Goal: Communication & Community: Share content

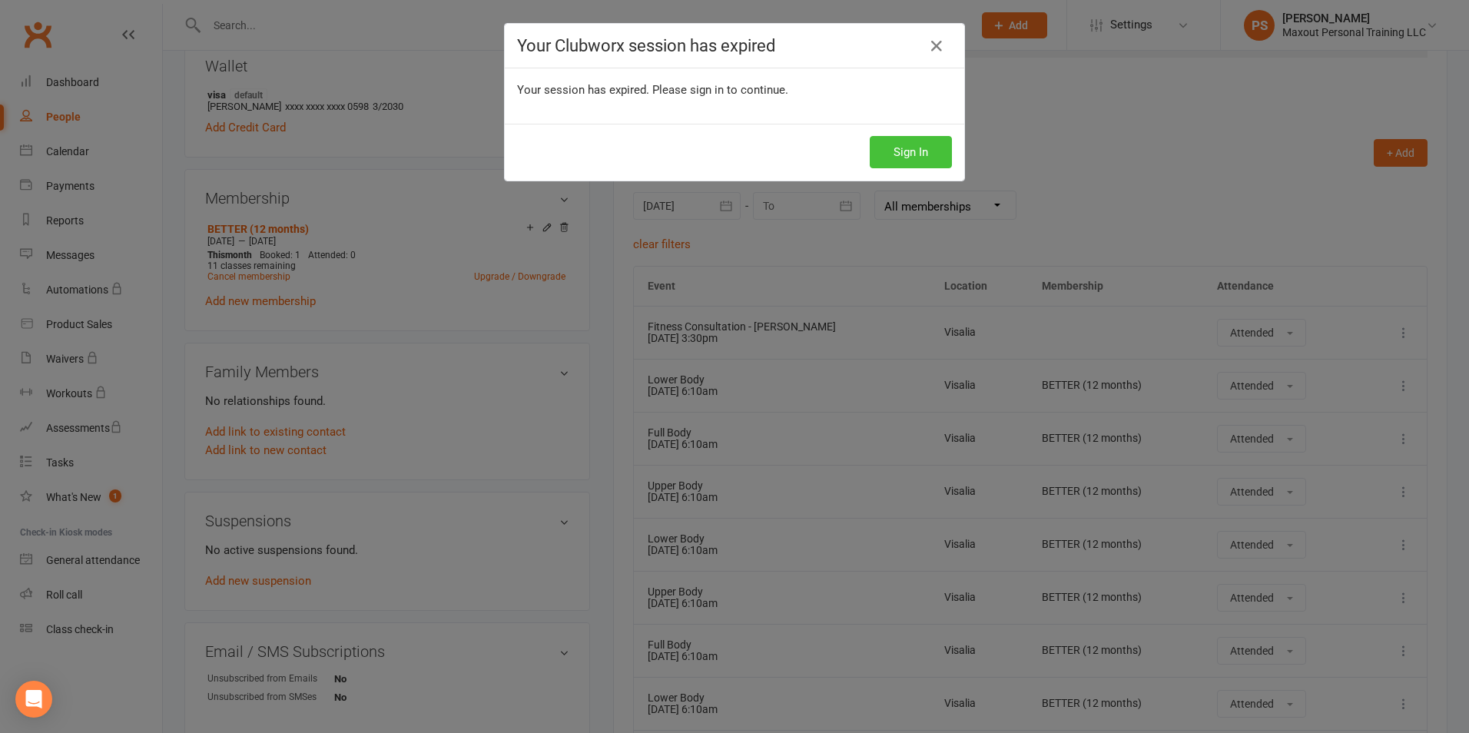
click at [926, 150] on button "Sign In" at bounding box center [911, 152] width 82 height 32
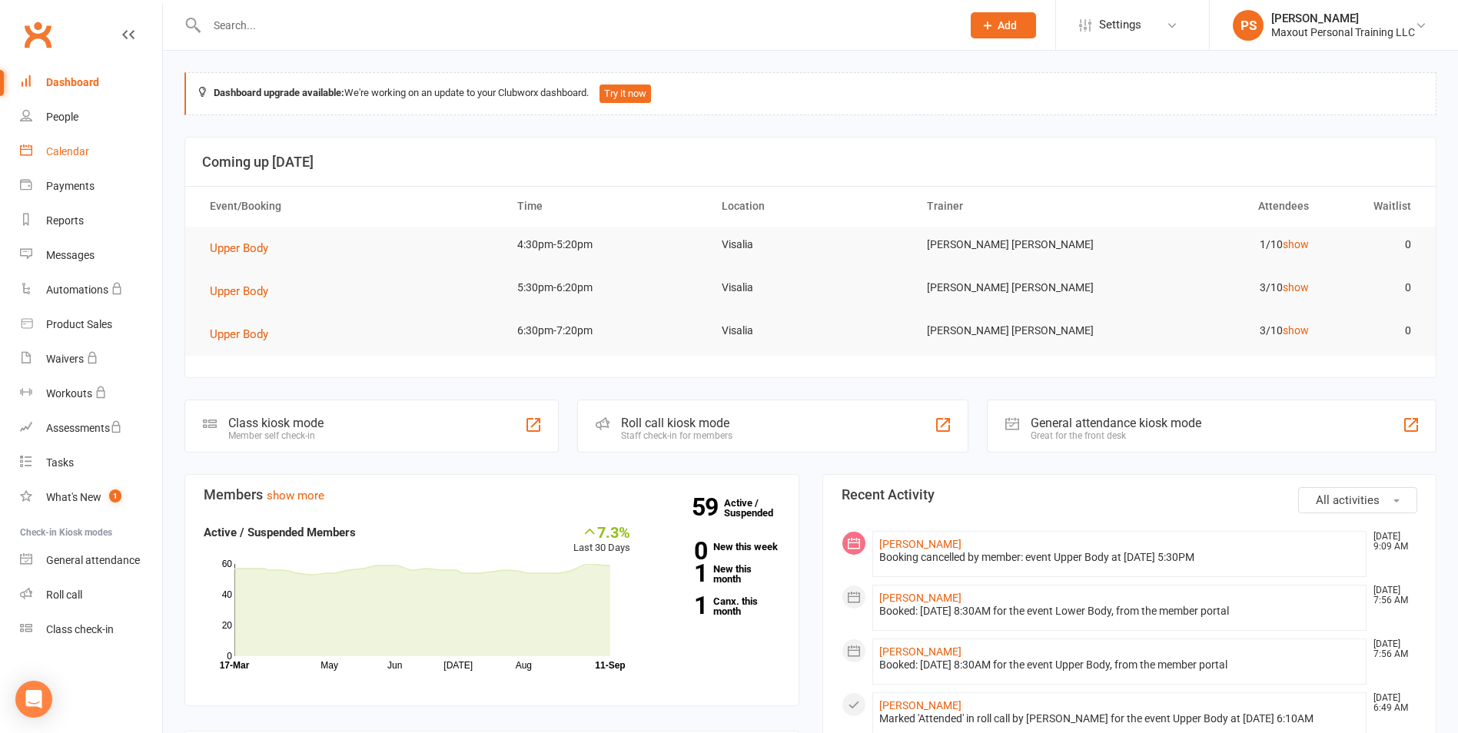
click at [71, 147] on div "Calendar" at bounding box center [67, 151] width 43 height 12
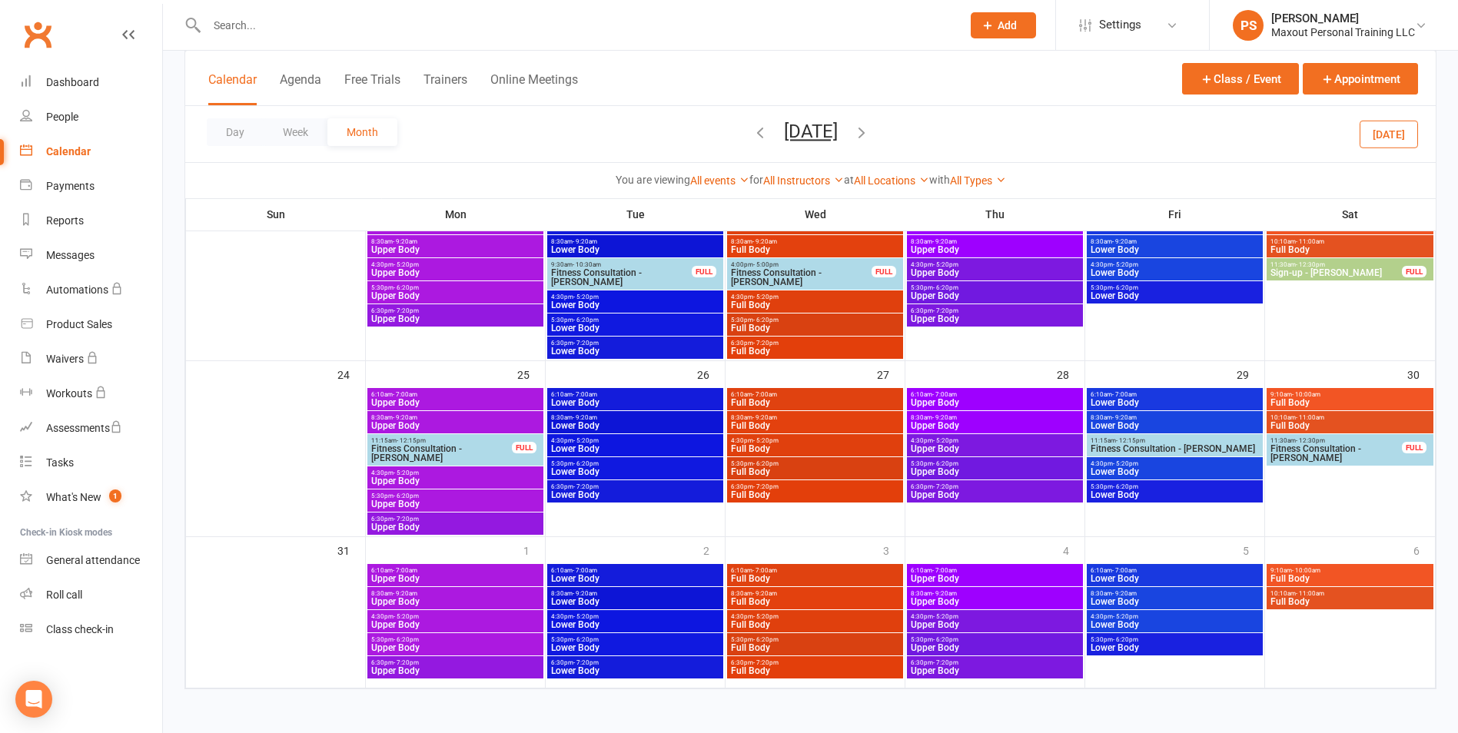
scroll to position [359, 0]
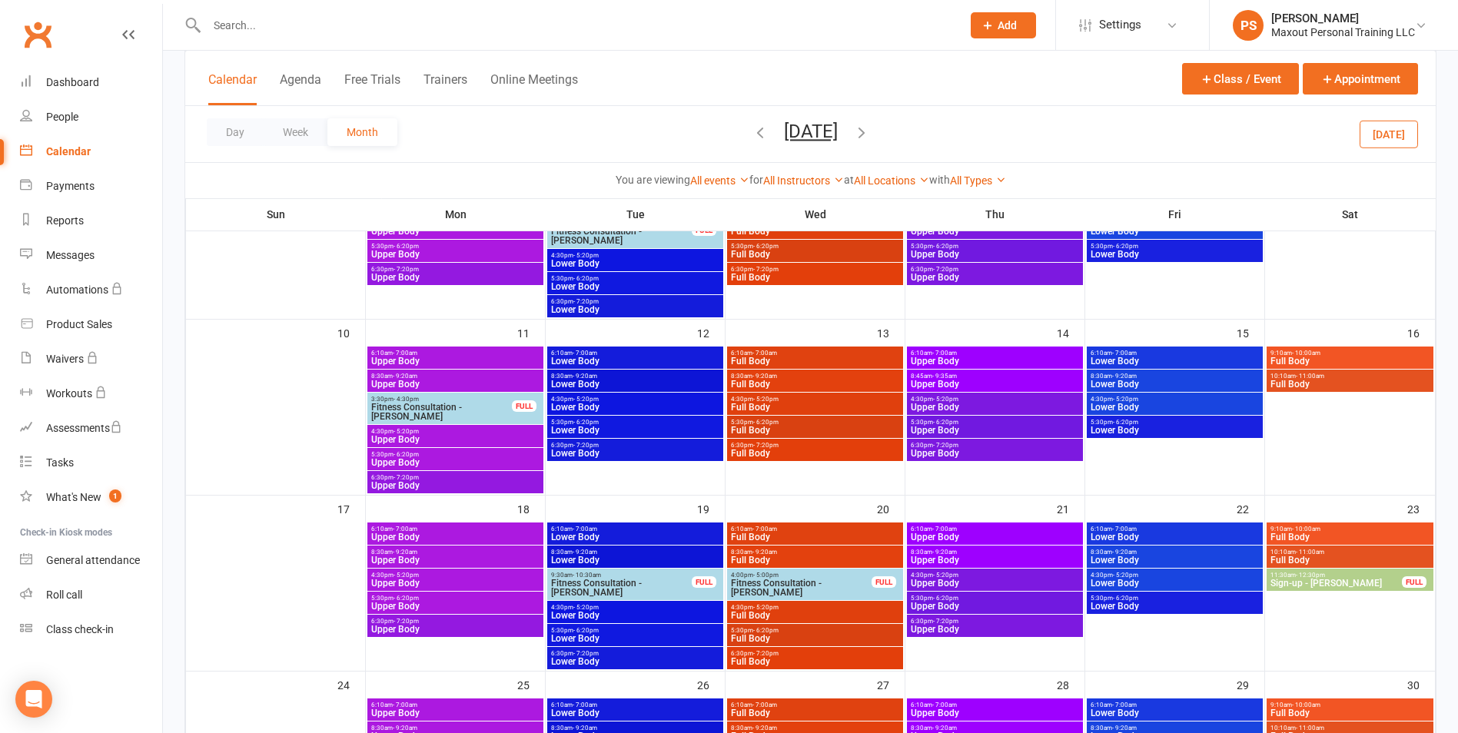
click at [870, 131] on icon "button" at bounding box center [861, 132] width 17 height 17
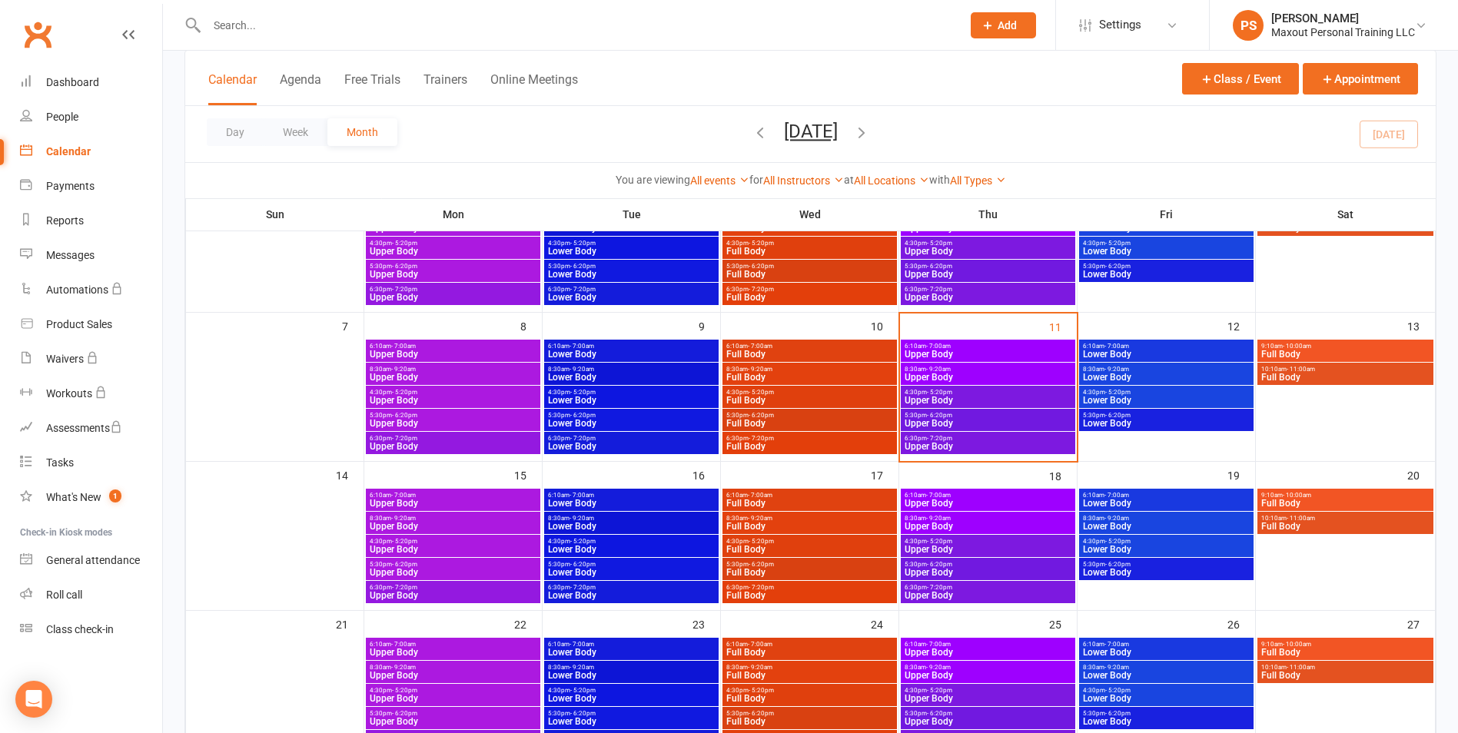
scroll to position [127, 0]
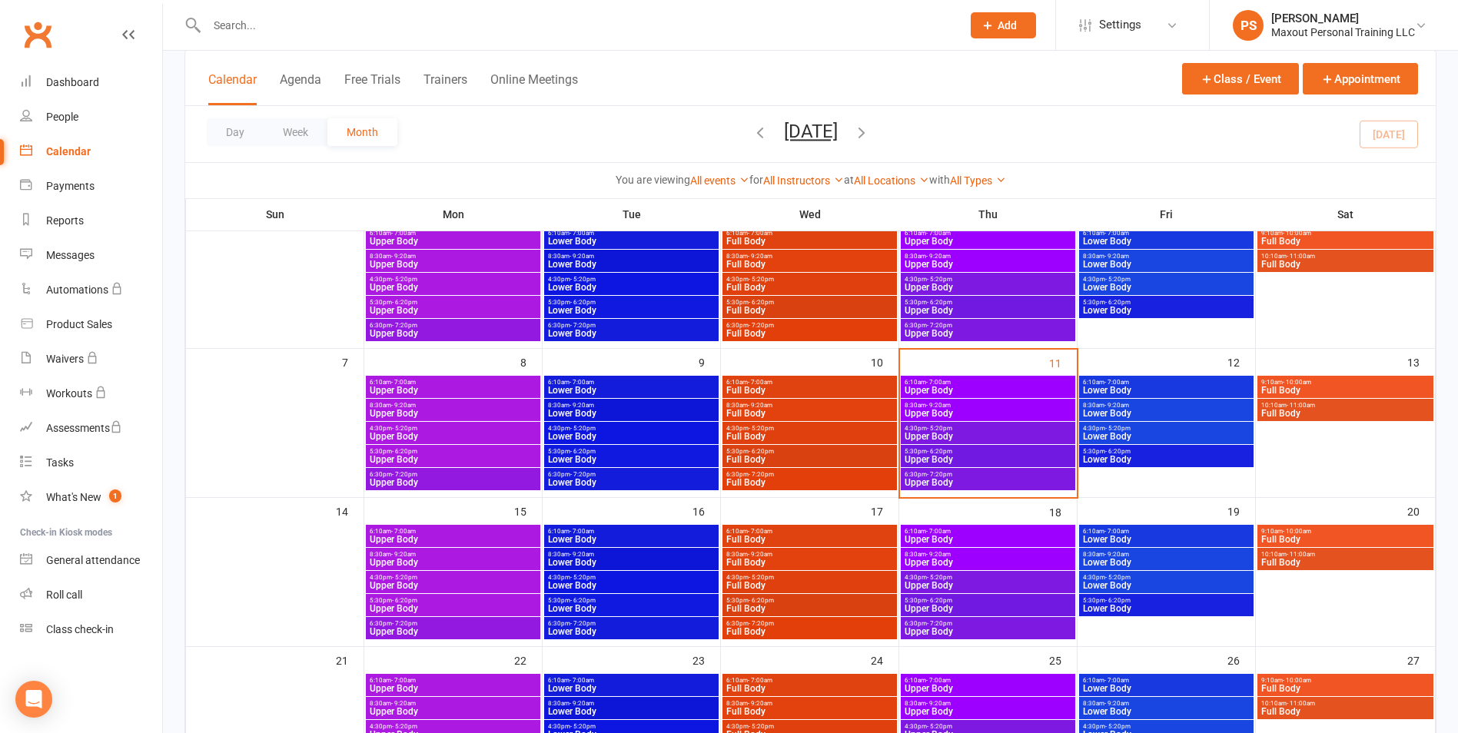
click at [1023, 414] on span "Upper Body" at bounding box center [988, 413] width 168 height 9
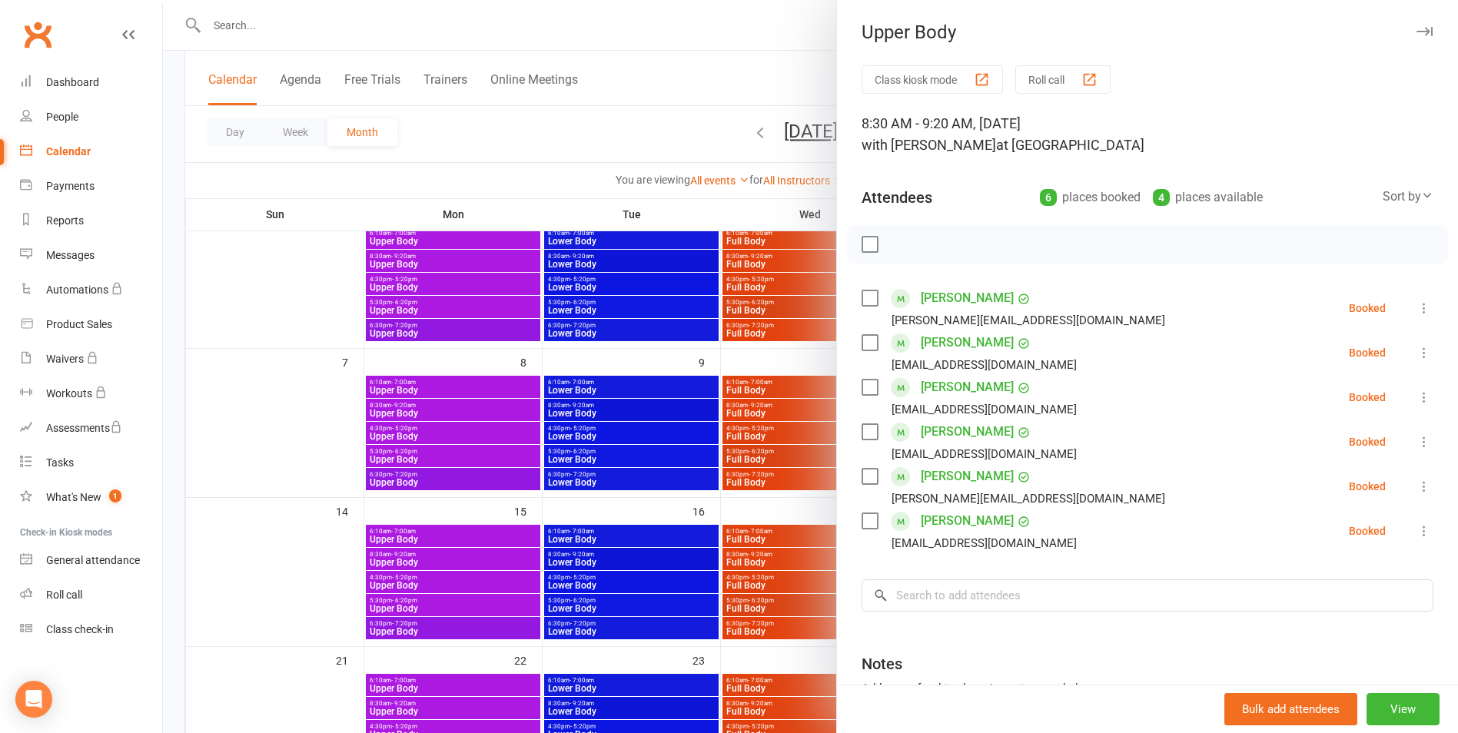
click at [862, 242] on label at bounding box center [869, 244] width 15 height 15
click at [903, 240] on icon "button" at bounding box center [904, 244] width 13 height 13
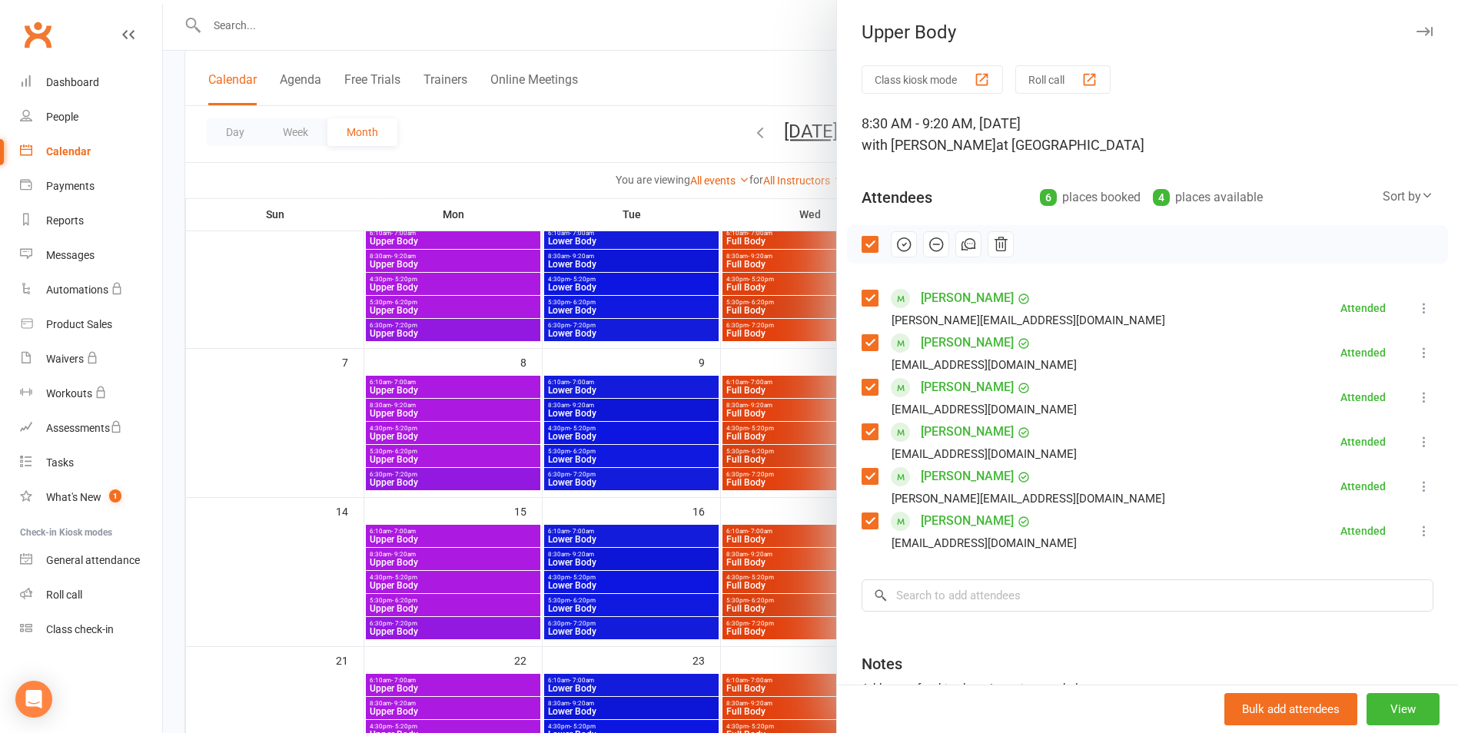
click at [1390, 28] on div "Upper Body" at bounding box center [1147, 33] width 621 height 22
drag, startPoint x: 729, startPoint y: 85, endPoint x: 764, endPoint y: 200, distance: 119.8
click at [729, 87] on div at bounding box center [810, 366] width 1295 height 733
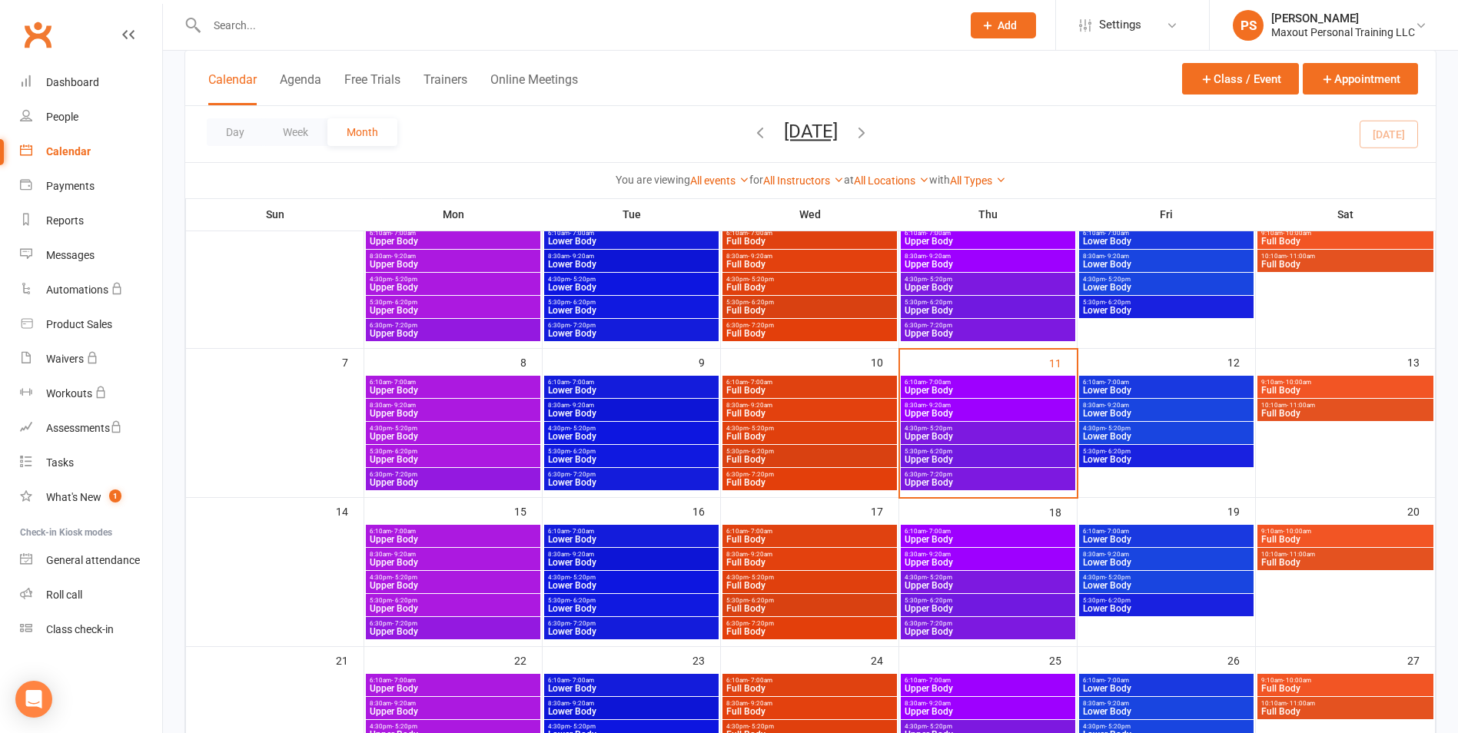
click at [858, 388] on span "Full Body" at bounding box center [809, 390] width 168 height 9
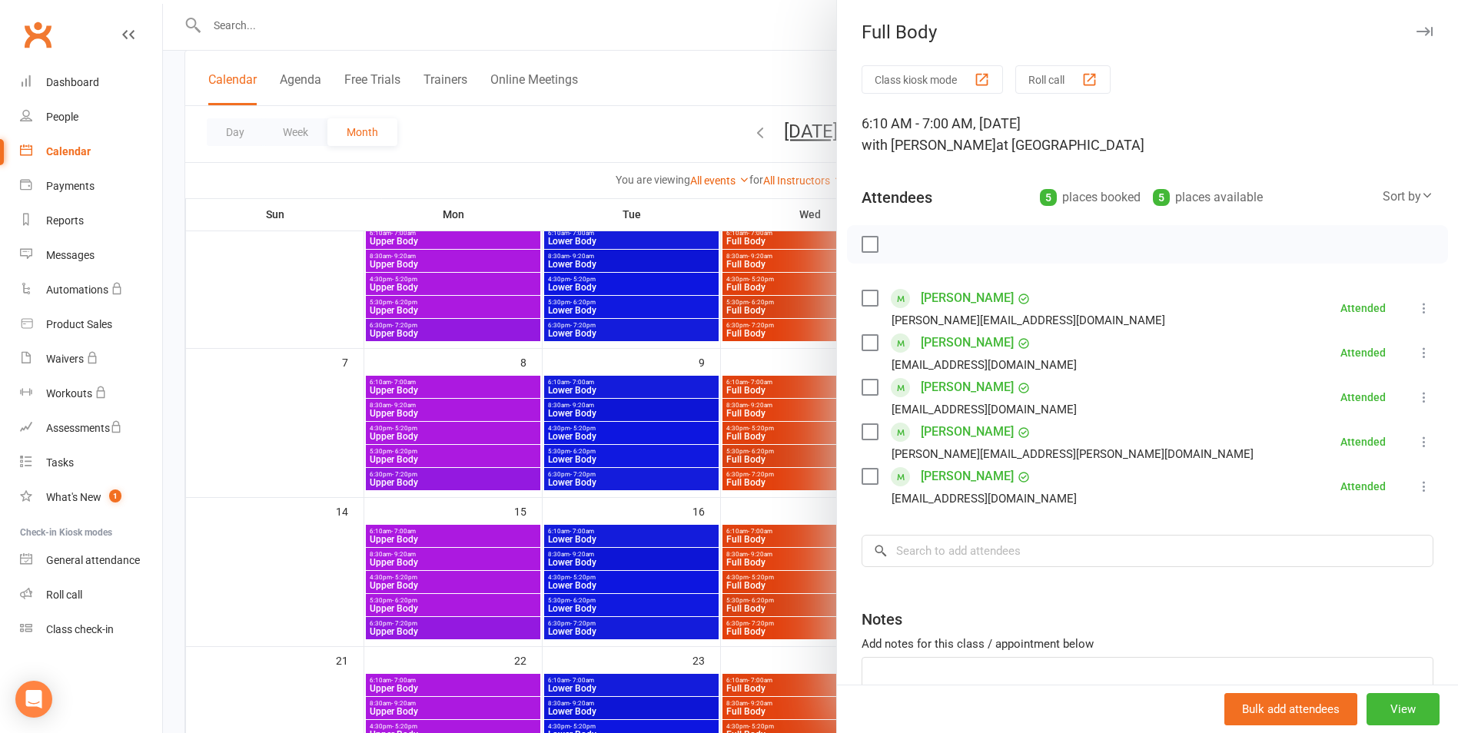
click at [1416, 35] on icon "button" at bounding box center [1424, 31] width 16 height 9
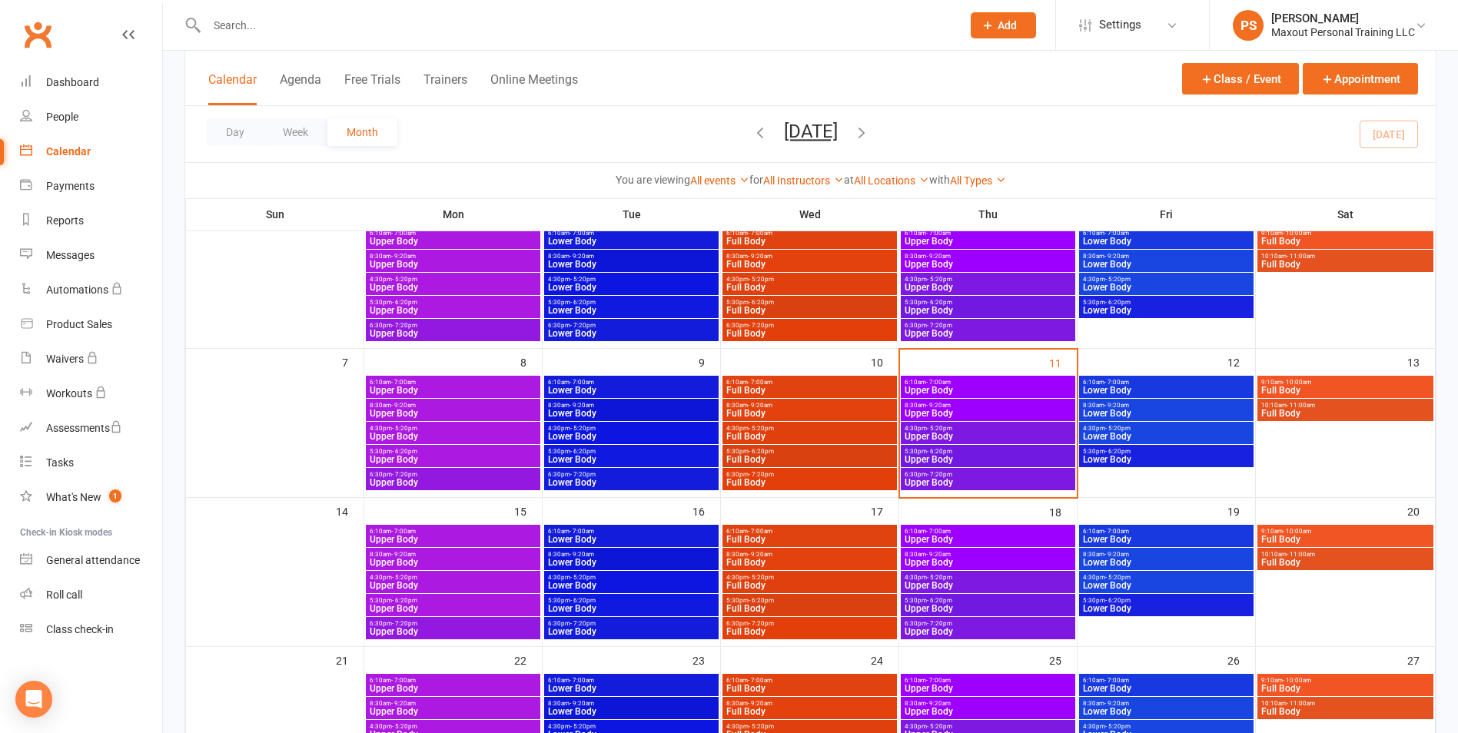
click at [846, 409] on span "Full Body" at bounding box center [809, 413] width 168 height 9
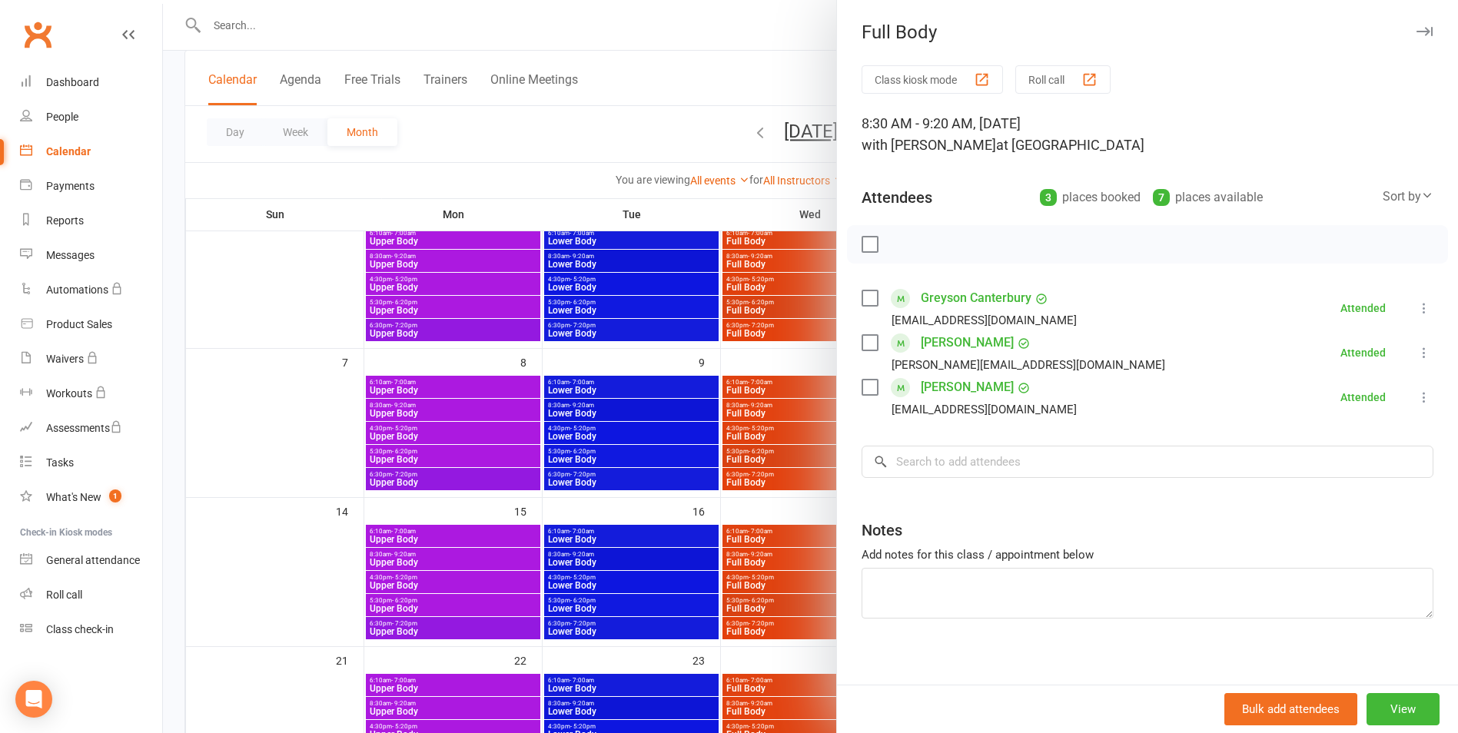
click at [1415, 26] on button "button" at bounding box center [1424, 31] width 18 height 18
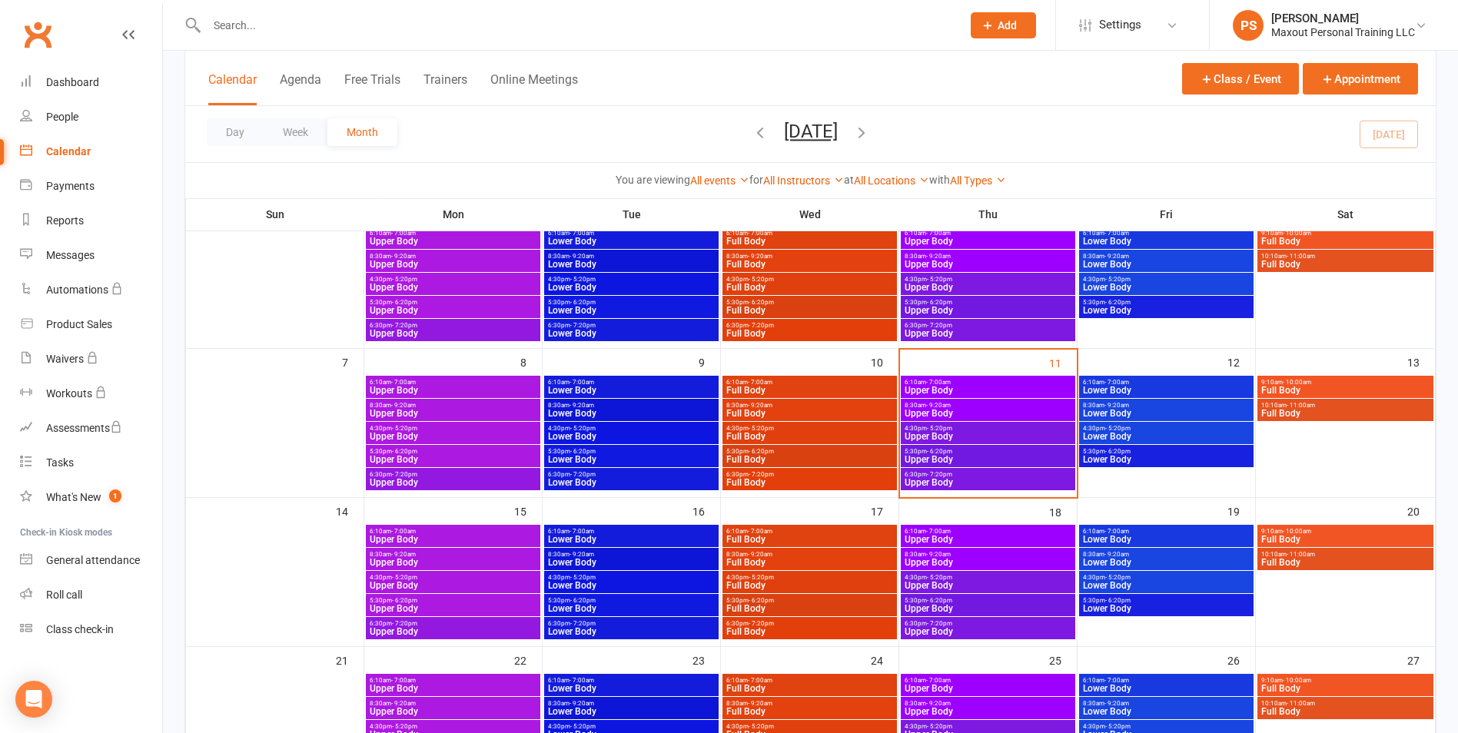
click at [843, 430] on span "4:30pm - 5:20pm" at bounding box center [809, 428] width 168 height 7
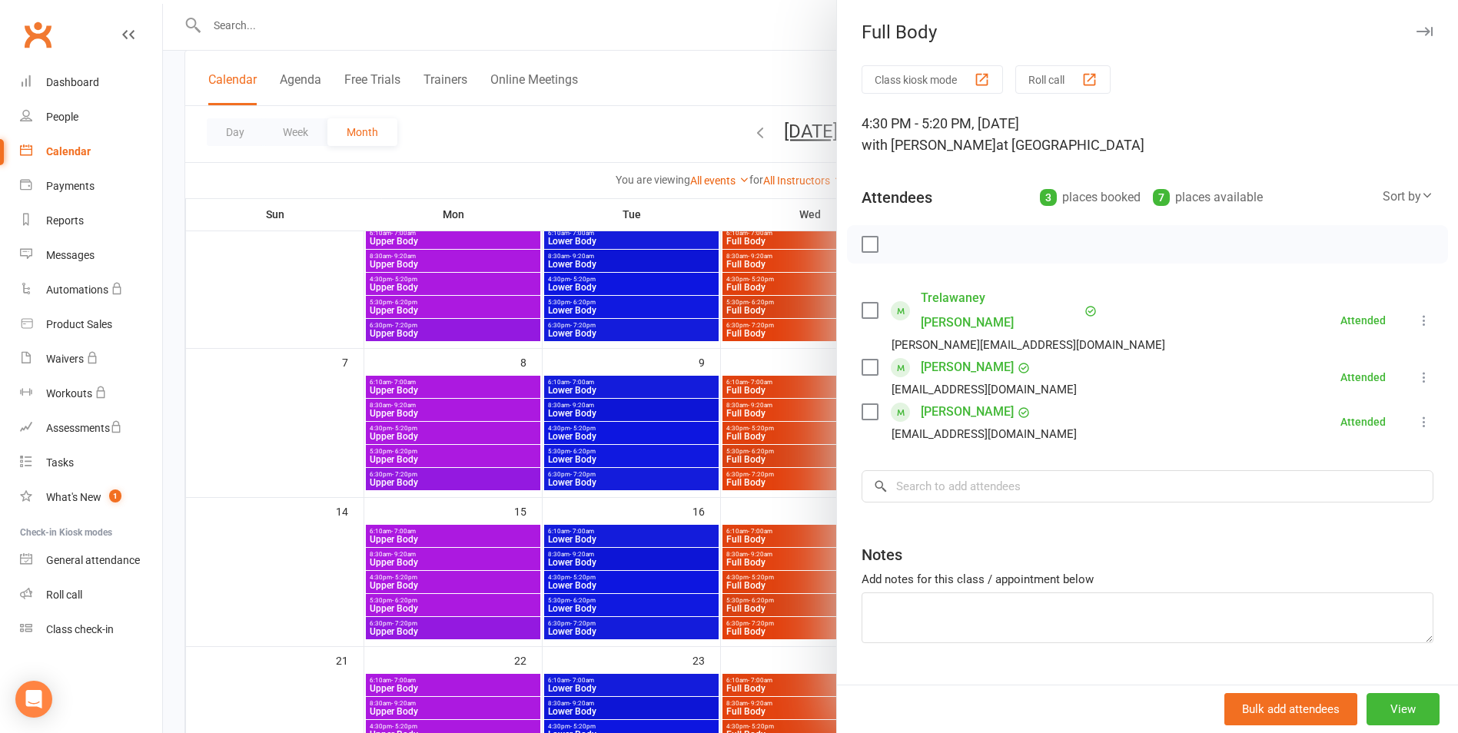
click at [1410, 32] on div "Full Body" at bounding box center [1147, 33] width 621 height 22
click at [1415, 26] on button "button" at bounding box center [1424, 31] width 18 height 18
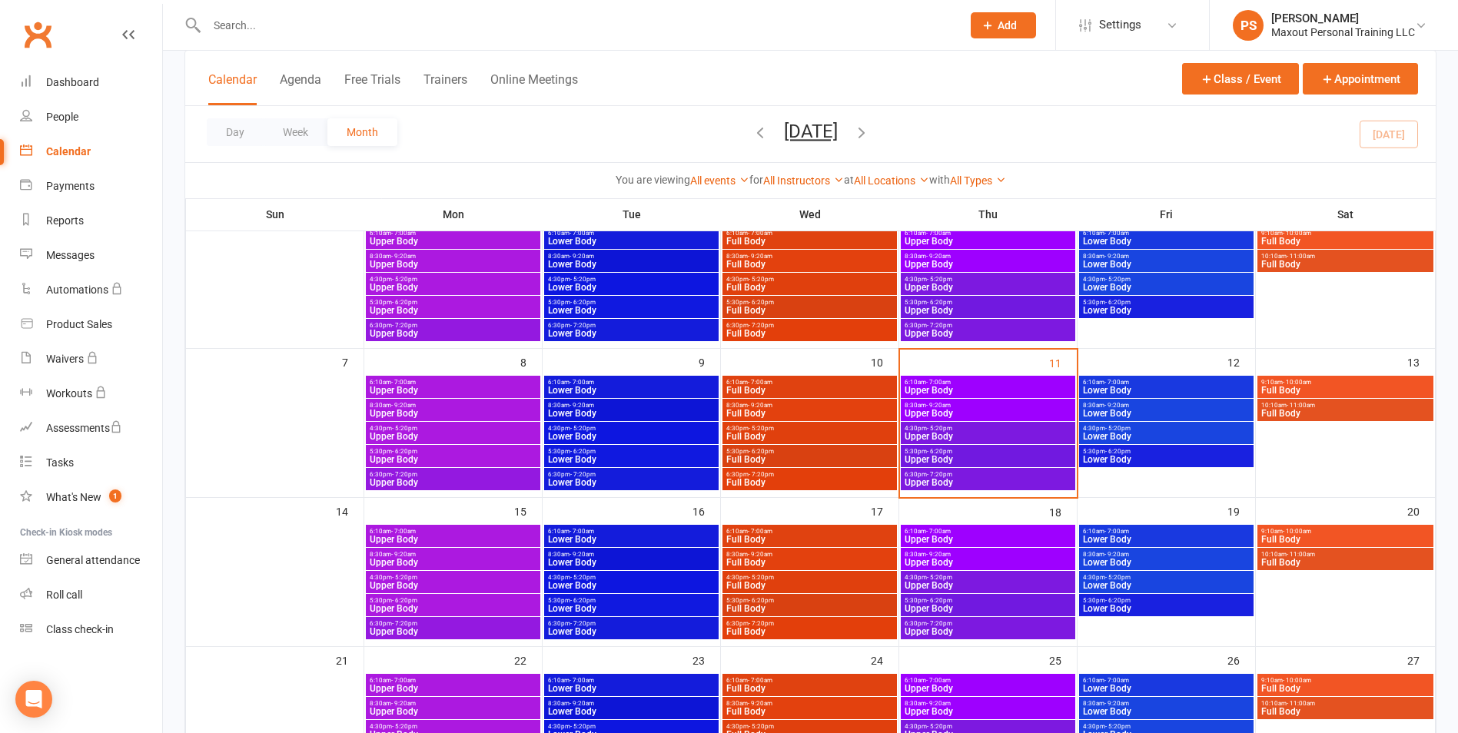
click at [832, 454] on span "5:30pm - 6:20pm" at bounding box center [809, 451] width 168 height 7
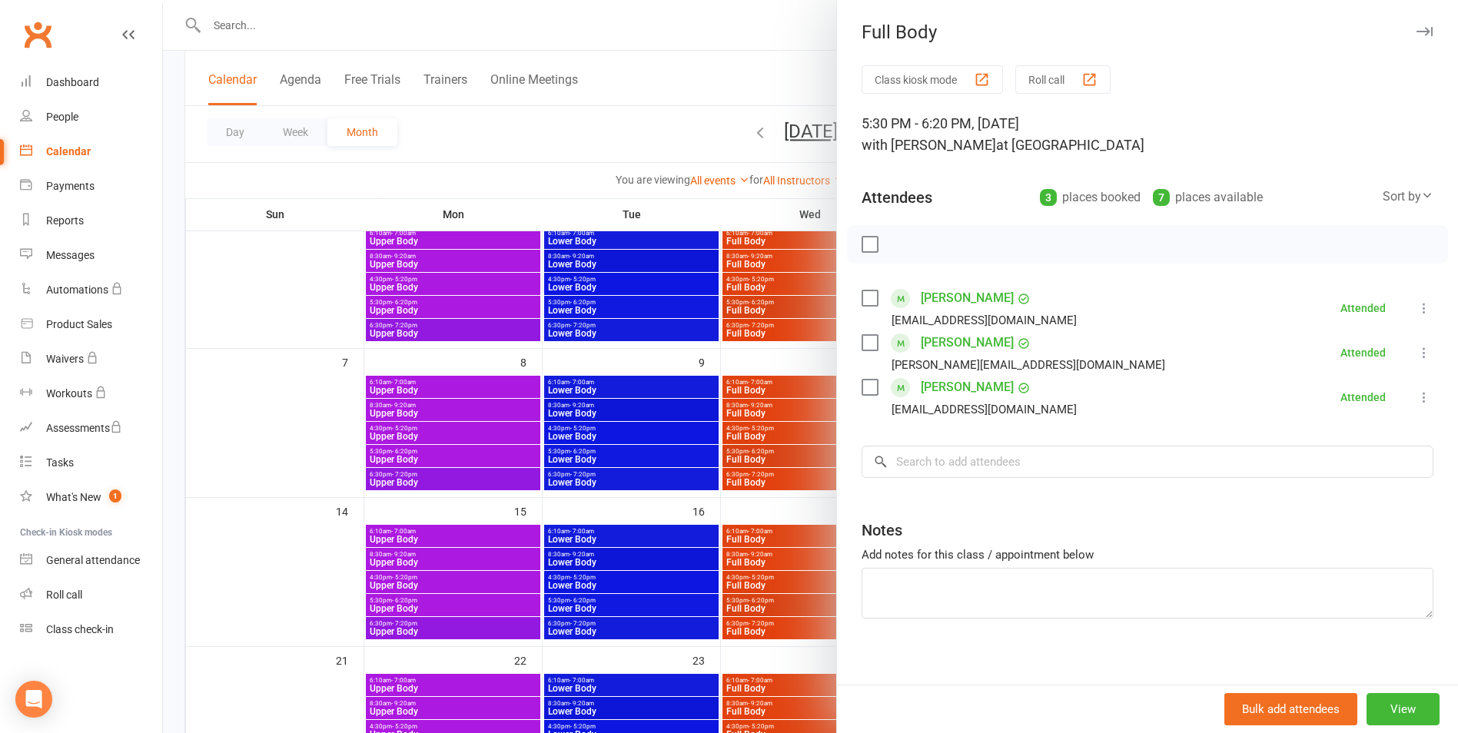
click at [1416, 28] on icon "button" at bounding box center [1424, 31] width 16 height 9
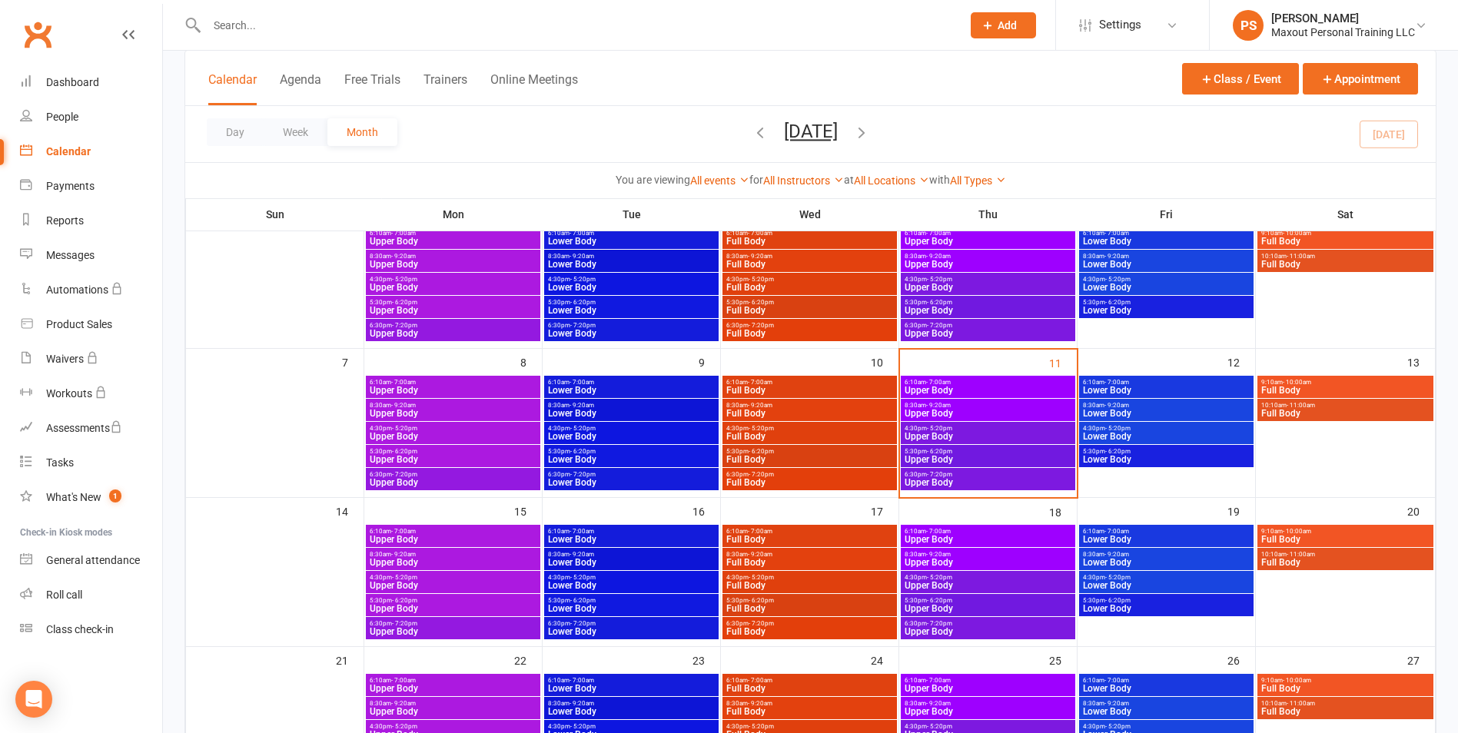
click at [862, 478] on span "Full Body" at bounding box center [809, 482] width 168 height 9
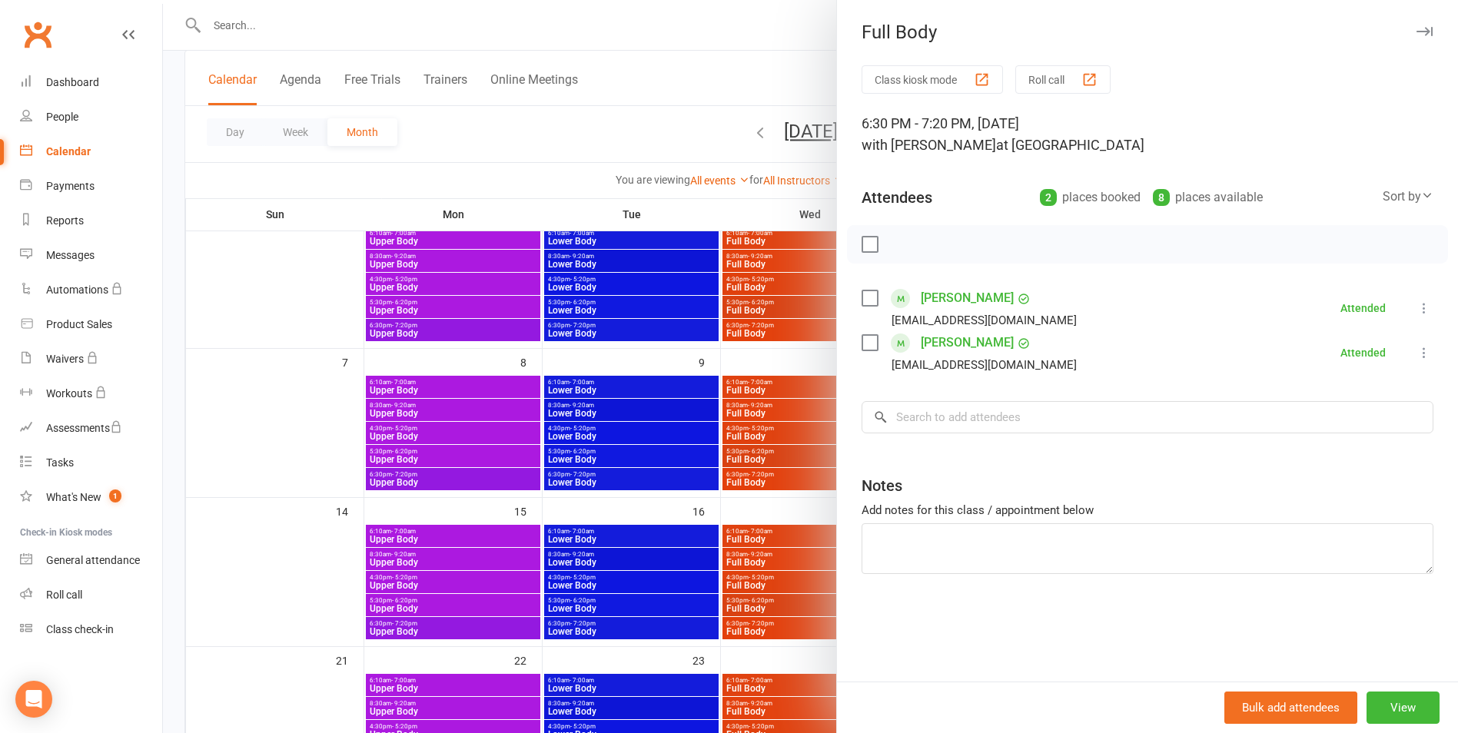
click at [1416, 35] on icon "button" at bounding box center [1424, 31] width 16 height 9
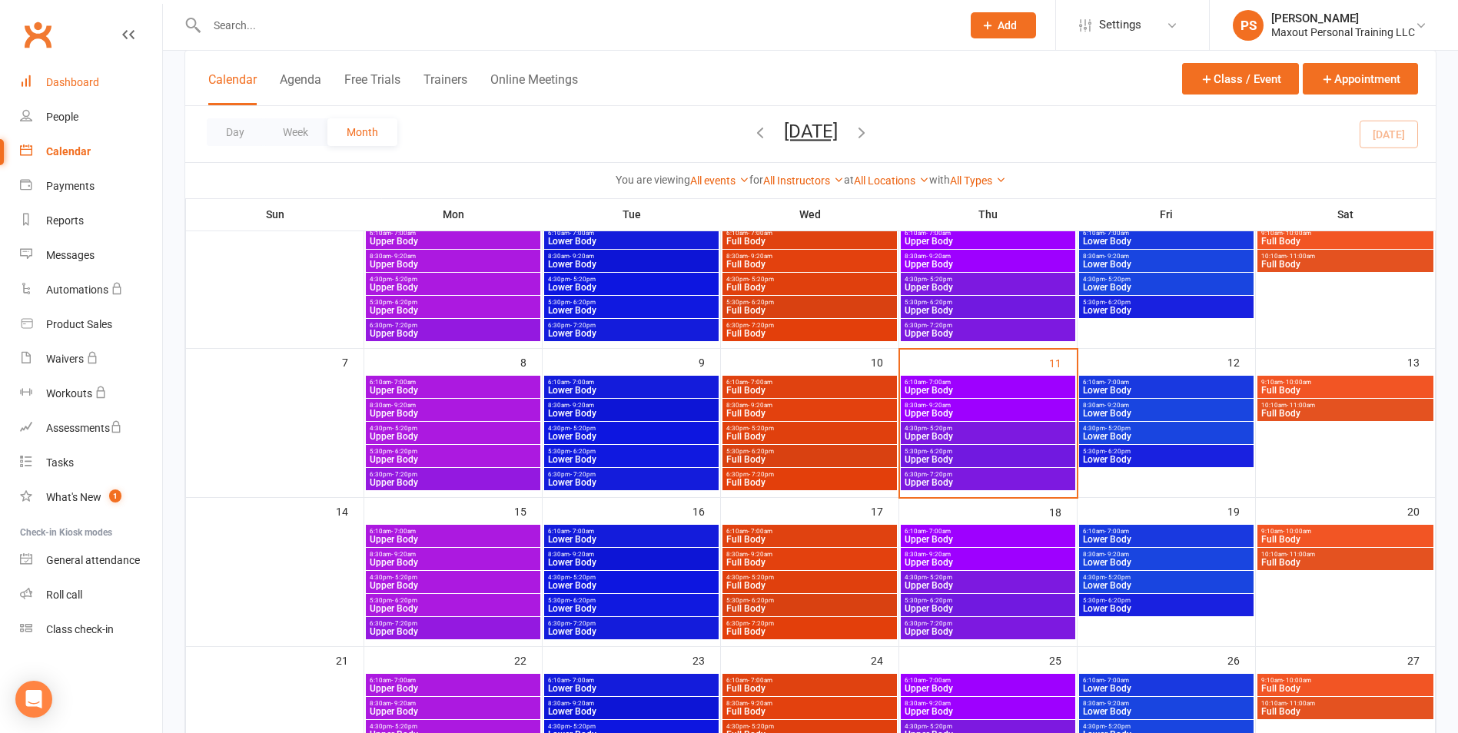
click at [75, 83] on div "Dashboard" at bounding box center [72, 82] width 53 height 12
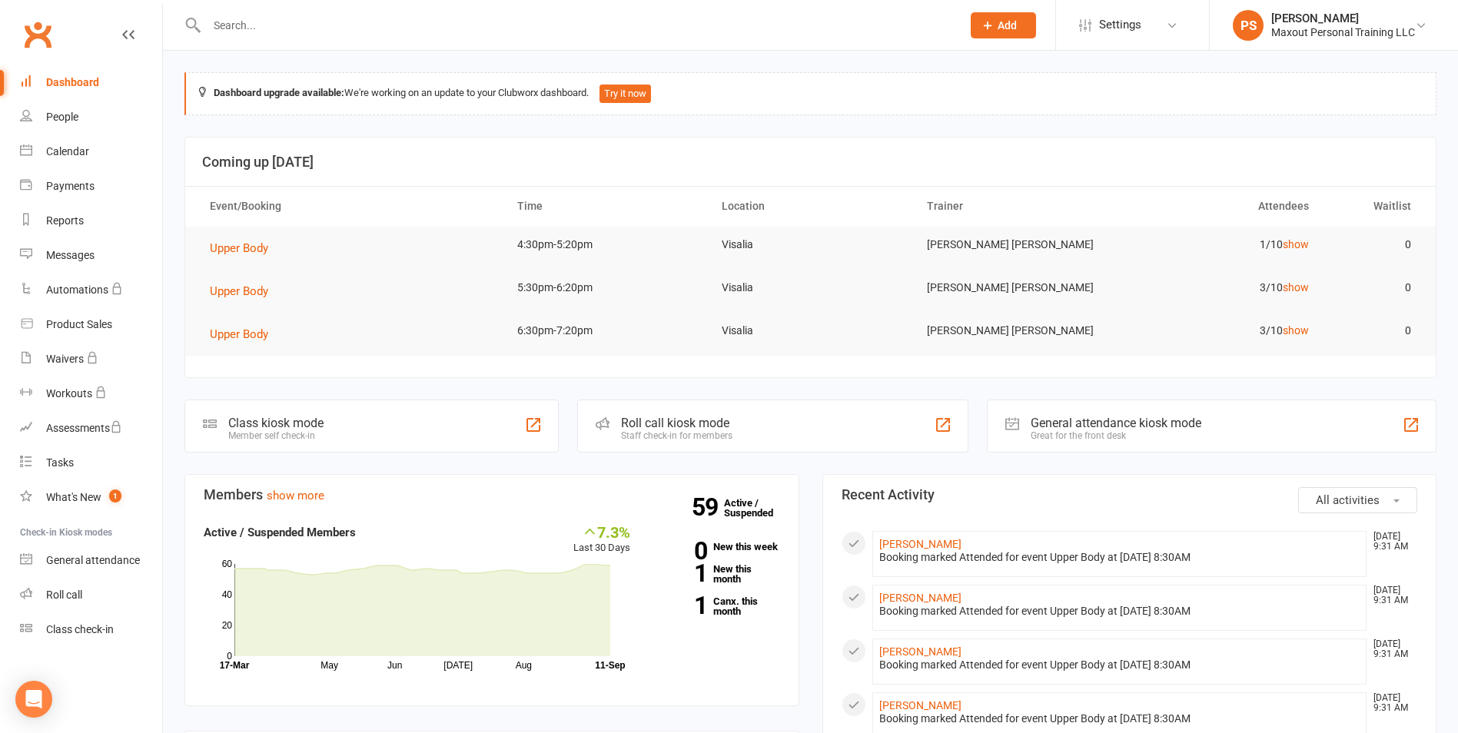
click at [422, 29] on input "text" at bounding box center [576, 26] width 749 height 22
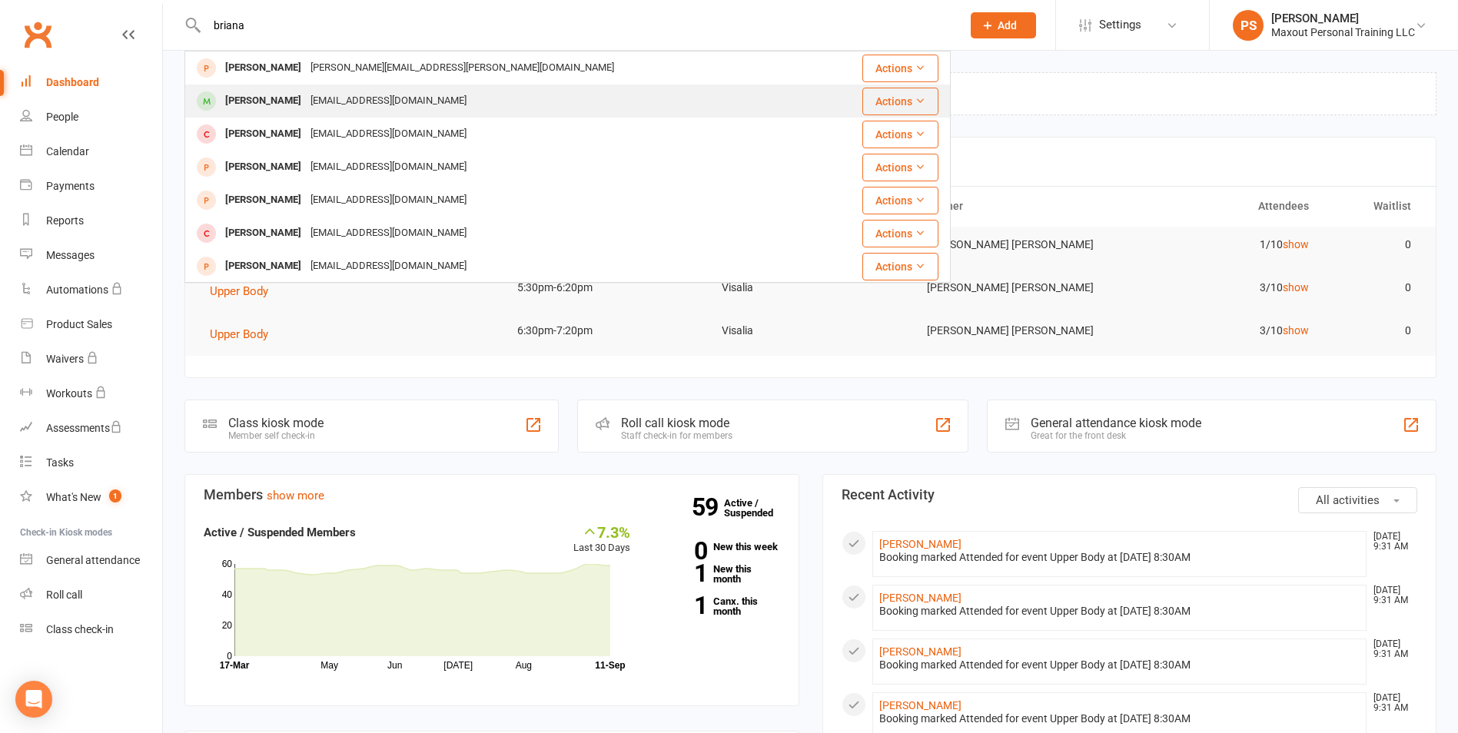
type input "briana"
click at [285, 103] on div "[PERSON_NAME]" at bounding box center [263, 101] width 85 height 22
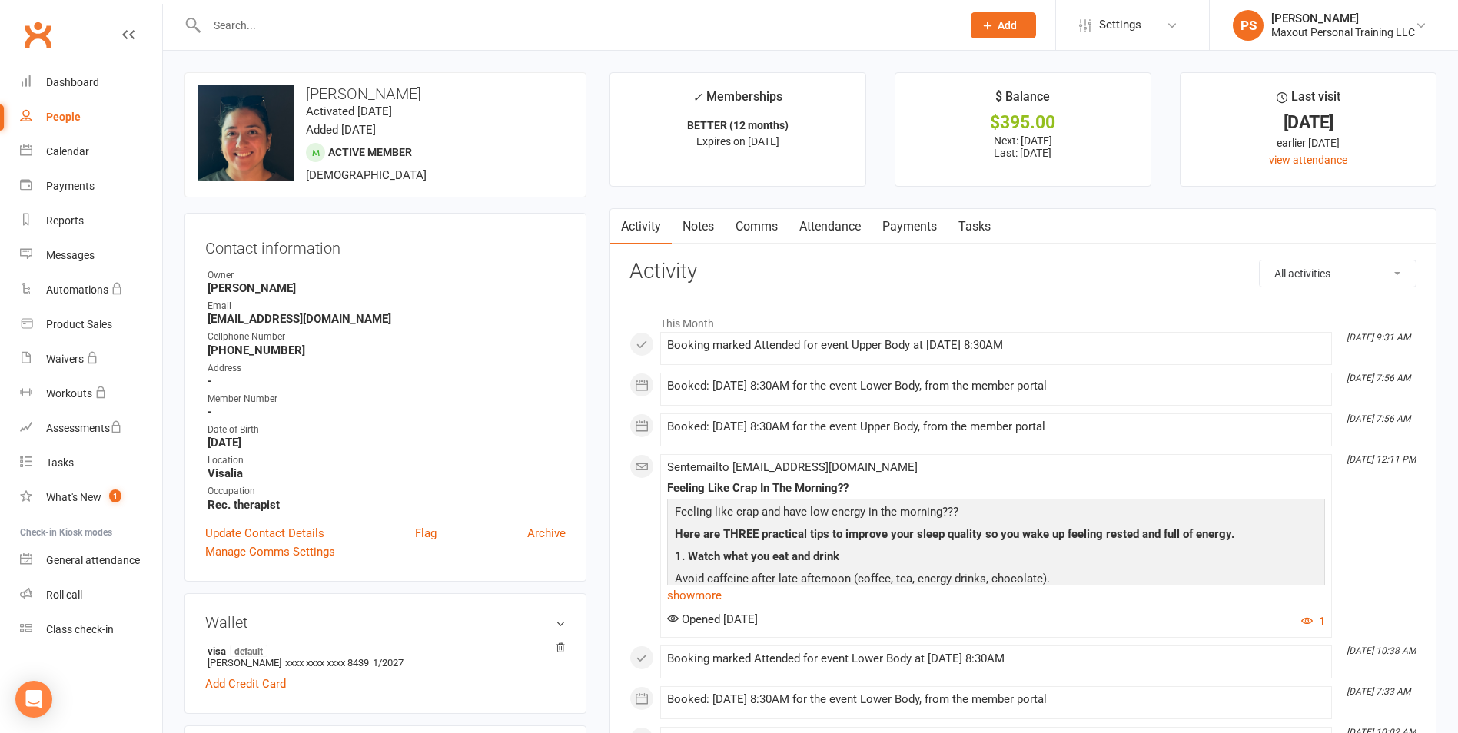
click at [911, 235] on link "Payments" at bounding box center [909, 226] width 76 height 35
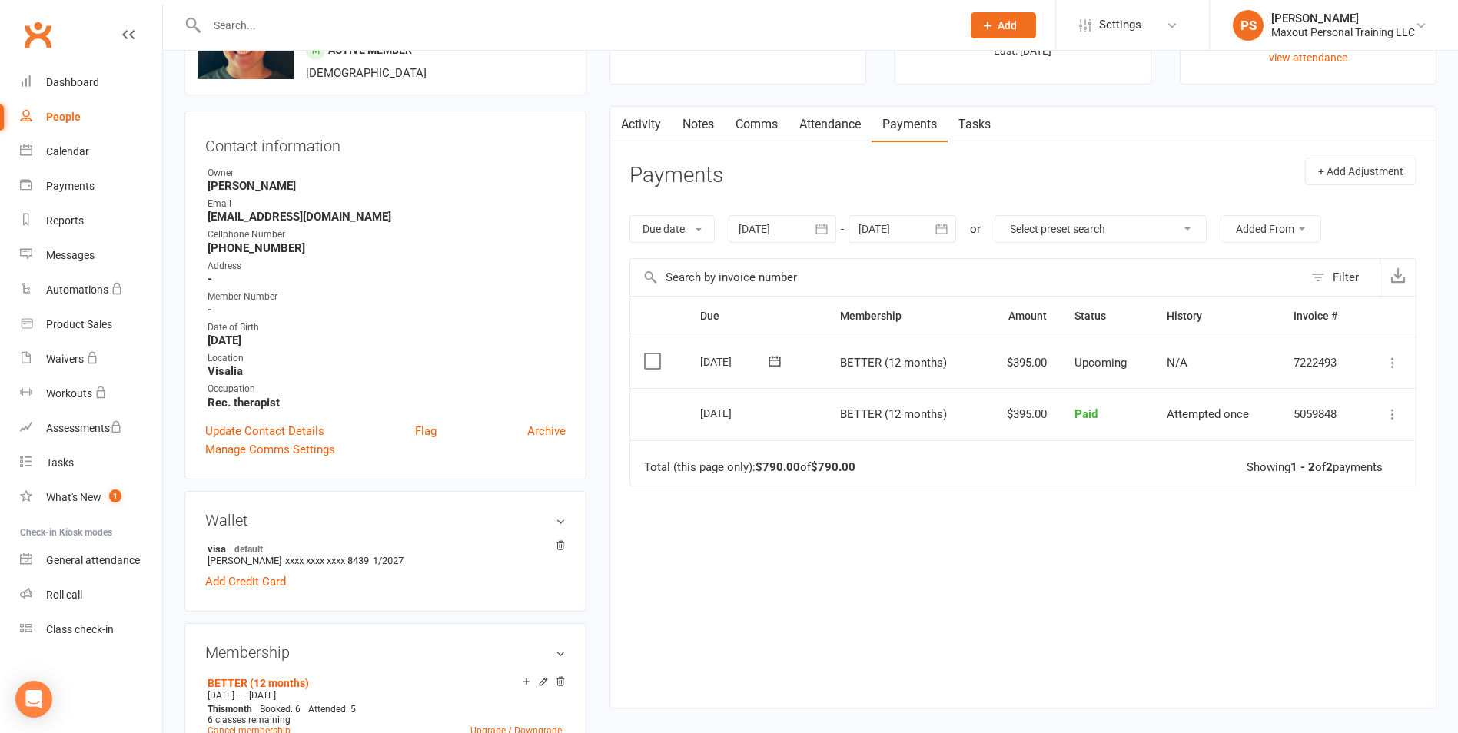
scroll to position [148, 0]
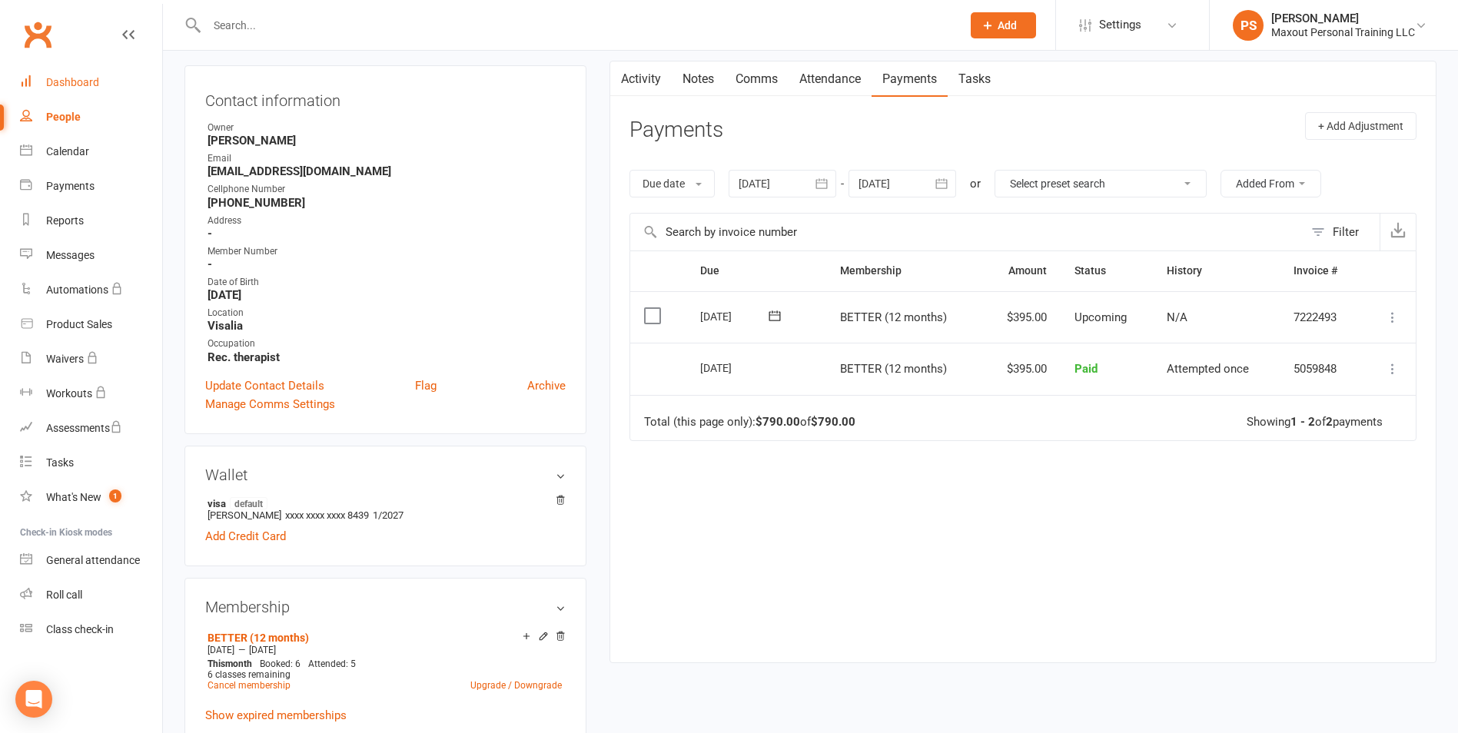
click at [65, 85] on div "Dashboard" at bounding box center [72, 82] width 53 height 12
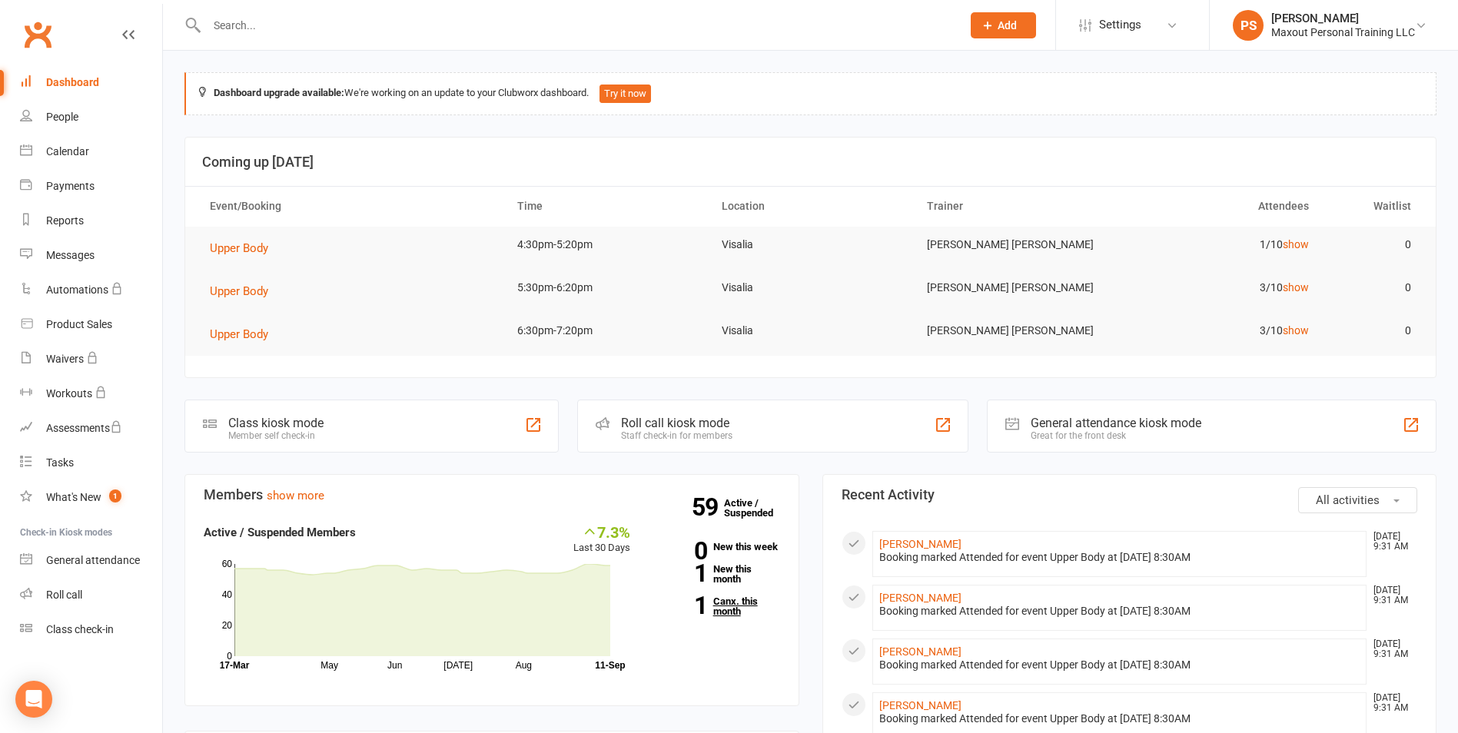
click at [716, 615] on link "1 Canx. this month" at bounding box center [716, 606] width 127 height 20
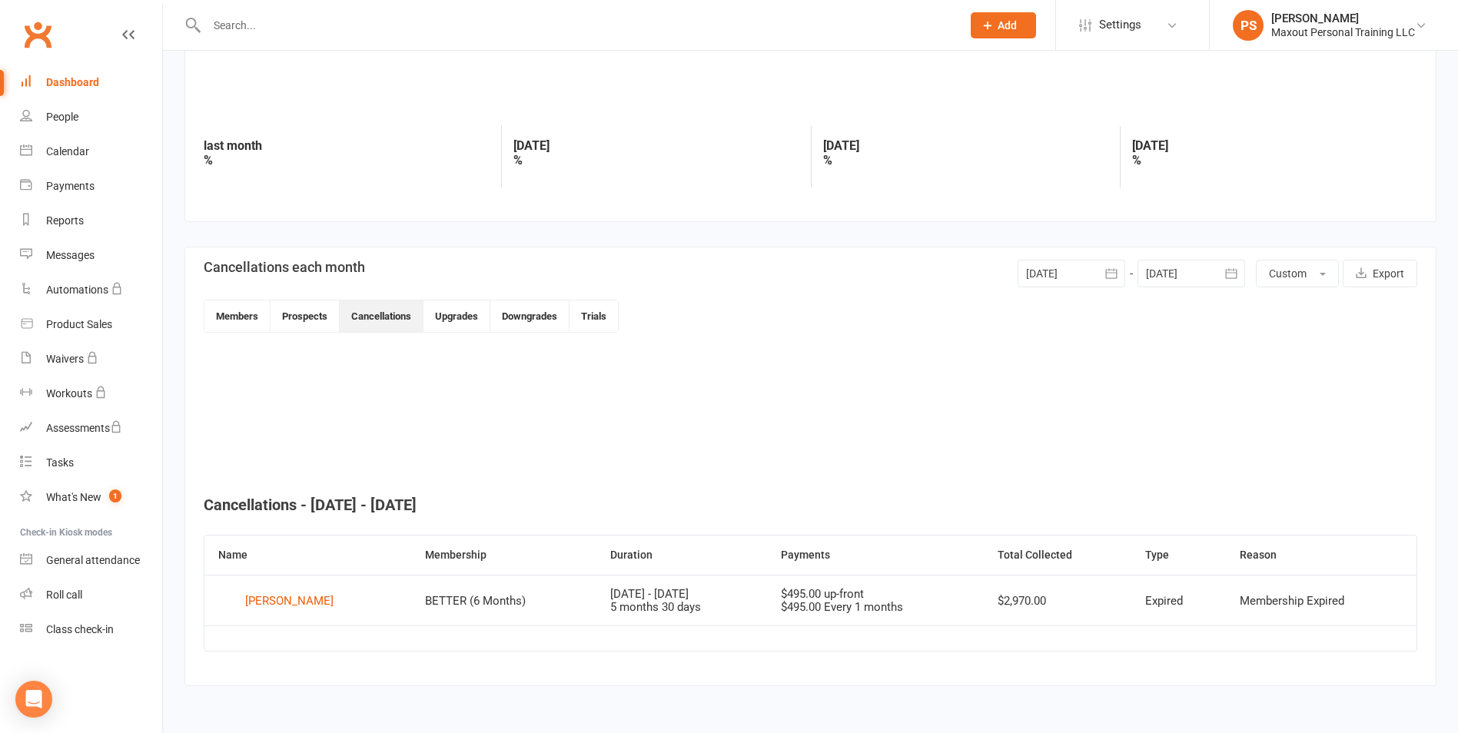
scroll to position [147, 0]
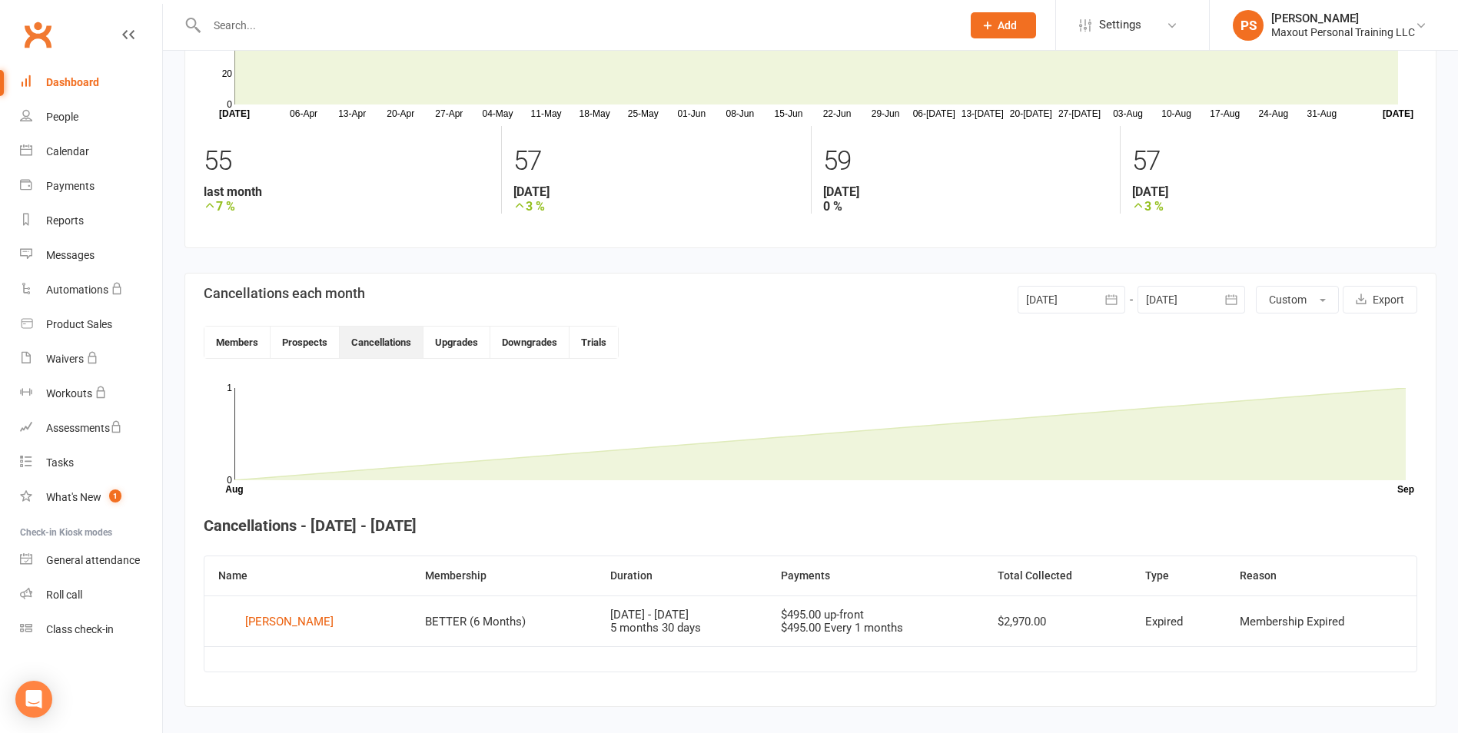
click at [1100, 305] on button "button" at bounding box center [1111, 300] width 28 height 28
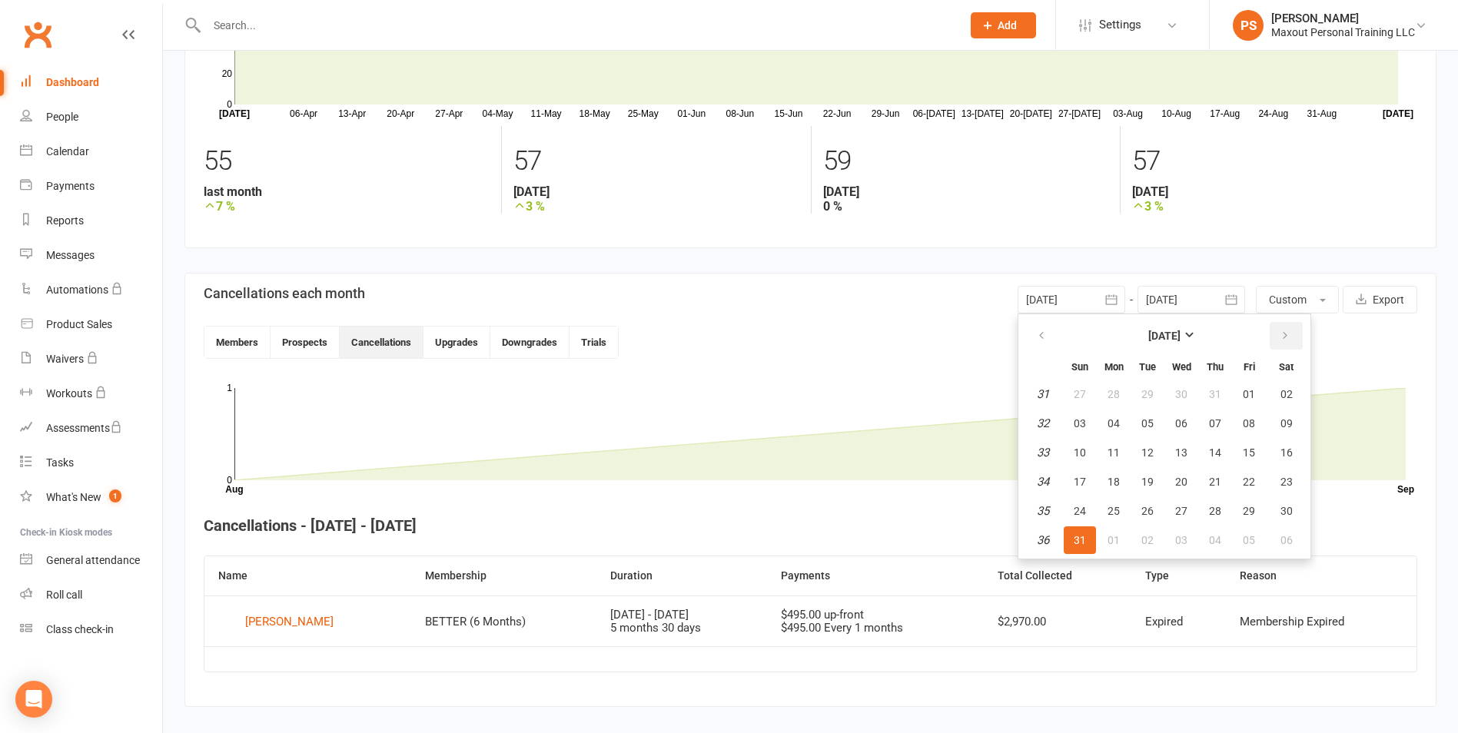
click at [1291, 338] on button "button" at bounding box center [1286, 336] width 33 height 28
click at [1114, 392] on span "01" at bounding box center [1113, 394] width 12 height 12
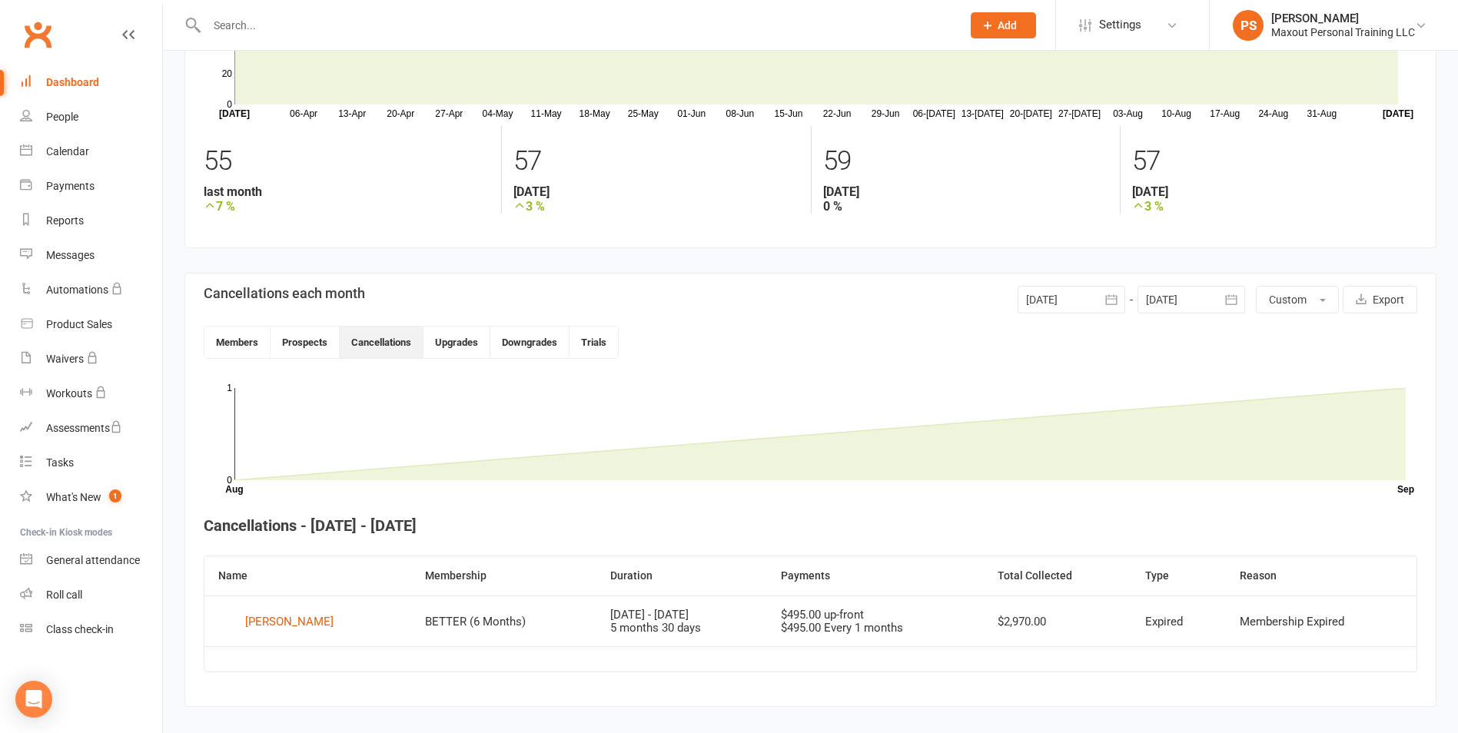
drag, startPoint x: 1227, startPoint y: 305, endPoint x: 1227, endPoint y: 320, distance: 15.4
click at [1227, 306] on icon "button" at bounding box center [1230, 299] width 15 height 15
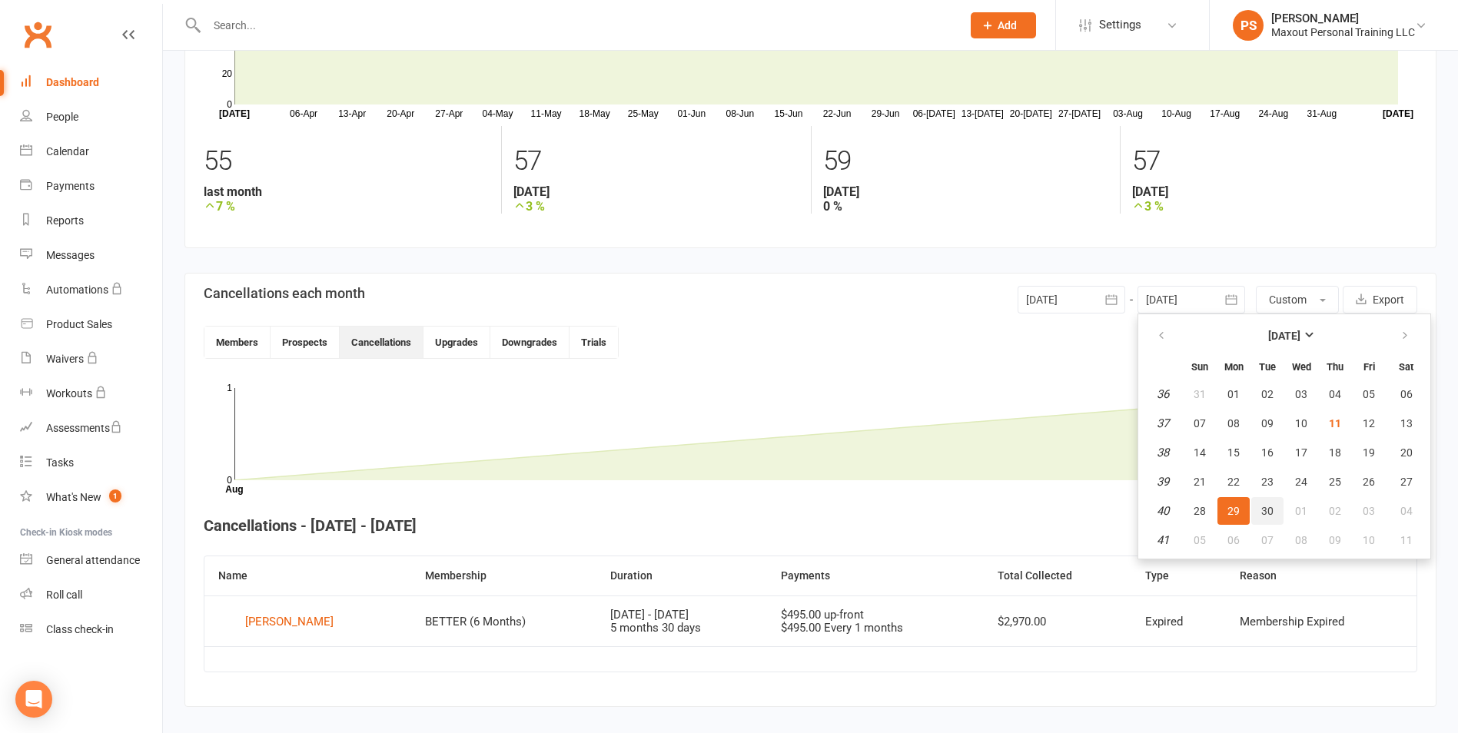
click at [1260, 507] on button "30" at bounding box center [1267, 511] width 32 height 28
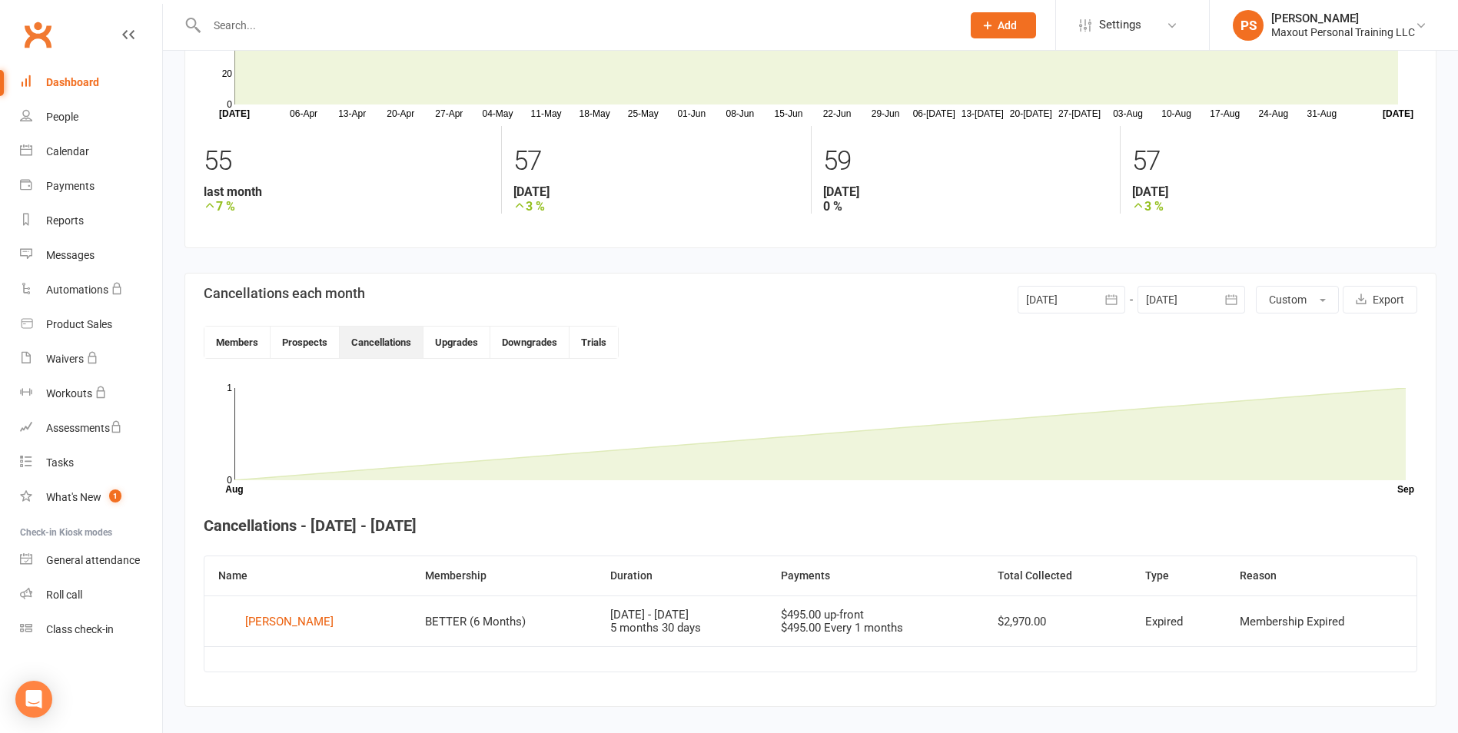
click at [1096, 300] on div at bounding box center [1072, 300] width 108 height 28
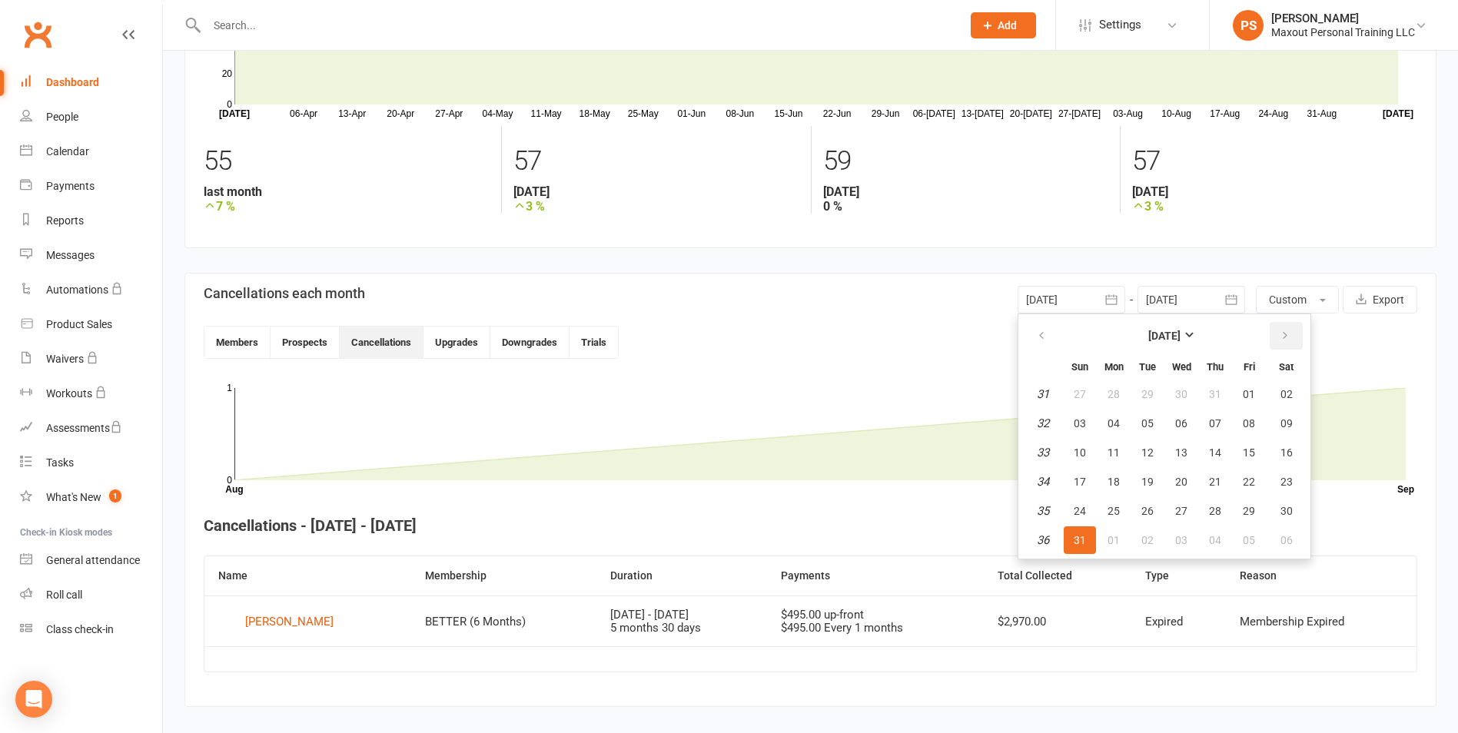
click at [1287, 338] on icon "button" at bounding box center [1285, 336] width 11 height 12
click at [1181, 392] on span "01" at bounding box center [1181, 394] width 12 height 12
type input "[DATE]"
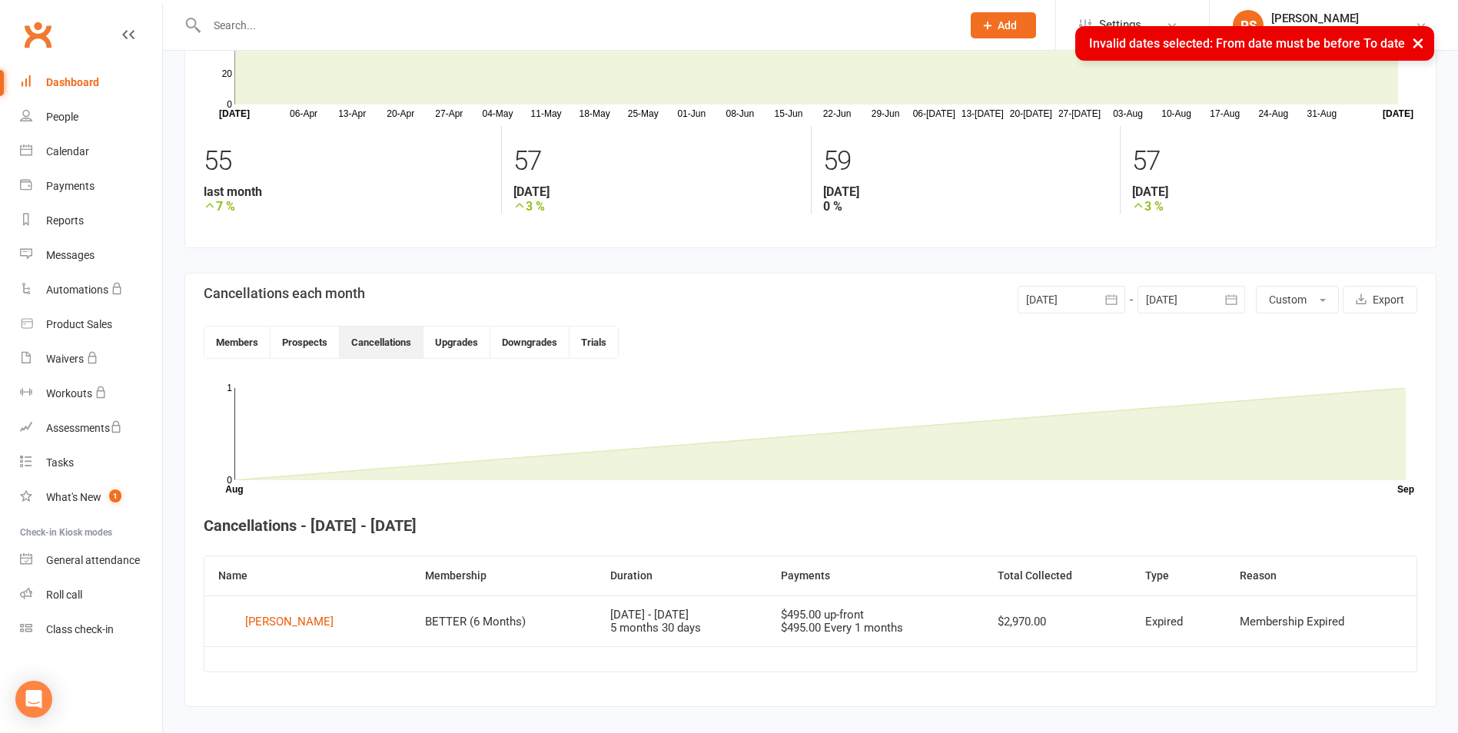
click at [1225, 300] on icon "button" at bounding box center [1231, 299] width 12 height 10
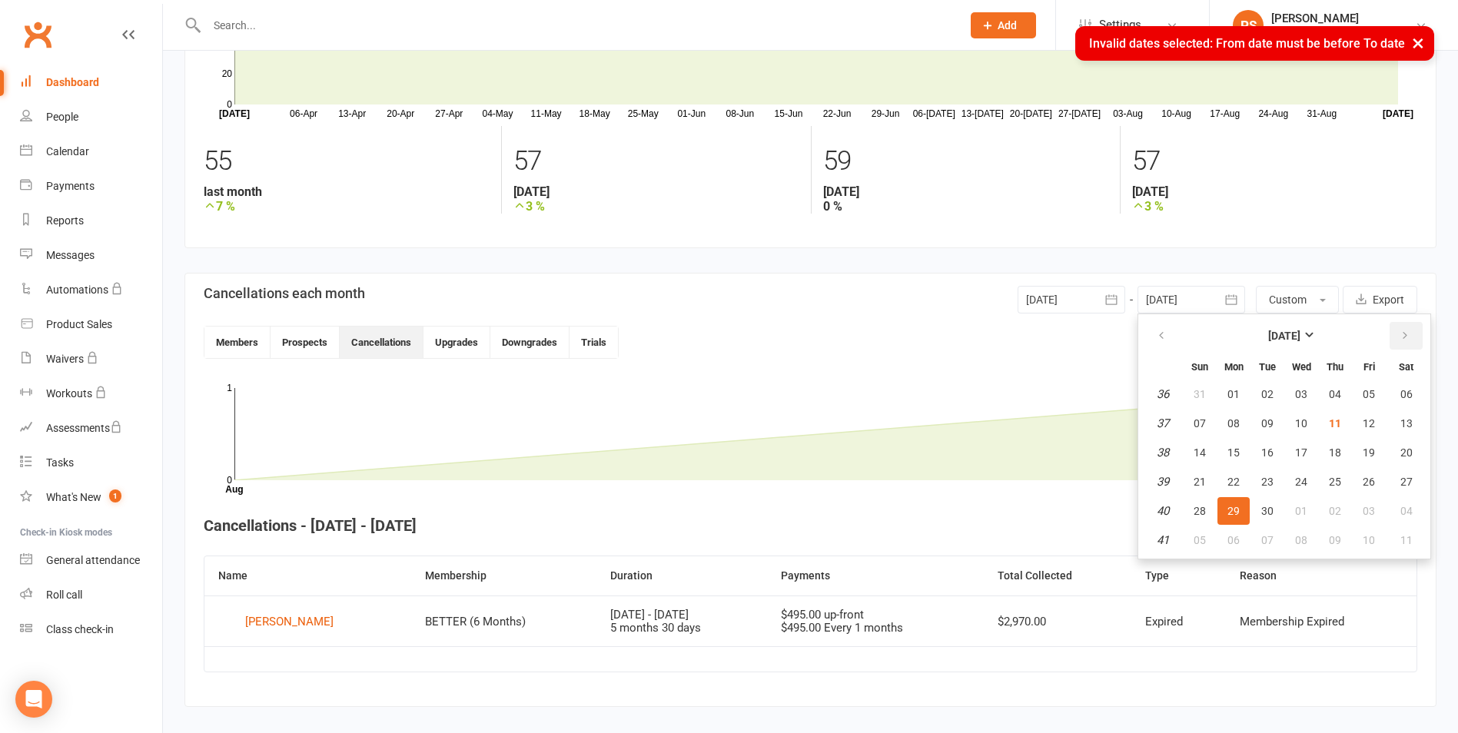
click at [1402, 337] on icon "button" at bounding box center [1404, 336] width 11 height 12
click at [1364, 513] on span "31" at bounding box center [1369, 511] width 12 height 12
type input "[DATE]"
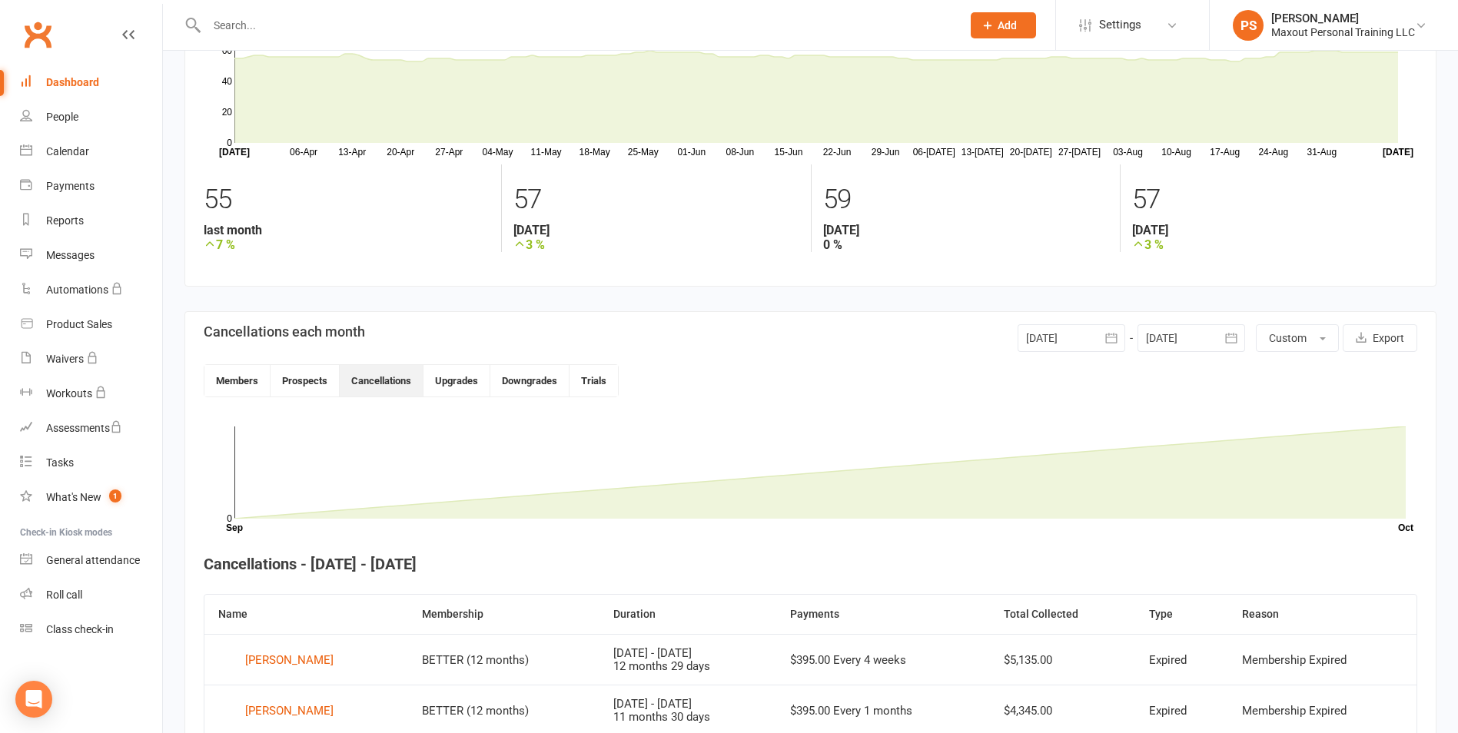
scroll to position [51, 0]
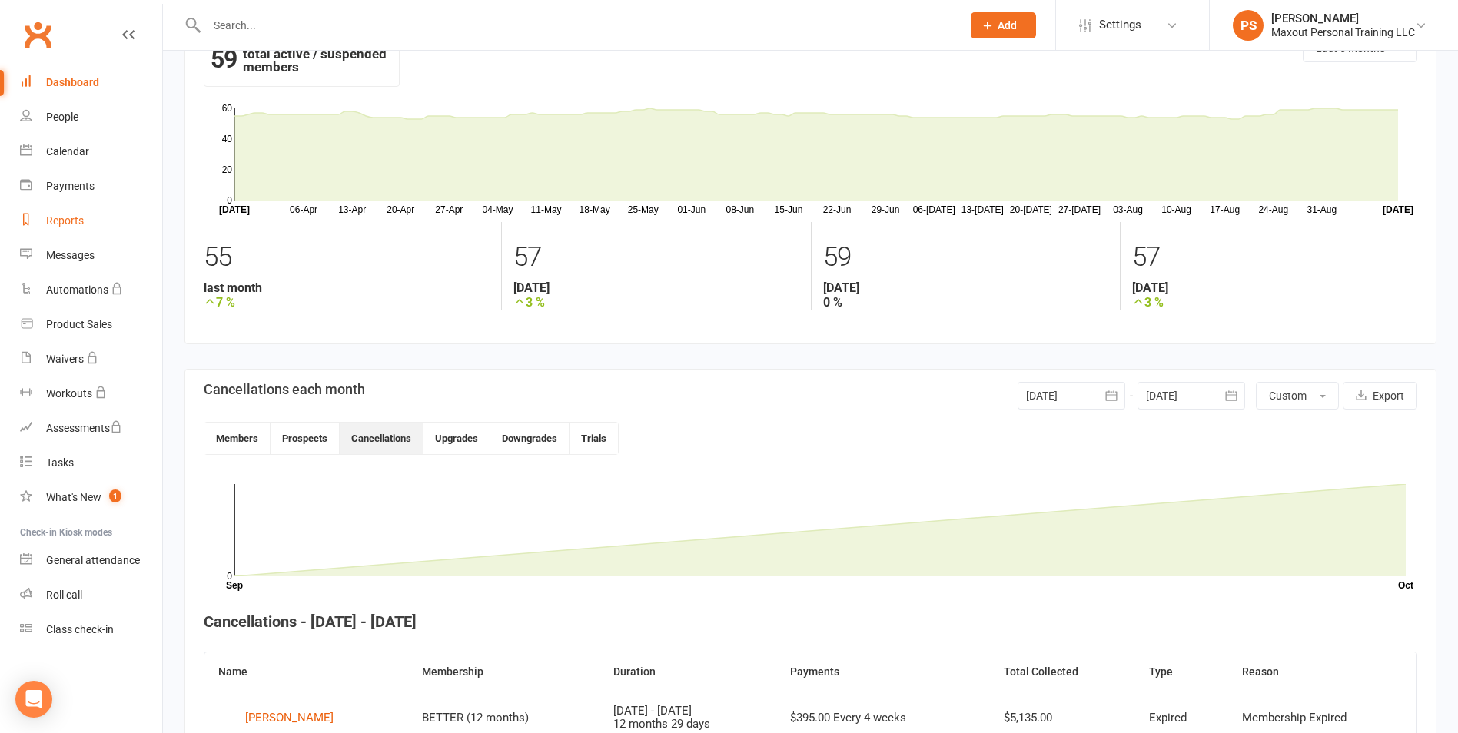
click at [53, 223] on div "Reports" at bounding box center [65, 220] width 38 height 12
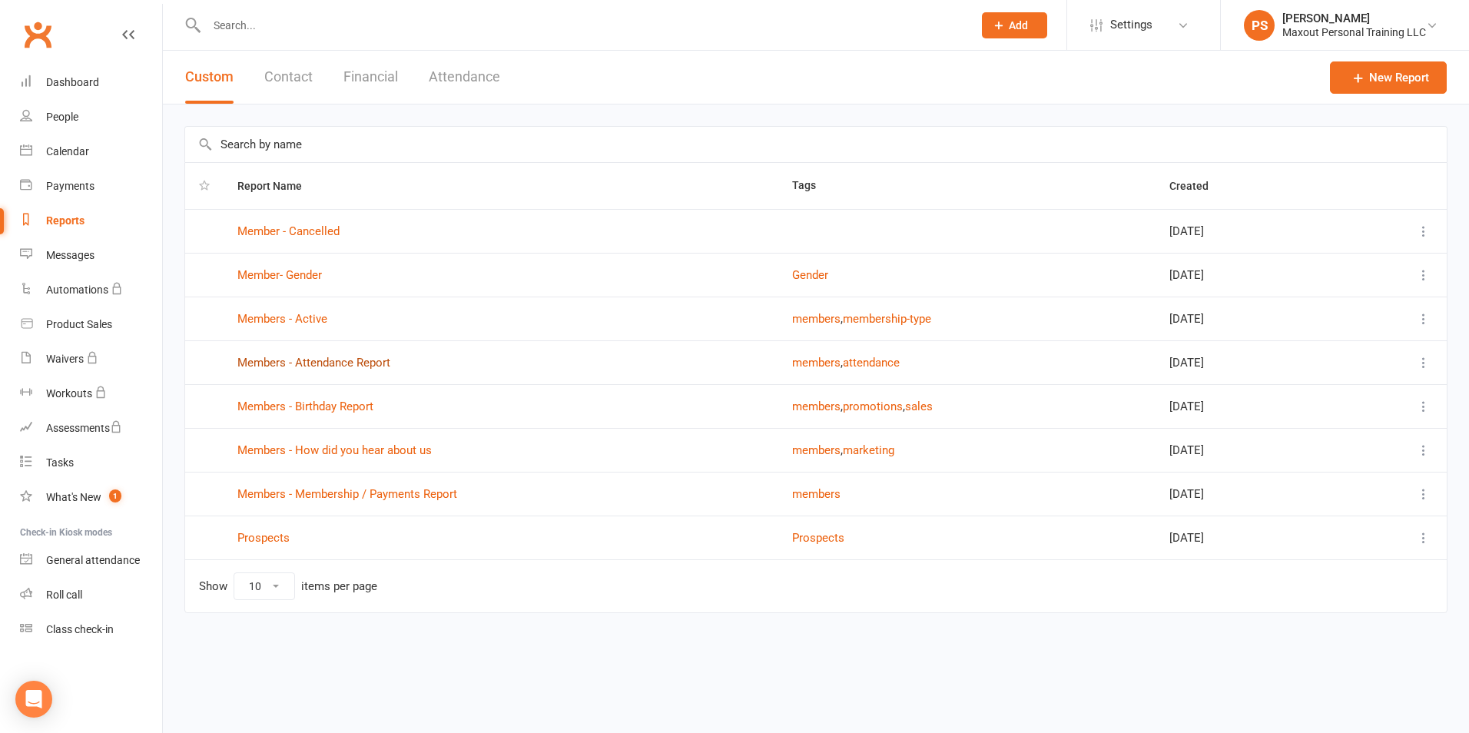
click at [302, 365] on link "Members - Attendance Report" at bounding box center [313, 363] width 153 height 14
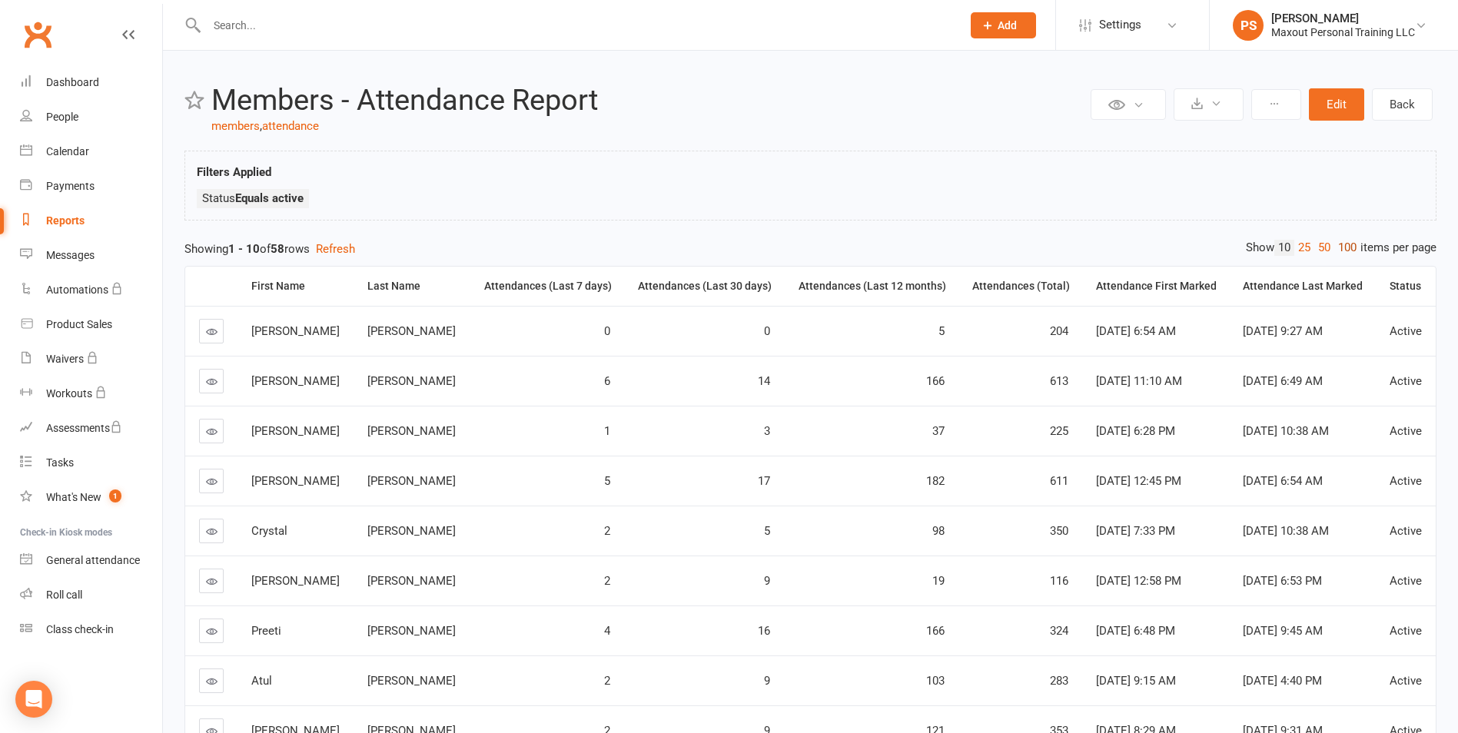
click at [1338, 248] on link "100" at bounding box center [1347, 248] width 26 height 16
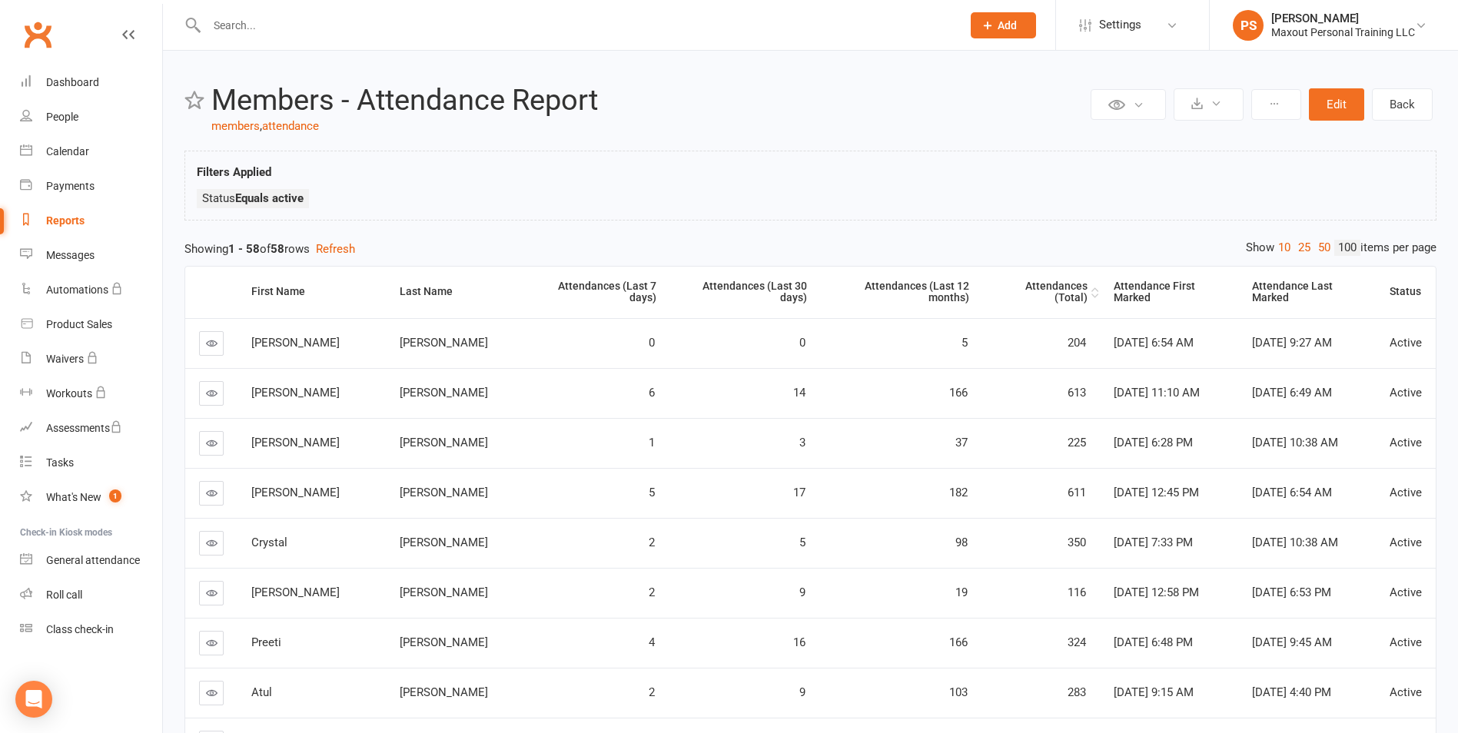
click at [1034, 289] on div "Attendances (Total)" at bounding box center [1041, 293] width 93 height 24
click at [1032, 288] on div "Attendances (Total)" at bounding box center [1041, 293] width 93 height 24
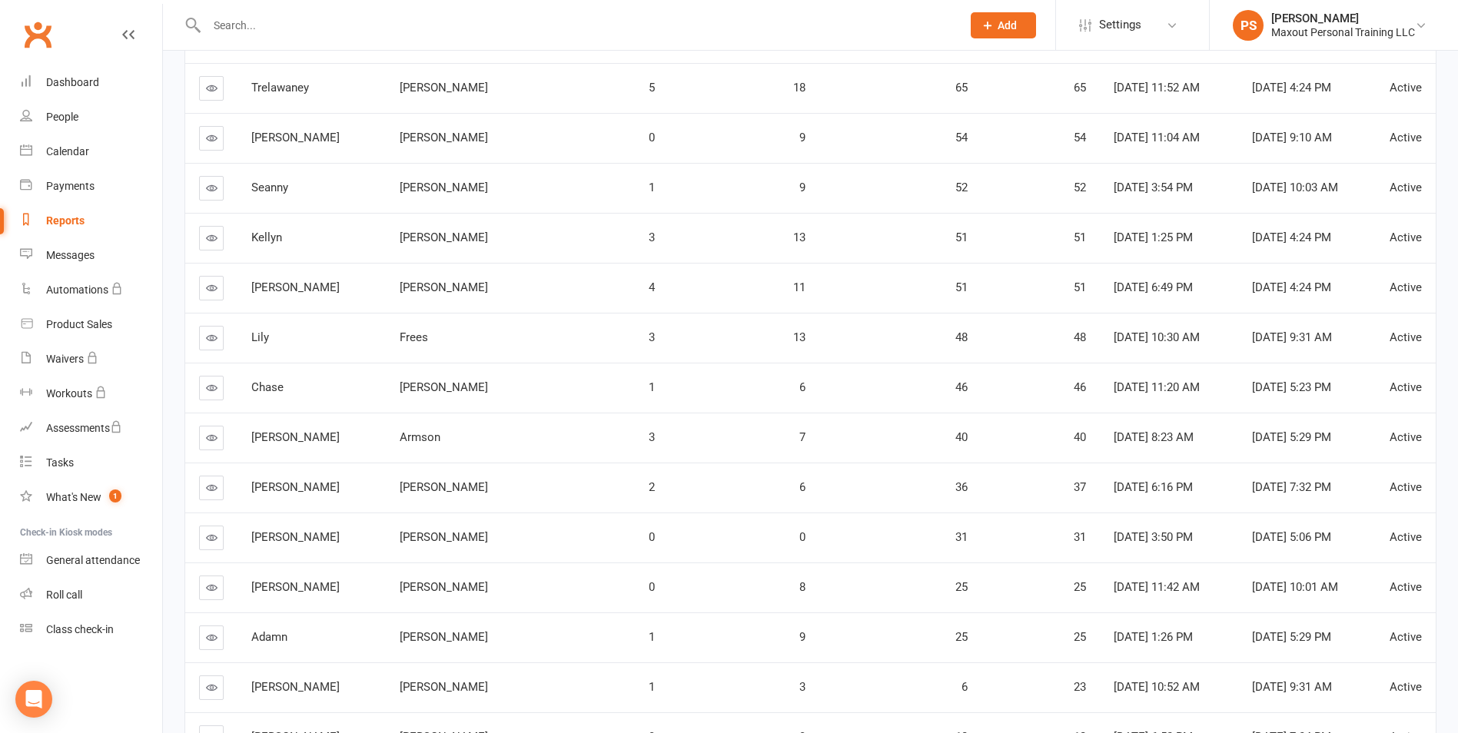
scroll to position [1579, 0]
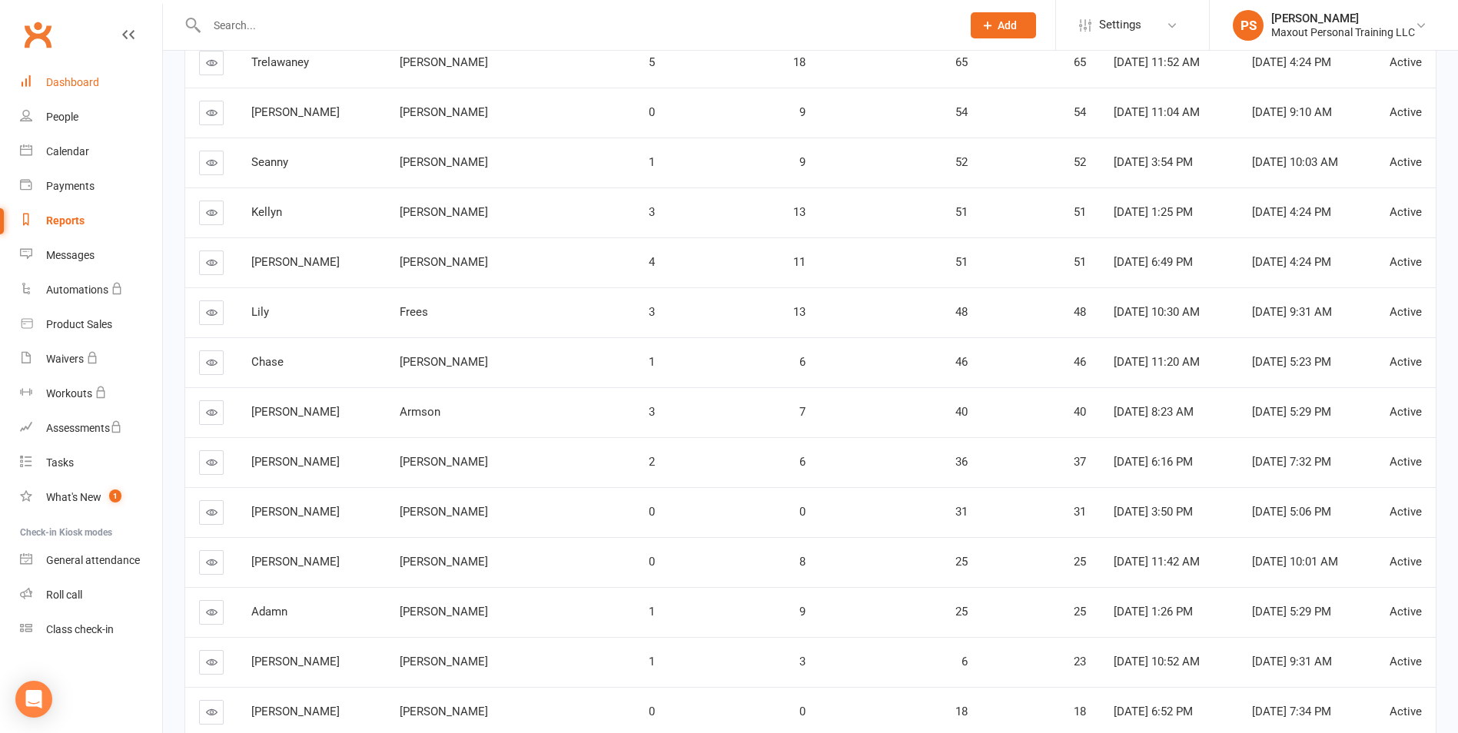
click at [69, 77] on div "Dashboard" at bounding box center [72, 82] width 53 height 12
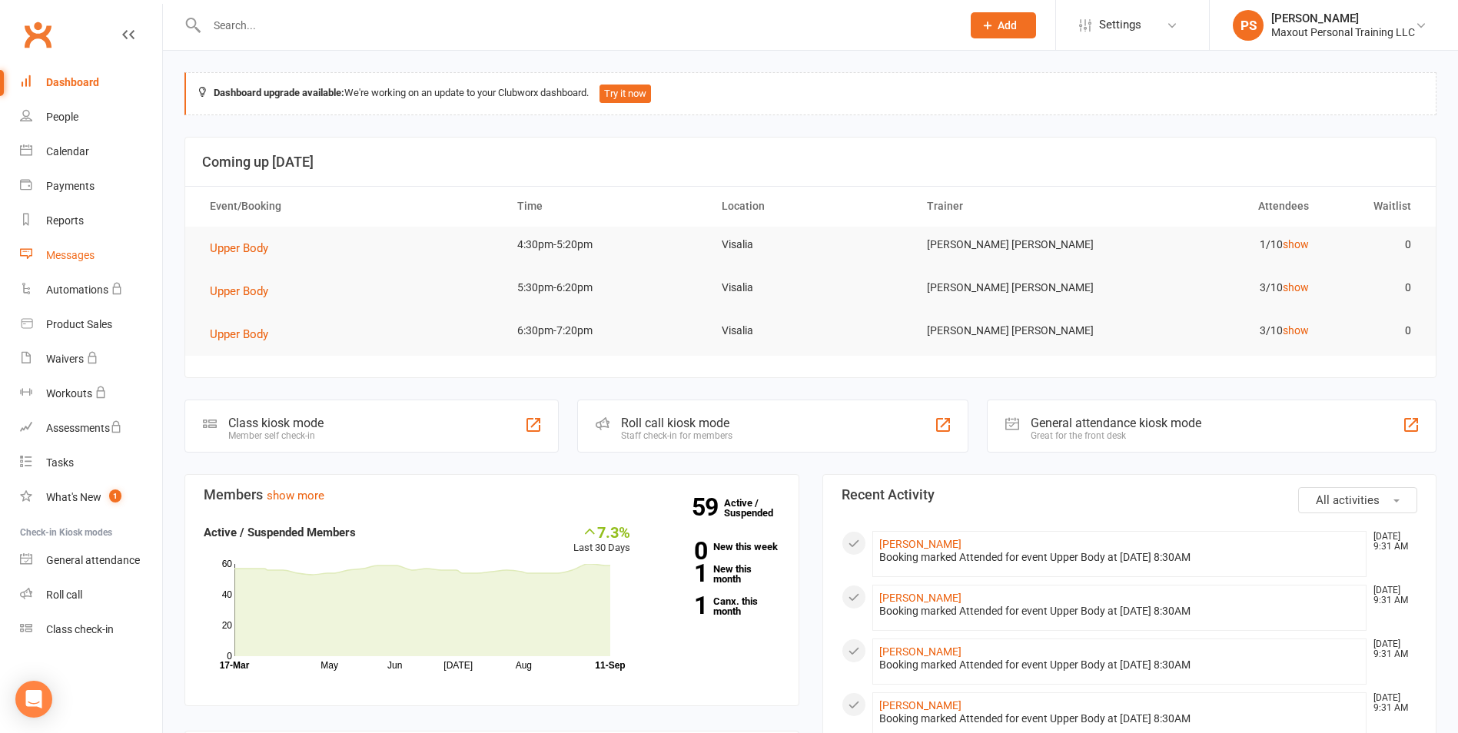
click at [64, 249] on div "Messages" at bounding box center [70, 255] width 48 height 12
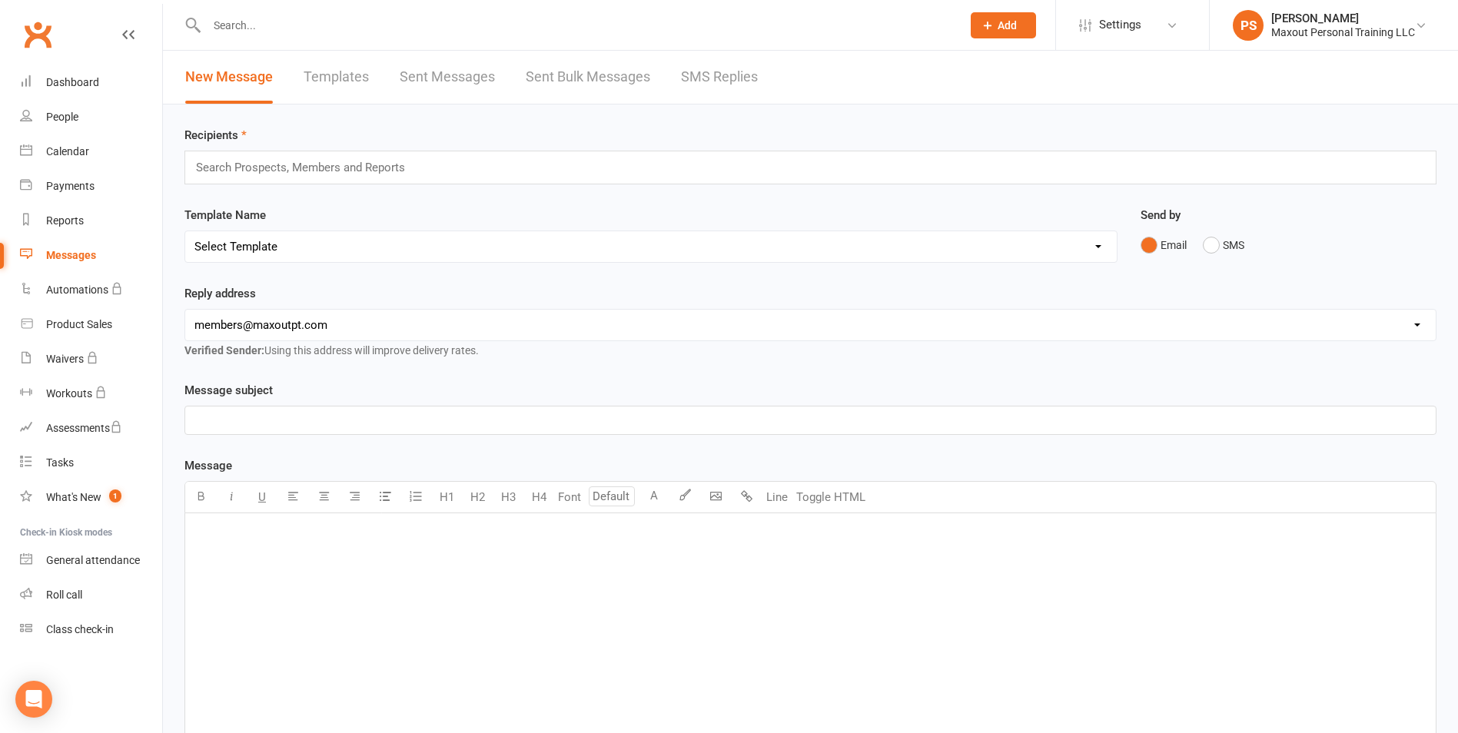
click at [349, 161] on input "text" at bounding box center [306, 168] width 225 height 20
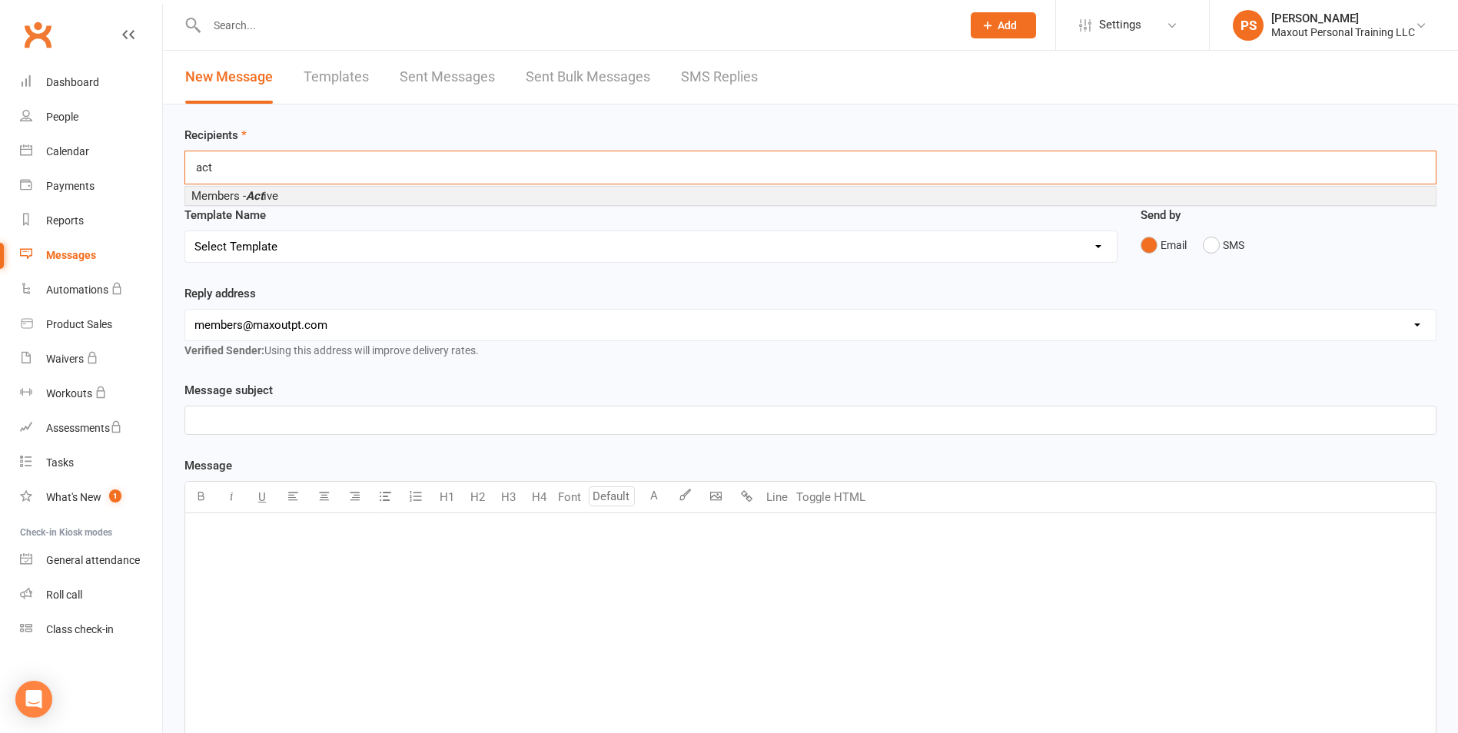
type input "act"
click at [275, 200] on span "Members - Act ive" at bounding box center [234, 196] width 87 height 14
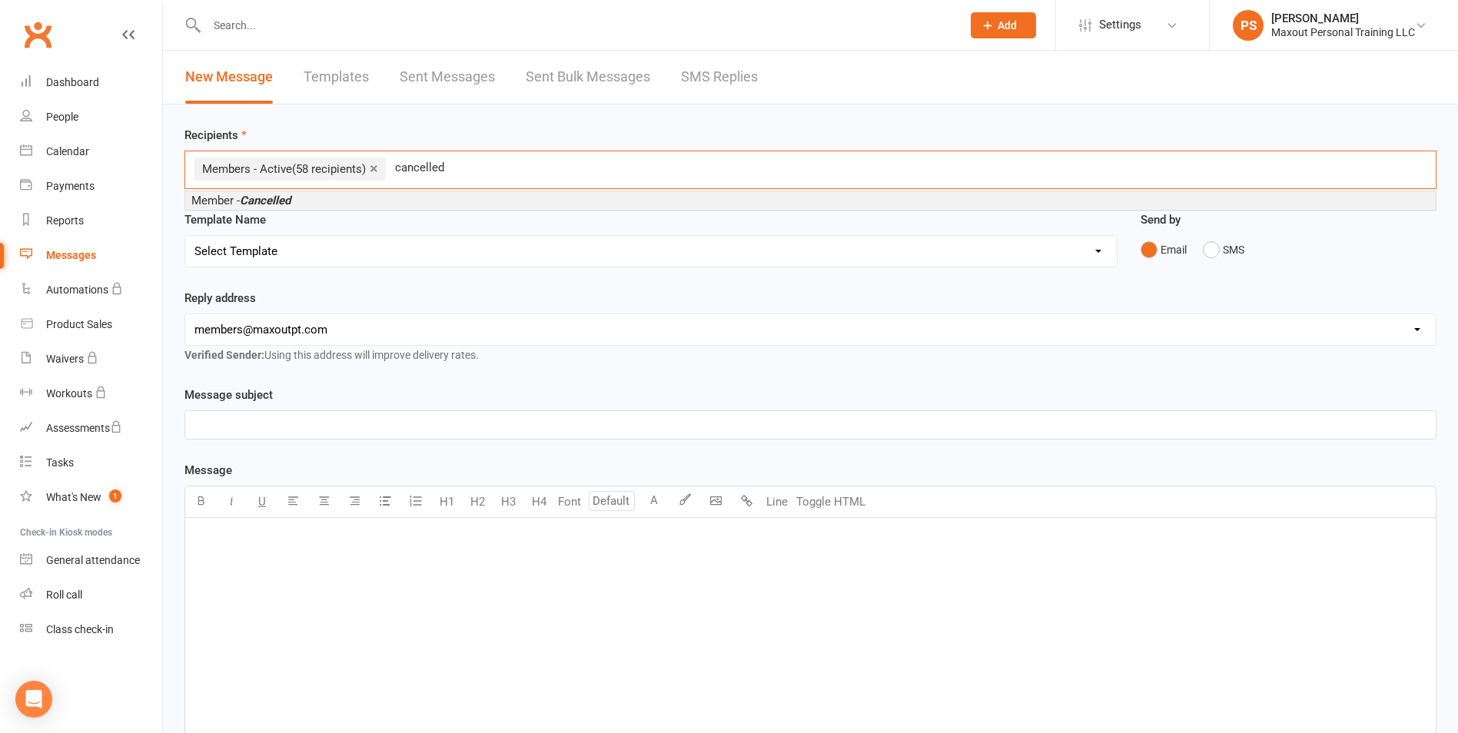
type input "cancelled"
click at [262, 204] on em "Cancelled" at bounding box center [265, 201] width 51 height 14
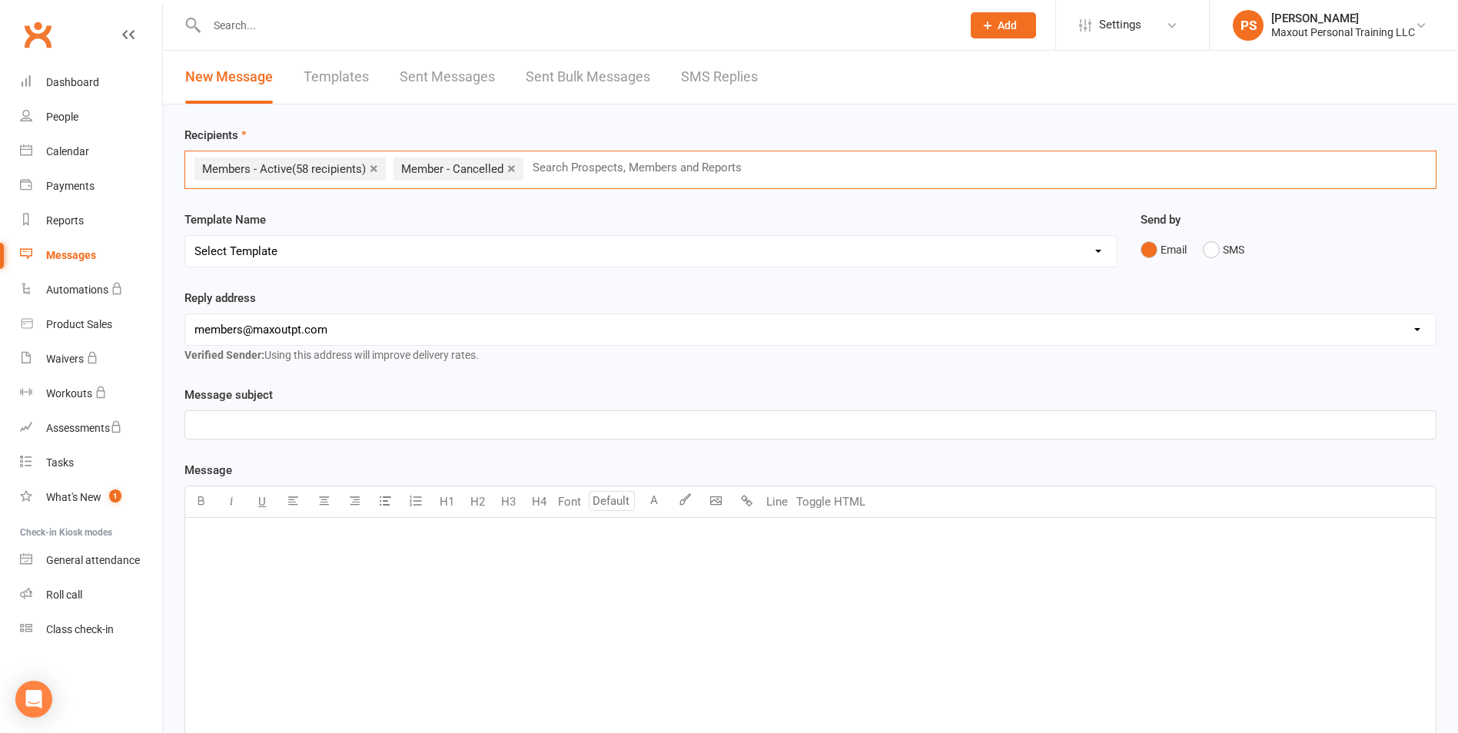
click at [234, 530] on p "﻿" at bounding box center [810, 538] width 1232 height 18
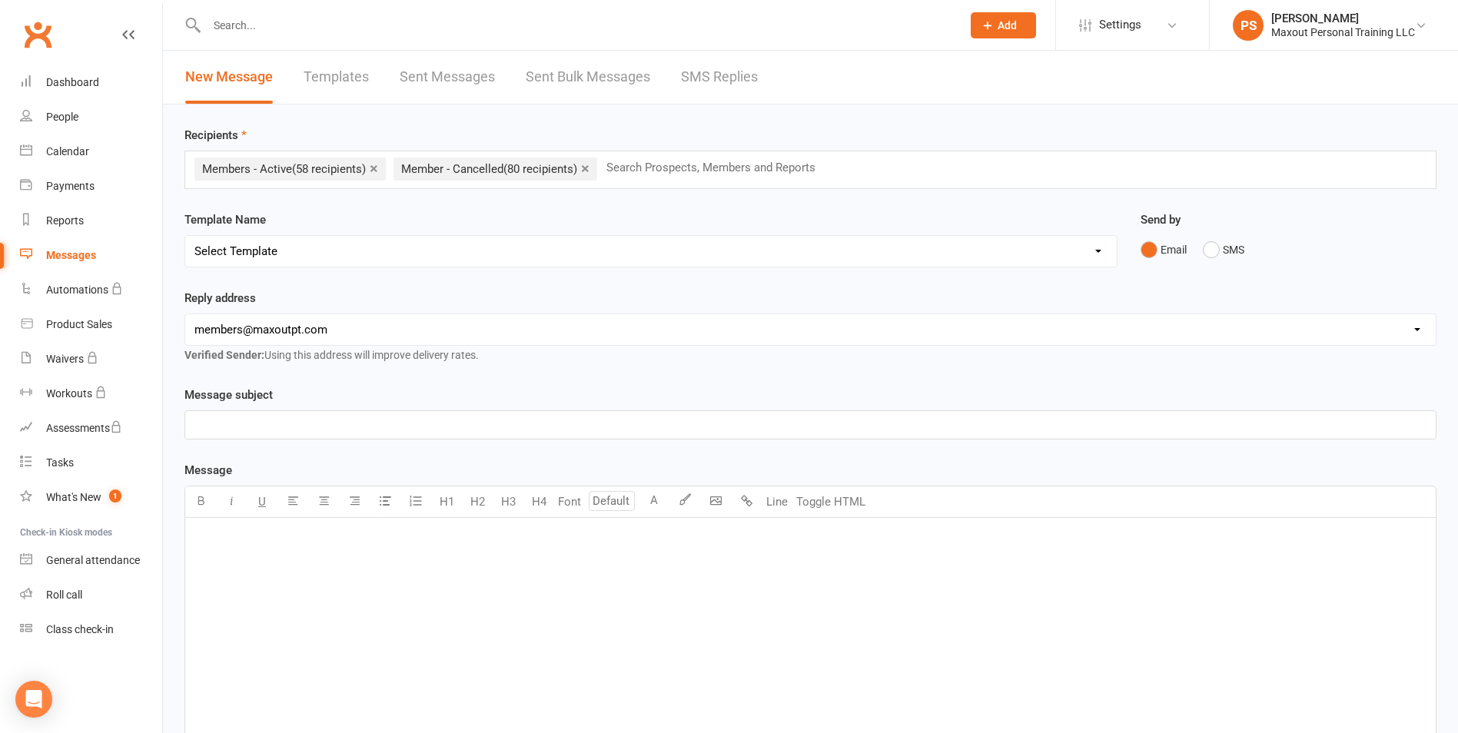
scroll to position [248, 0]
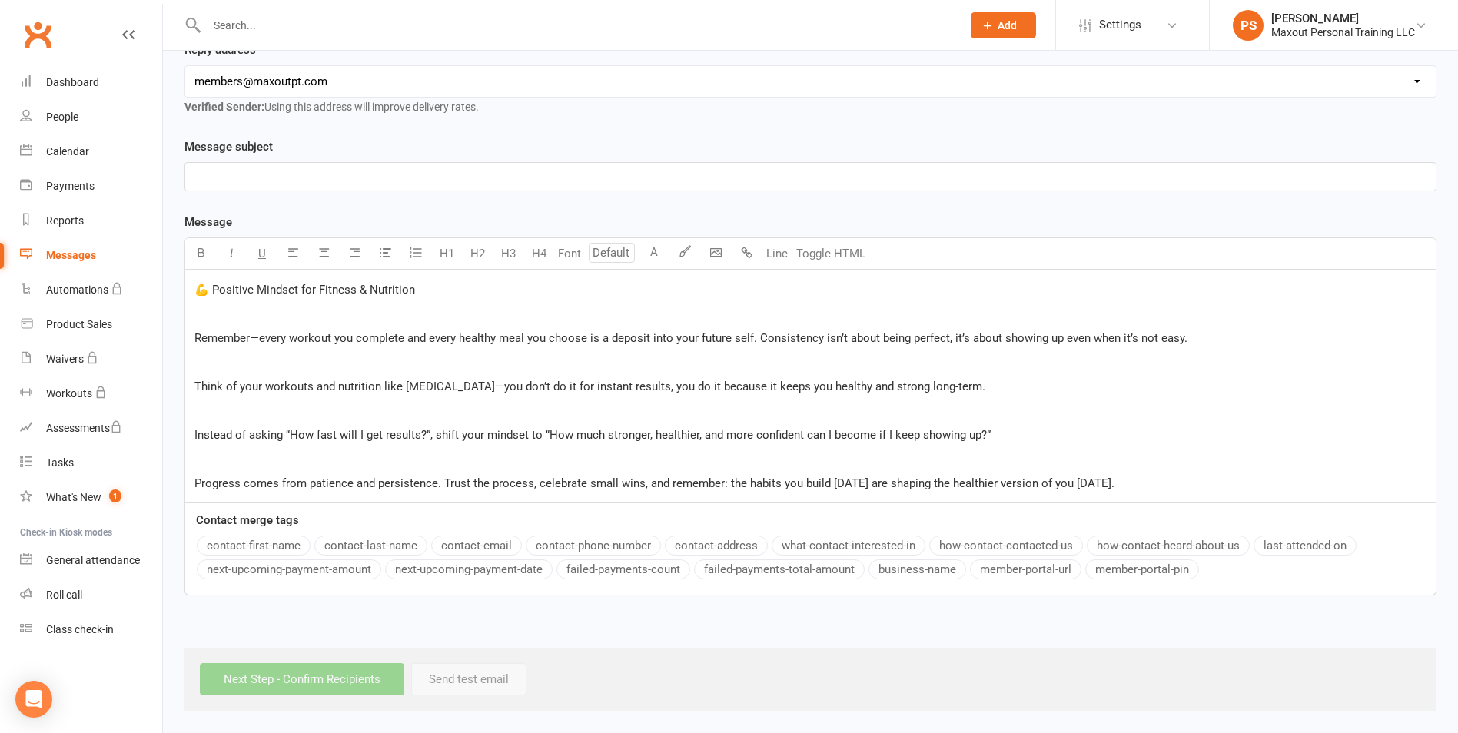
click at [197, 344] on span "Remember—every workout you complete and every healthy meal you choose is a depo…" at bounding box center [690, 338] width 993 height 14
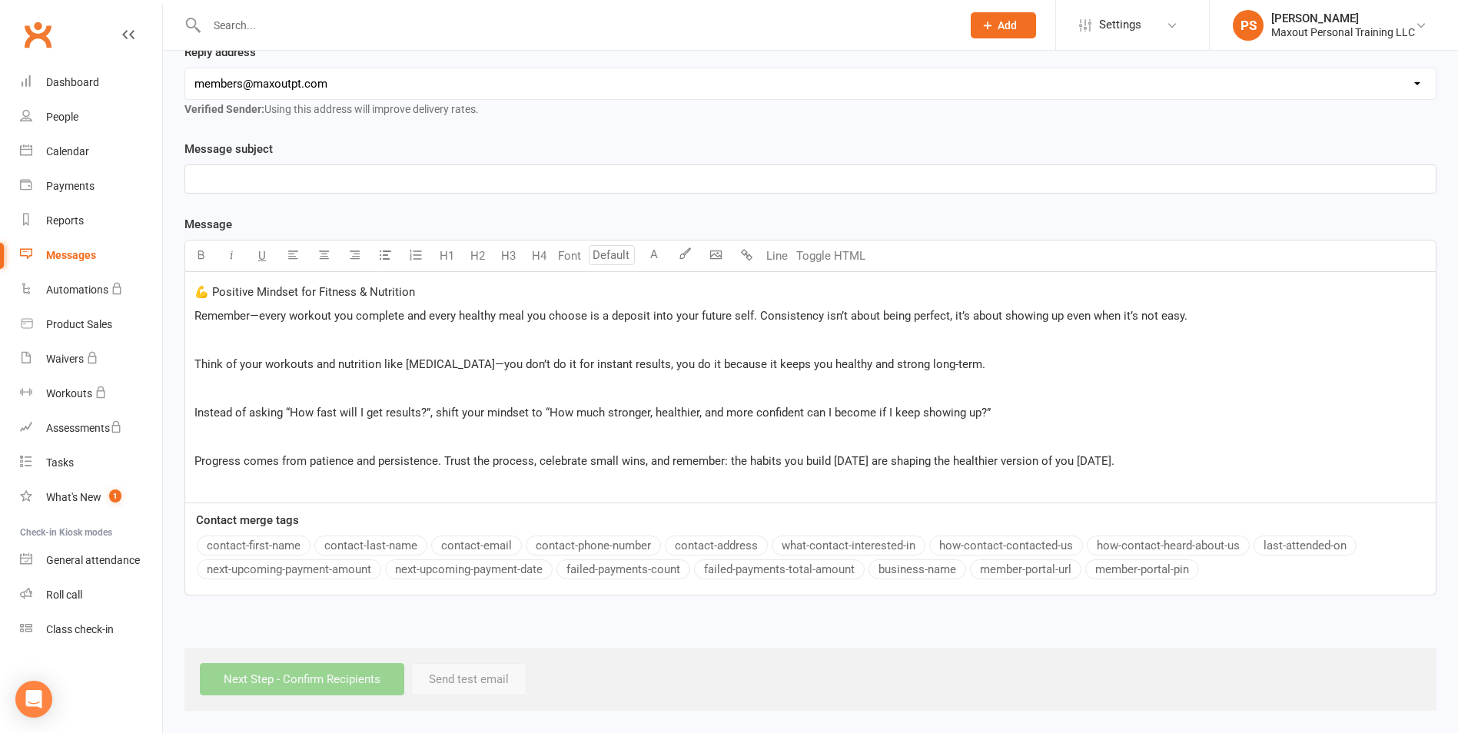
scroll to position [246, 0]
click at [196, 370] on span "Think of your workouts and nutrition like [MEDICAL_DATA]—you don’t do it for in…" at bounding box center [589, 364] width 791 height 14
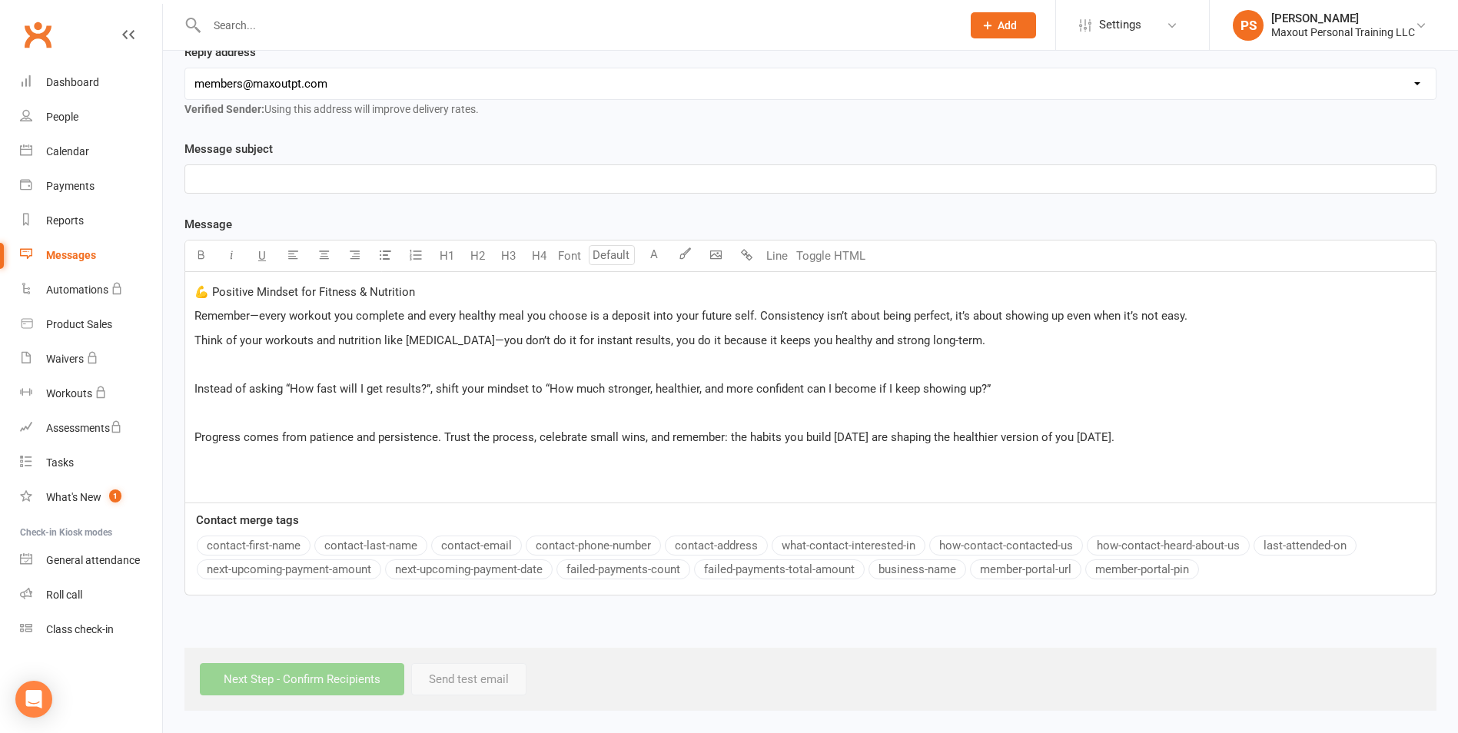
click at [191, 388] on div "💪 Positive Mindset for Fitness & Nutrition Remember—every workout you complete …" at bounding box center [810, 387] width 1250 height 231
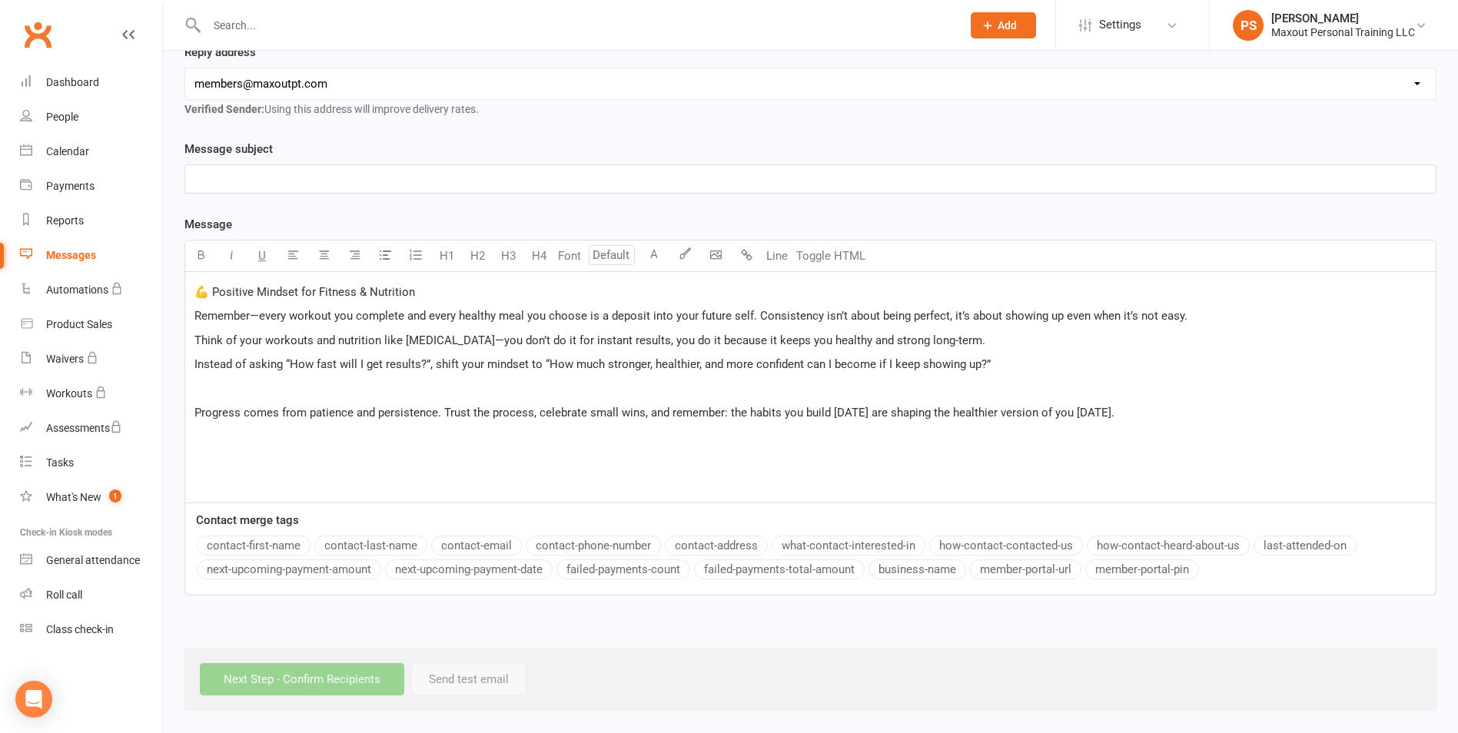
click at [194, 413] on div "💪 Positive Mindset for Fitness & Nutrition Remember—every workout you complete …" at bounding box center [810, 387] width 1250 height 231
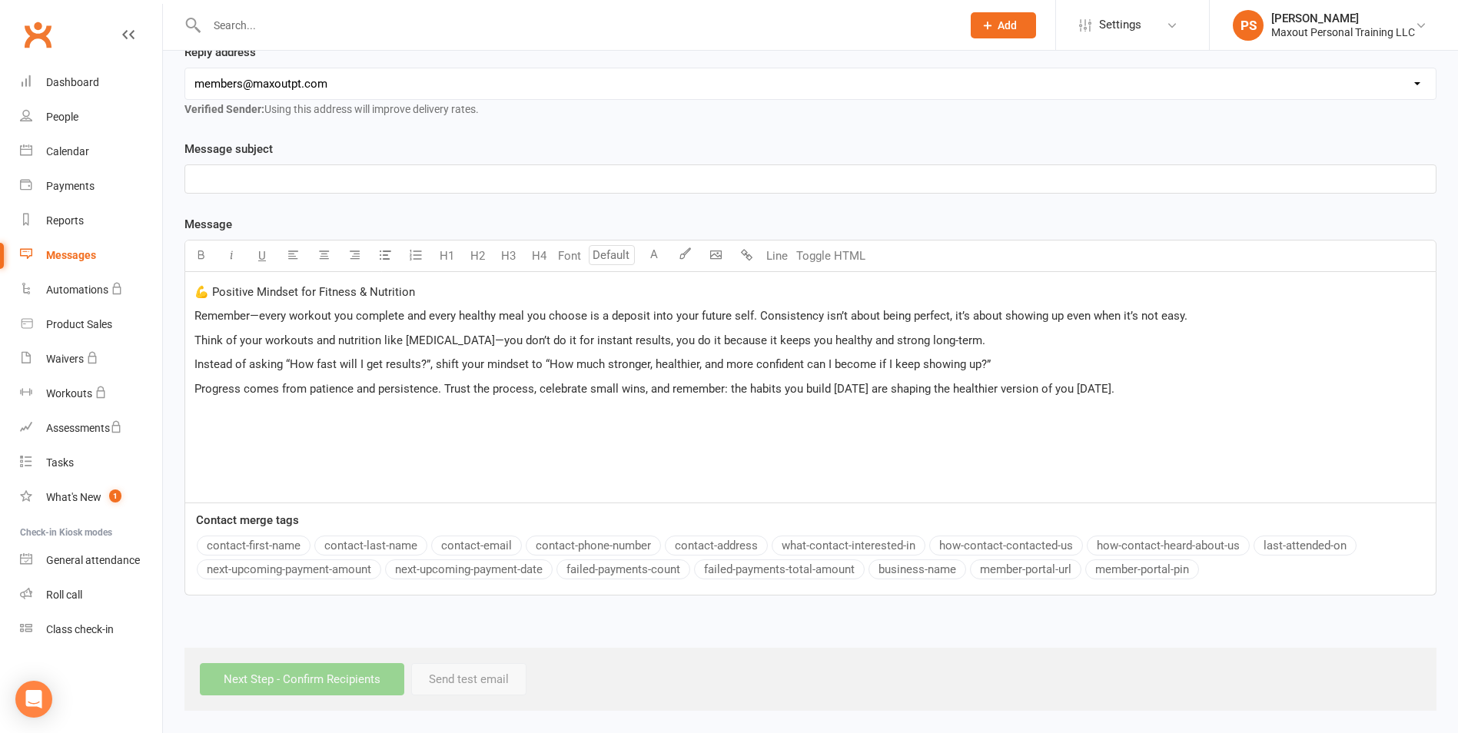
click at [1121, 387] on p "Progress comes from patience and persistence. Trust the process, celebrate smal…" at bounding box center [810, 389] width 1232 height 18
click at [709, 255] on body "Prospect Member Non-attending contact Class / event Appointment Task Membership…" at bounding box center [729, 234] width 1458 height 953
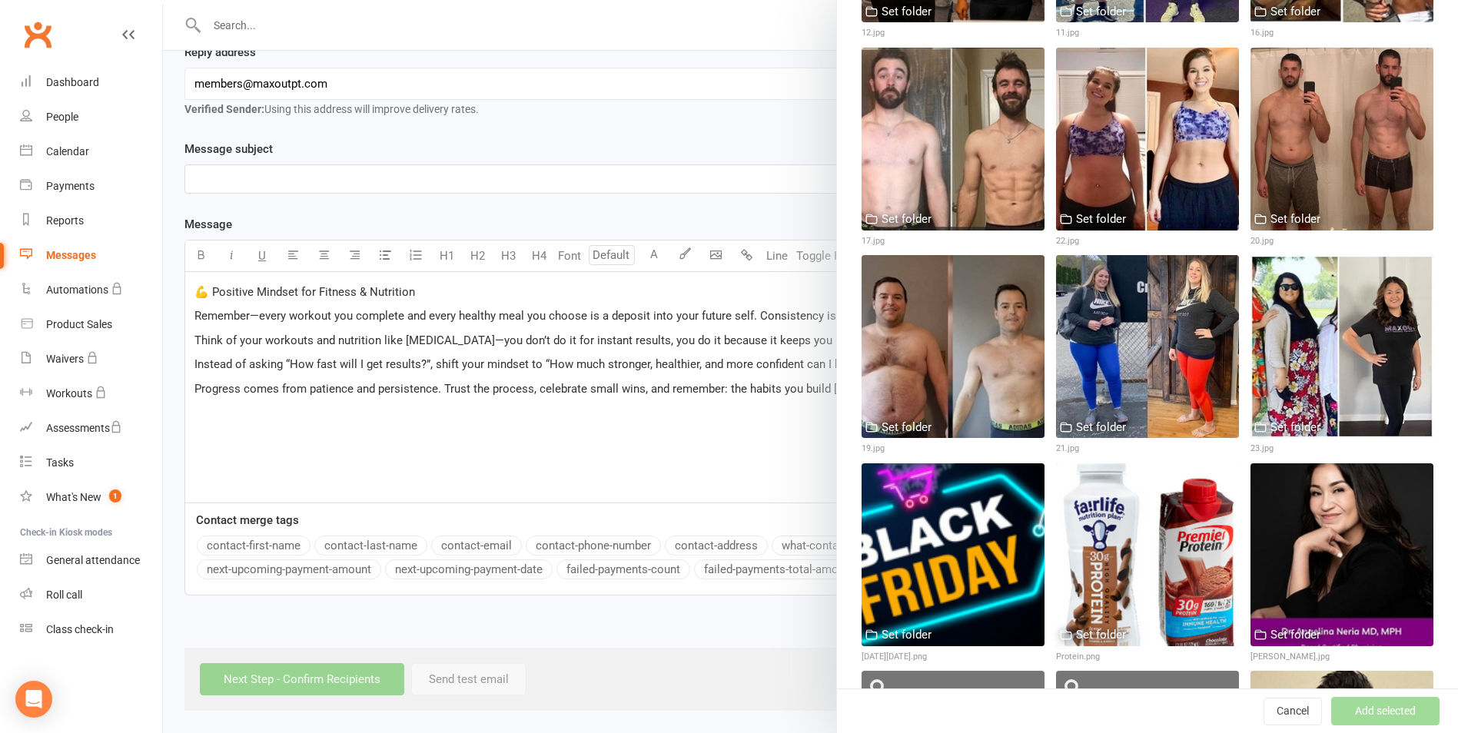
scroll to position [1595, 0]
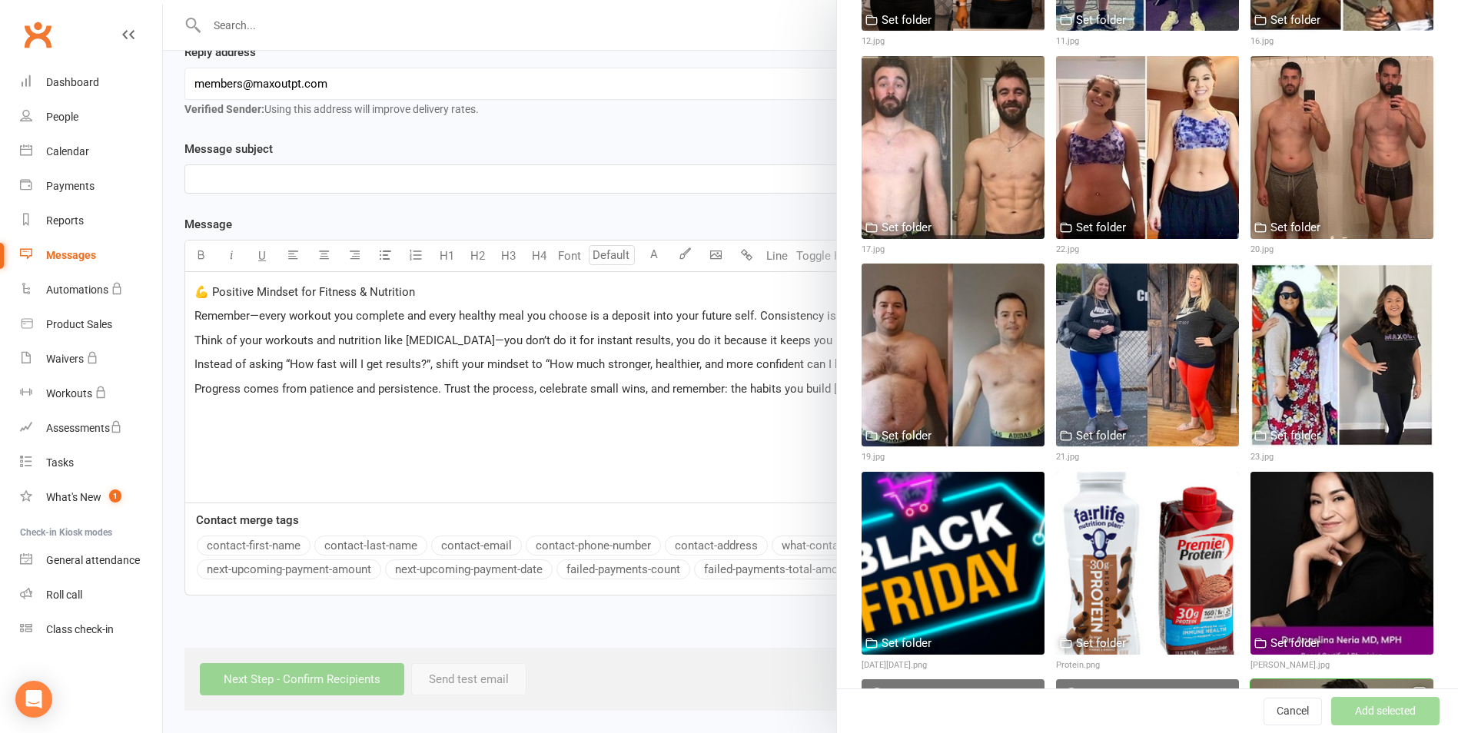
click at [1365, 705] on button "Add selected" at bounding box center [1385, 712] width 108 height 28
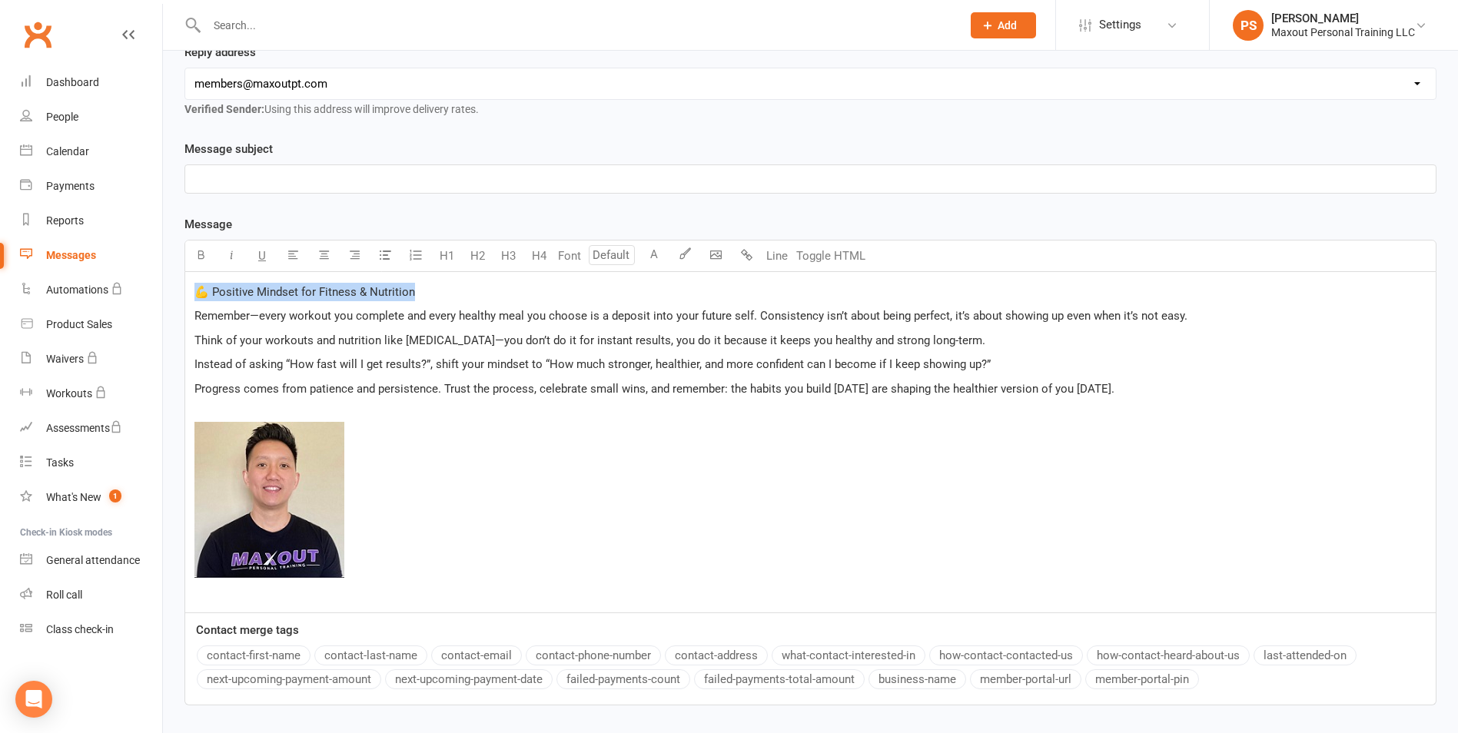
drag, startPoint x: 427, startPoint y: 292, endPoint x: 193, endPoint y: 285, distance: 234.5
click at [193, 285] on div "💪 Positive Mindset for Fitness & Nutrition Remember—every workout you complete …" at bounding box center [810, 442] width 1250 height 340
copy span "💪 Positive Mindset for Fitness & Nutrition"
click at [337, 183] on p "﻿" at bounding box center [810, 179] width 1232 height 18
click at [445, 367] on span "Instead of asking “How fast will I get results?”, shift your mindset to “How mu…" at bounding box center [592, 364] width 796 height 14
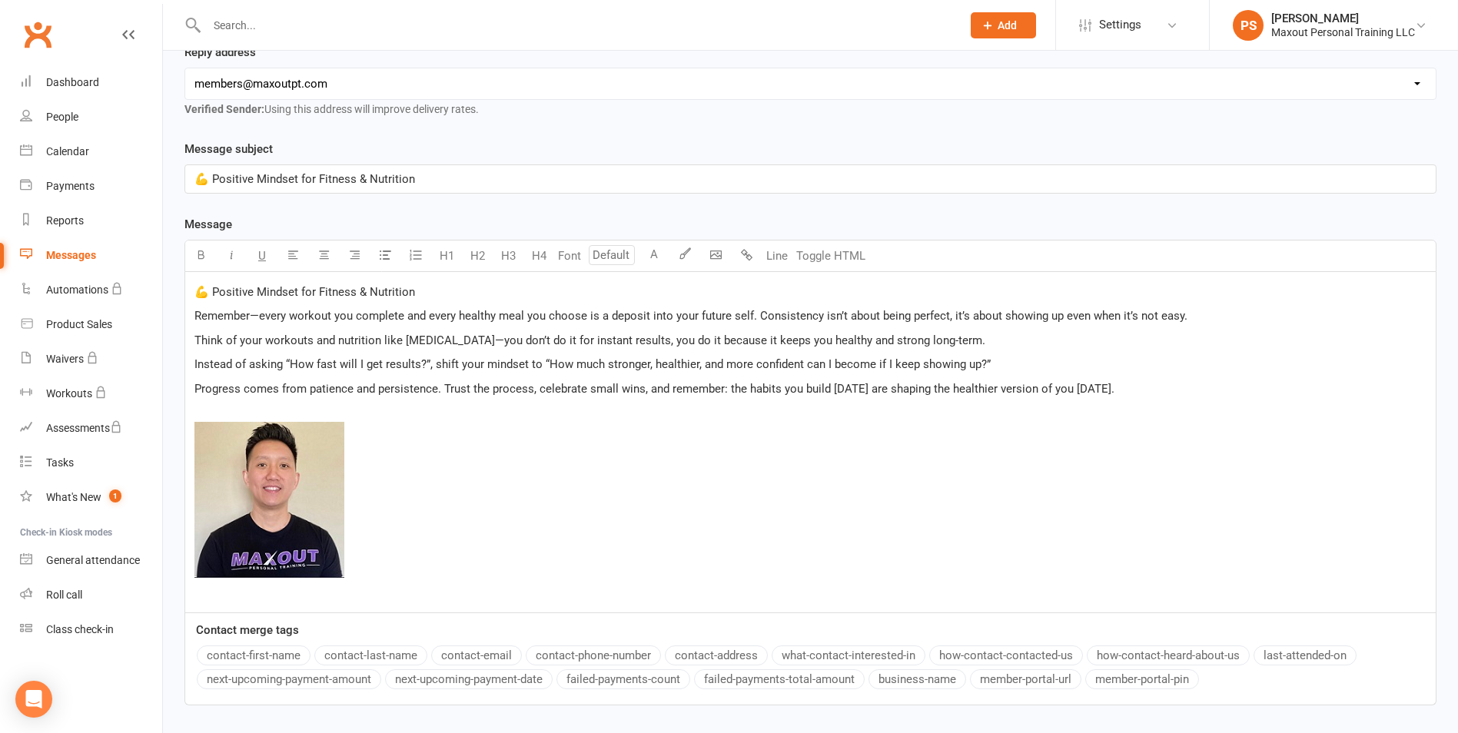
click at [255, 312] on span "Remember—every workout you complete and every healthy meal you choose is a depo…" at bounding box center [690, 316] width 993 height 14
click at [569, 535] on span "﻿" at bounding box center [810, 502] width 1232 height 161
click at [1181, 383] on p "Progress comes from patience and persistence. Trust the process, celebrate smal…" at bounding box center [810, 389] width 1232 height 18
click at [279, 588] on p "﻿ ﻿ ﻿" at bounding box center [810, 502] width 1232 height 198
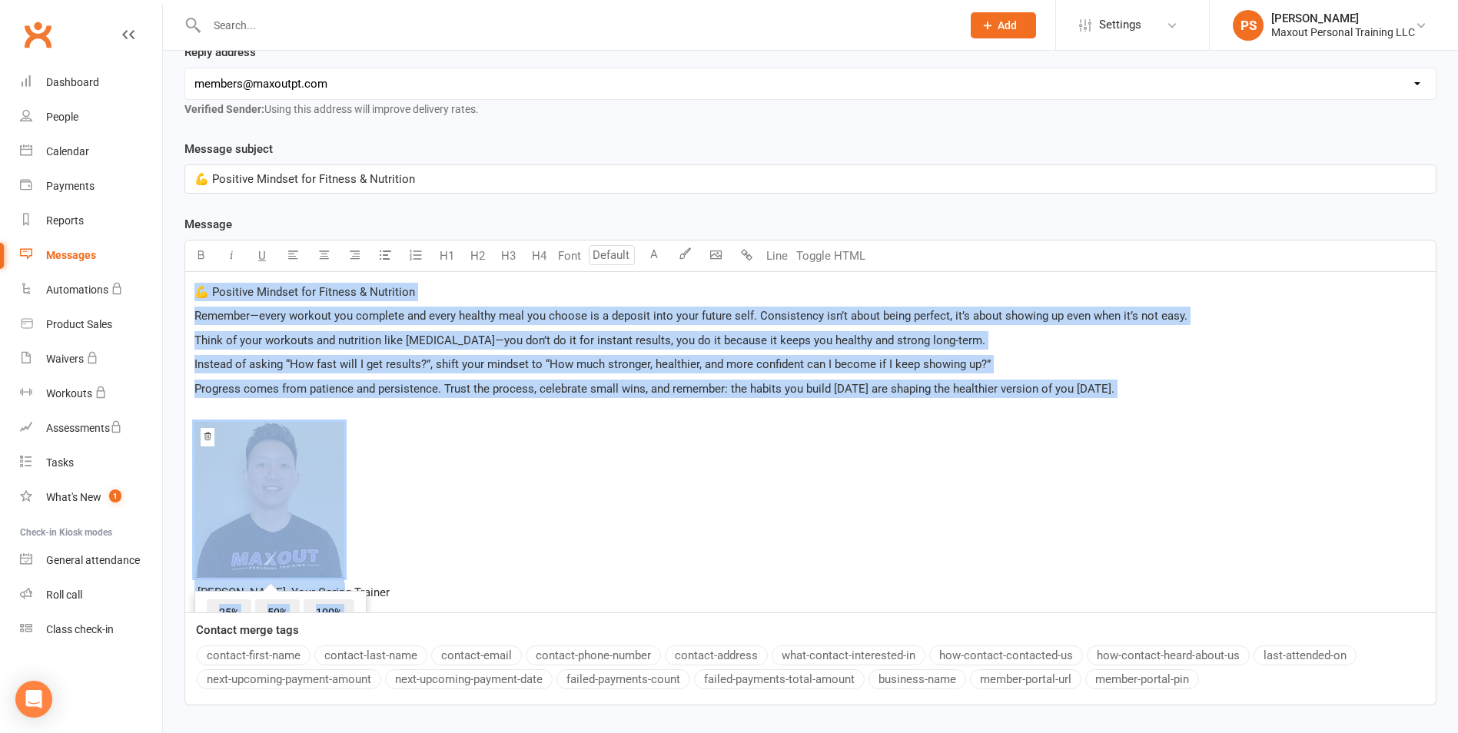
drag, startPoint x: 194, startPoint y: 289, endPoint x: 339, endPoint y: 591, distance: 334.8
click at [339, 591] on div "💪 Positive Mindset for Fitness & Nutrition Remember—every workout you complete …" at bounding box center [810, 442] width 1250 height 340
copy div "💪 Positive Mindset for Fitness & Nutrition Remember—every workout you complete …"
click at [557, 465] on span "﻿ 25% 50% 100%" at bounding box center [810, 502] width 1232 height 161
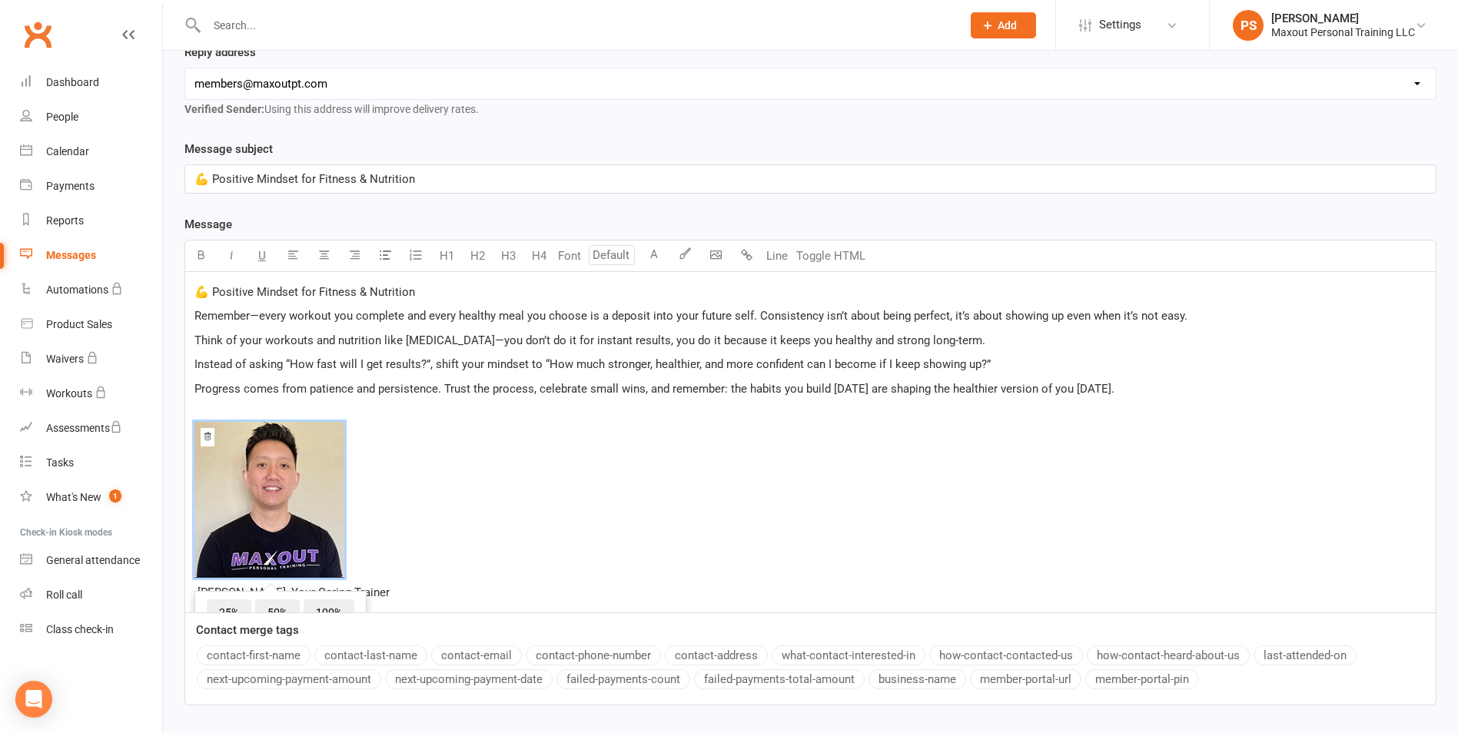
scroll to position [356, 0]
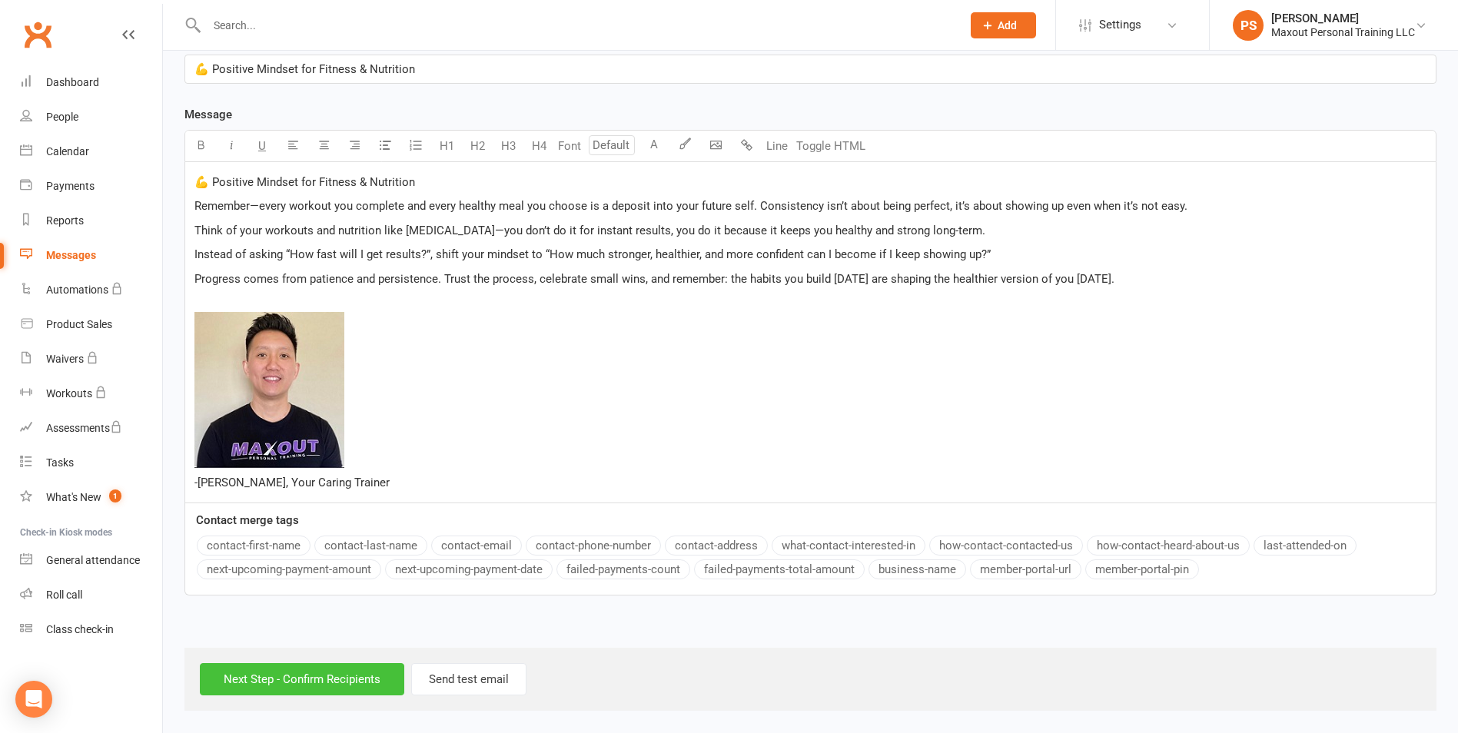
click at [367, 684] on input "Next Step - Confirm Recipients" at bounding box center [302, 679] width 204 height 32
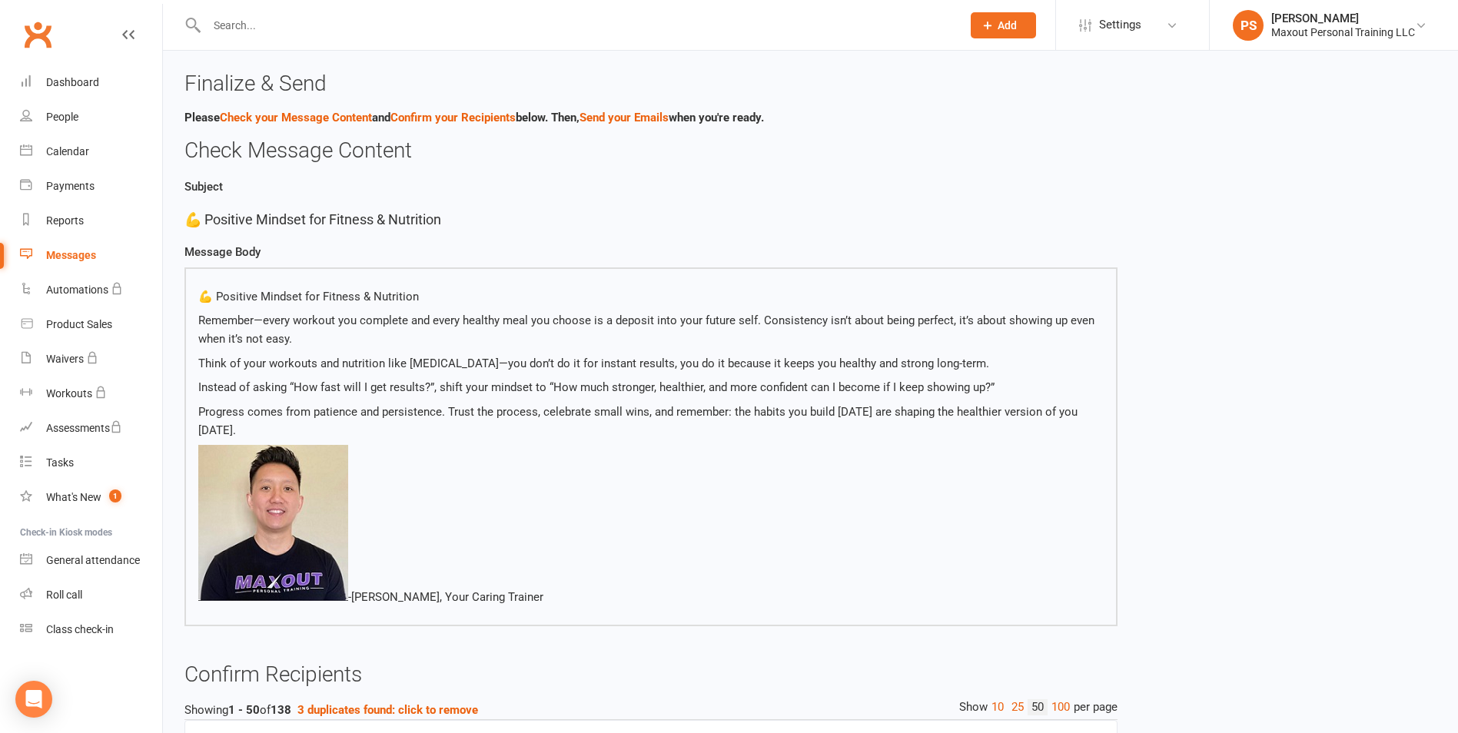
scroll to position [2040, 0]
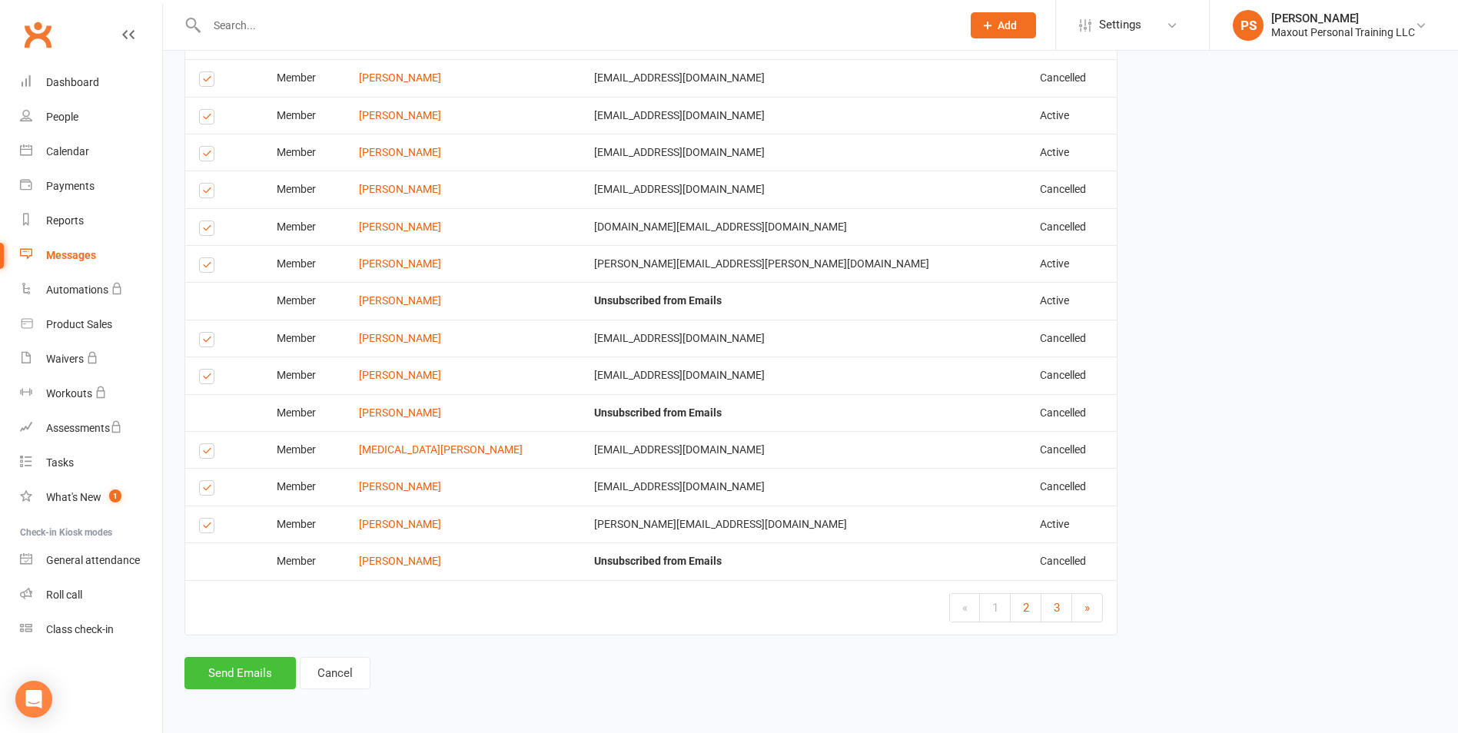
click at [207, 671] on button "Send Emails" at bounding box center [239, 673] width 111 height 32
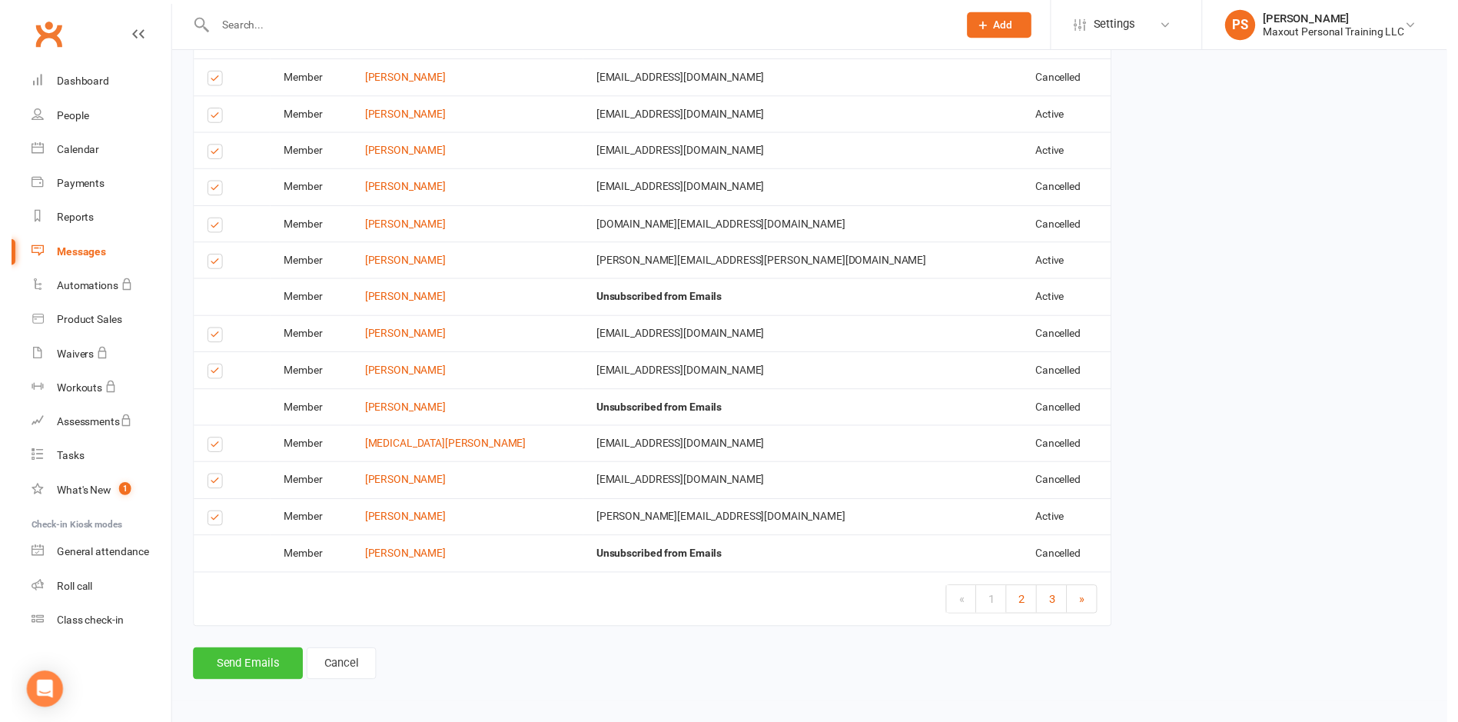
scroll to position [2033, 0]
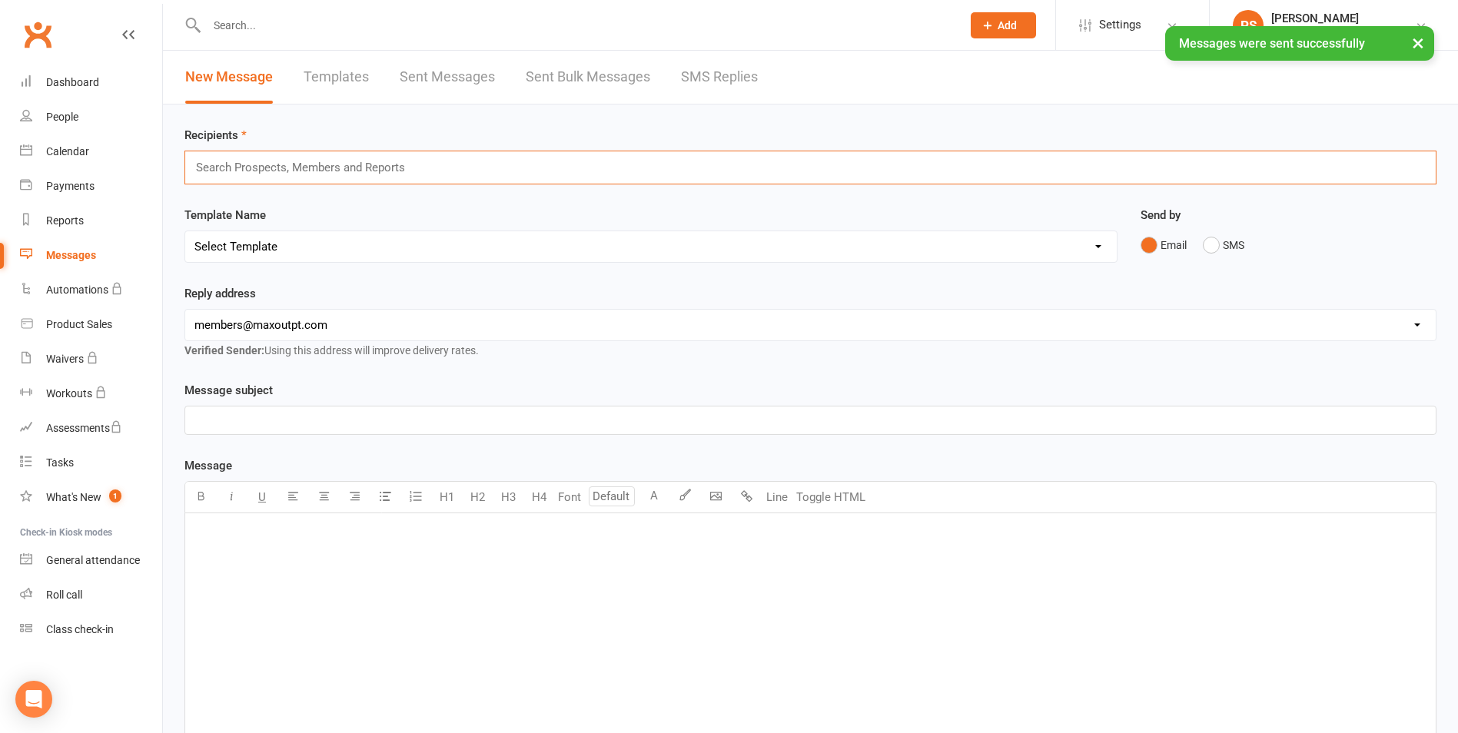
click at [363, 164] on input "text" at bounding box center [306, 168] width 225 height 20
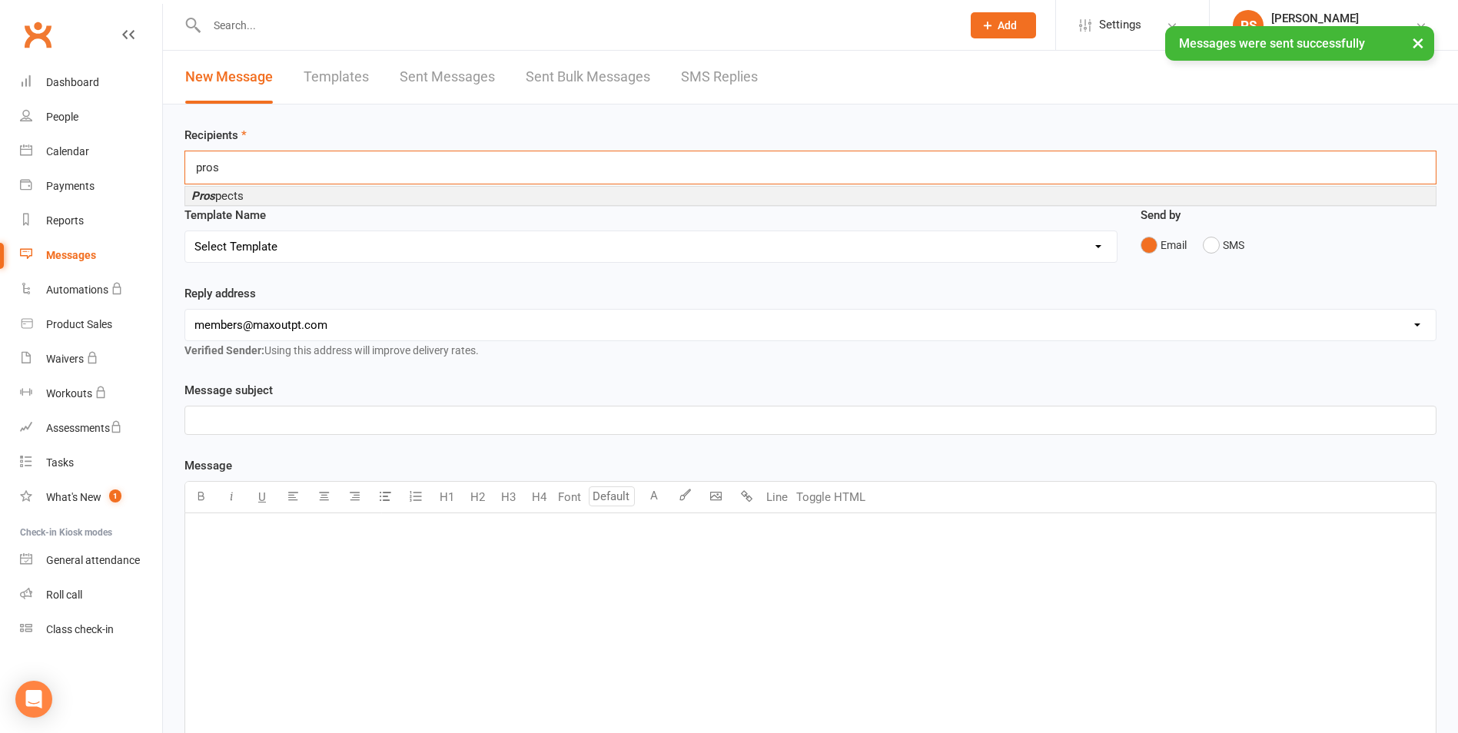
type input "pros"
click at [253, 198] on li "Pros pects" at bounding box center [810, 196] width 1250 height 18
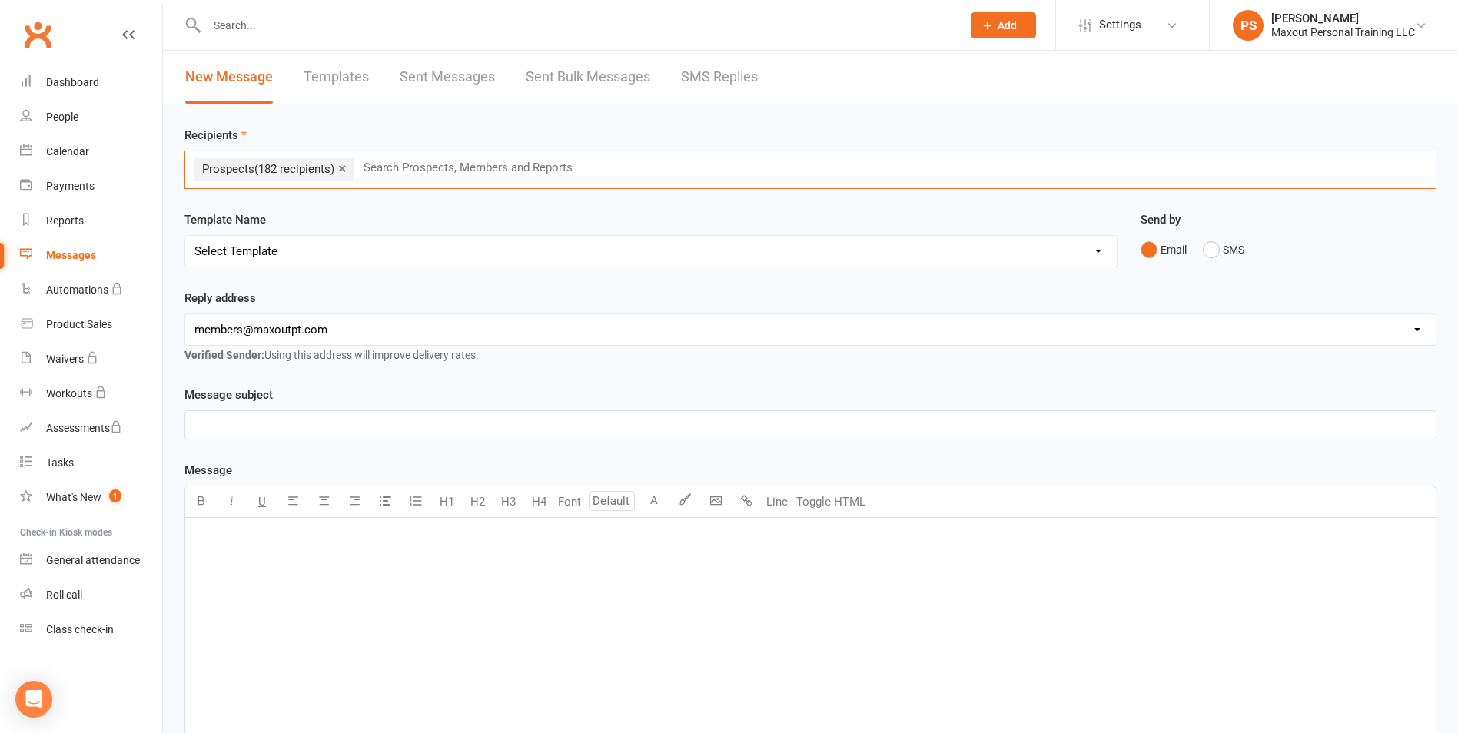
drag, startPoint x: 254, startPoint y: 550, endPoint x: 234, endPoint y: 556, distance: 20.9
click at [250, 550] on div "﻿" at bounding box center [810, 633] width 1250 height 231
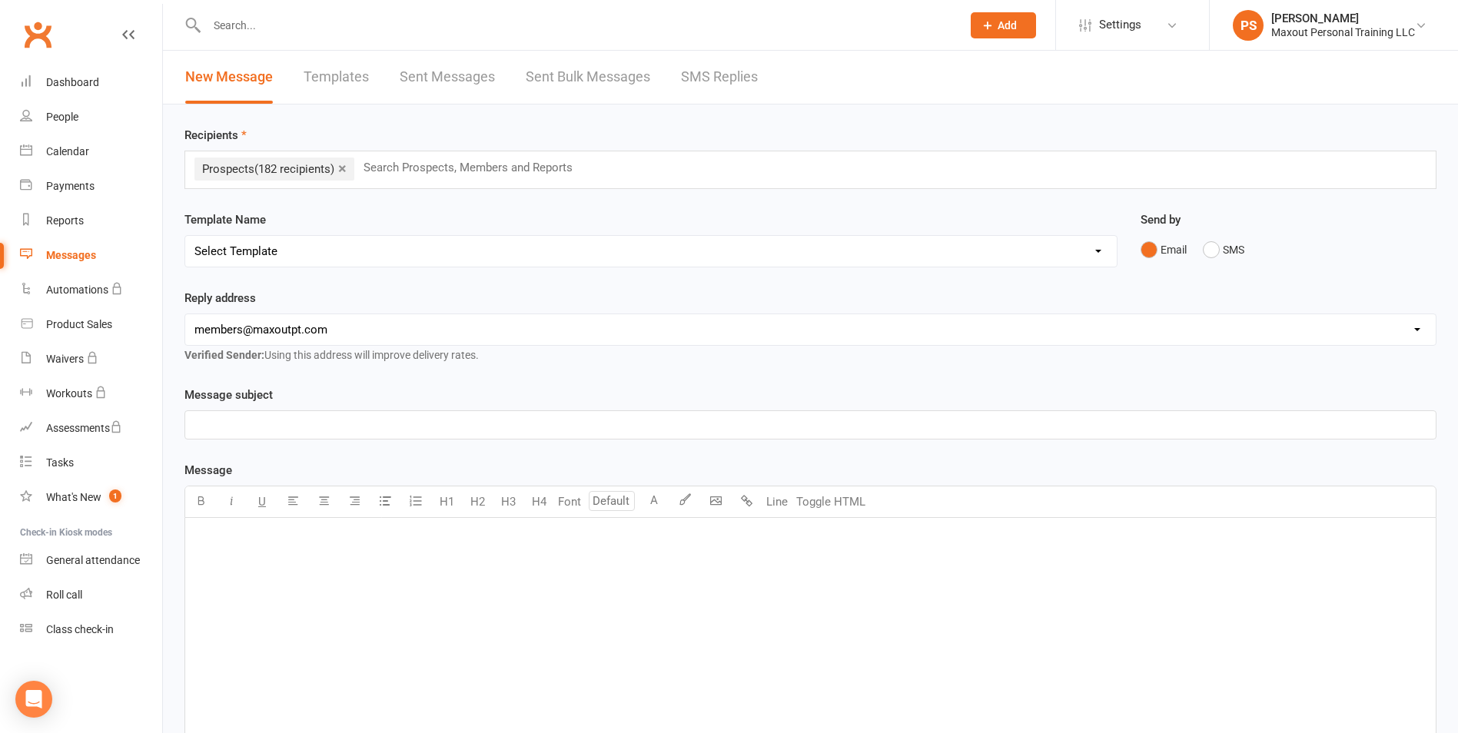
scroll to position [356, 0]
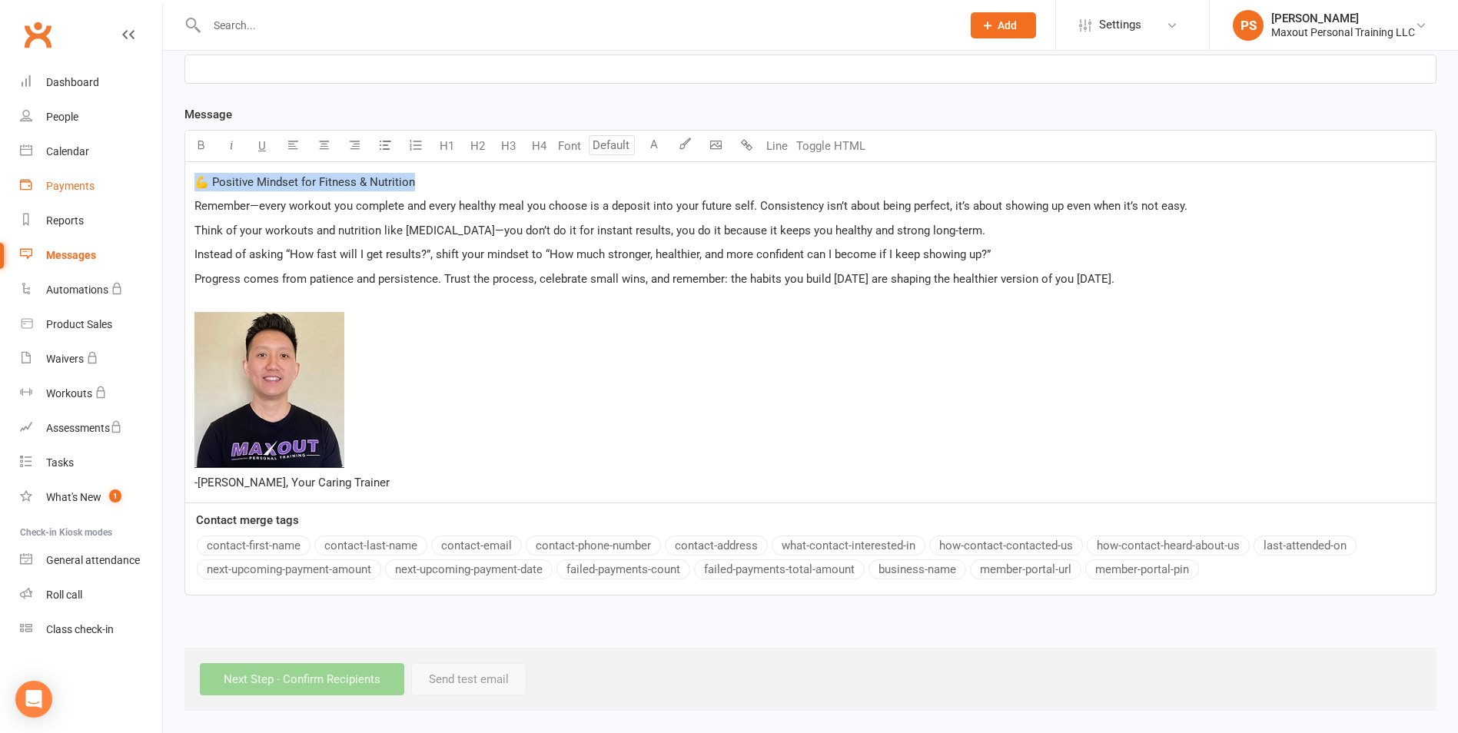
drag, startPoint x: 431, startPoint y: 186, endPoint x: 124, endPoint y: 178, distance: 306.7
click at [124, 178] on ui-view "Prospect Member Non-attending contact Class / event Appointment Task Membership…" at bounding box center [729, 179] width 1458 height 1063
copy span "💪 Positive Mindset for Fitness & Nutrition"
click at [224, 68] on p "﻿" at bounding box center [810, 69] width 1232 height 18
click at [273, 294] on p "﻿ ﻿ -[PERSON_NAME], Your Caring Trainer" at bounding box center [810, 393] width 1232 height 198
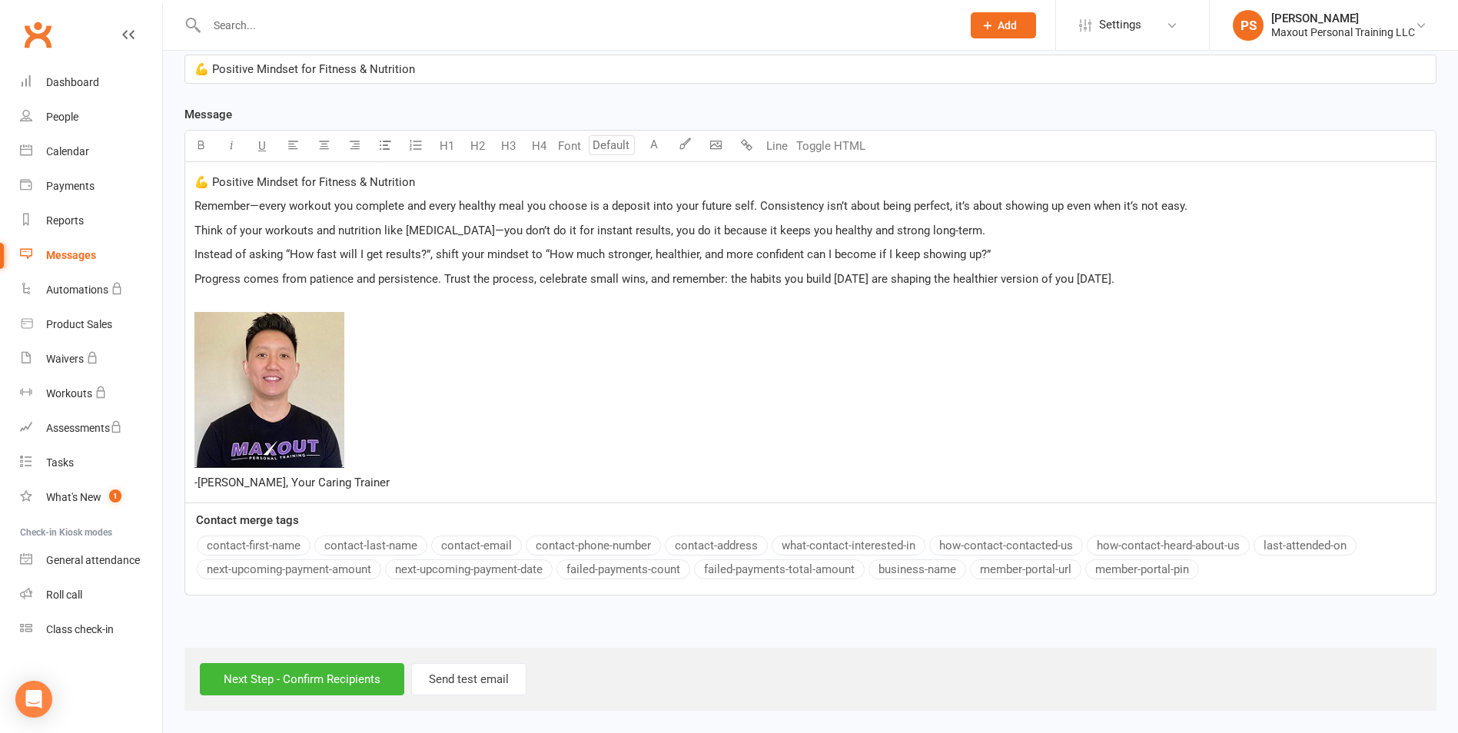
click at [1225, 282] on p "Progress comes from patience and persistence. Trust the process, celebrate smal…" at bounding box center [810, 279] width 1232 height 18
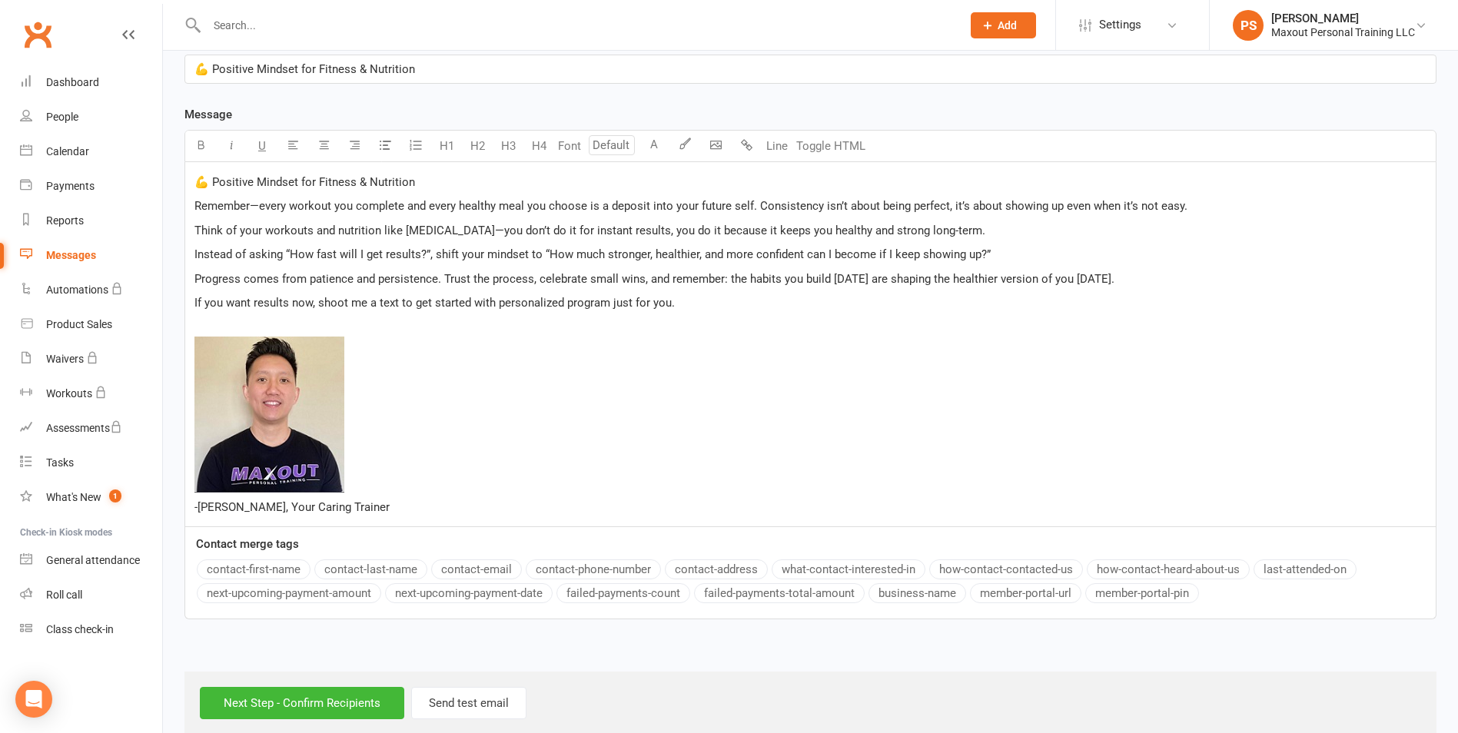
click at [400, 300] on span "If you want results now, shoot me a text to get started with personalized progr…" at bounding box center [434, 303] width 480 height 14
click at [605, 334] on p "﻿ ﻿ -[PERSON_NAME], Your Caring Trainer" at bounding box center [810, 417] width 1232 height 198
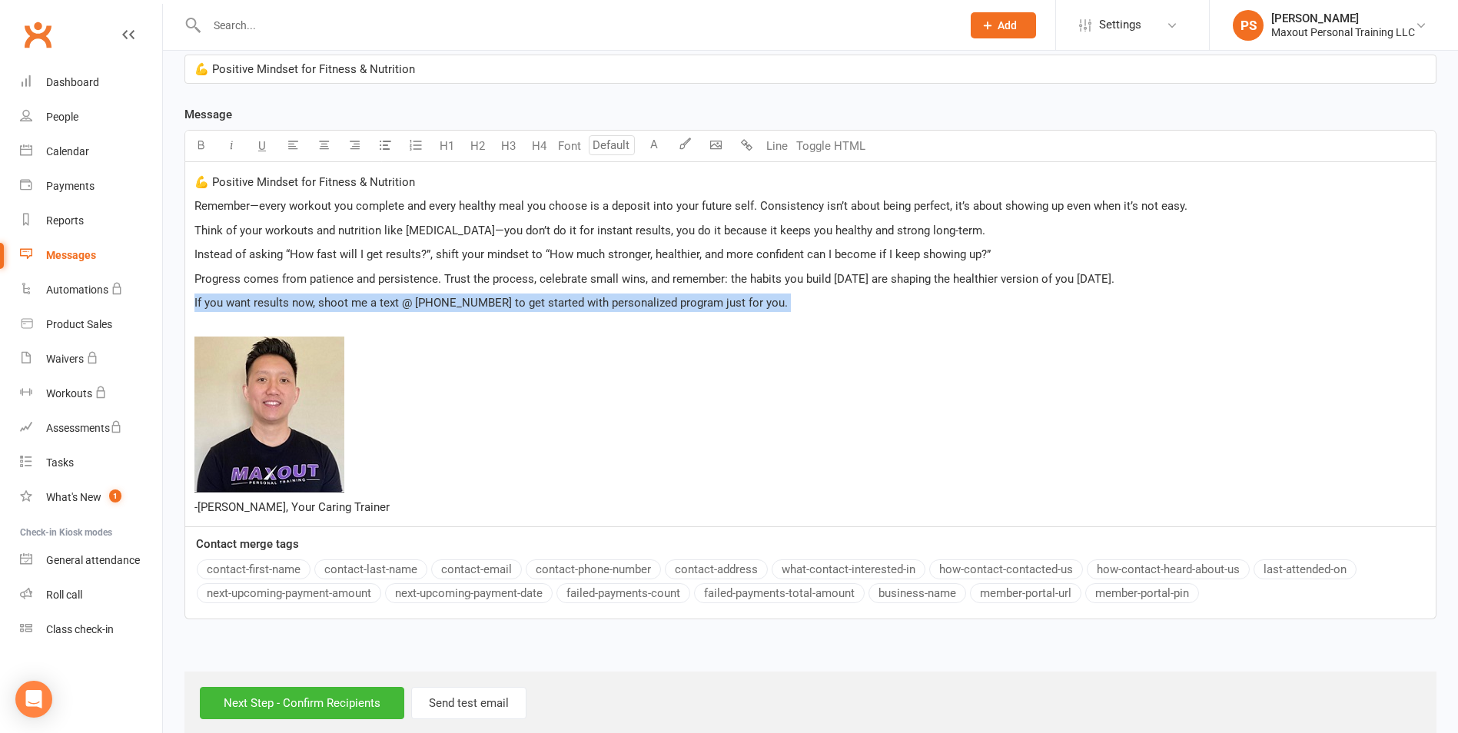
drag, startPoint x: 192, startPoint y: 302, endPoint x: 885, endPoint y: 317, distance: 693.4
click at [885, 317] on div "💪 Positive Mindset for Fitness & Nutrition Remember—every workout you complete …" at bounding box center [810, 344] width 1250 height 364
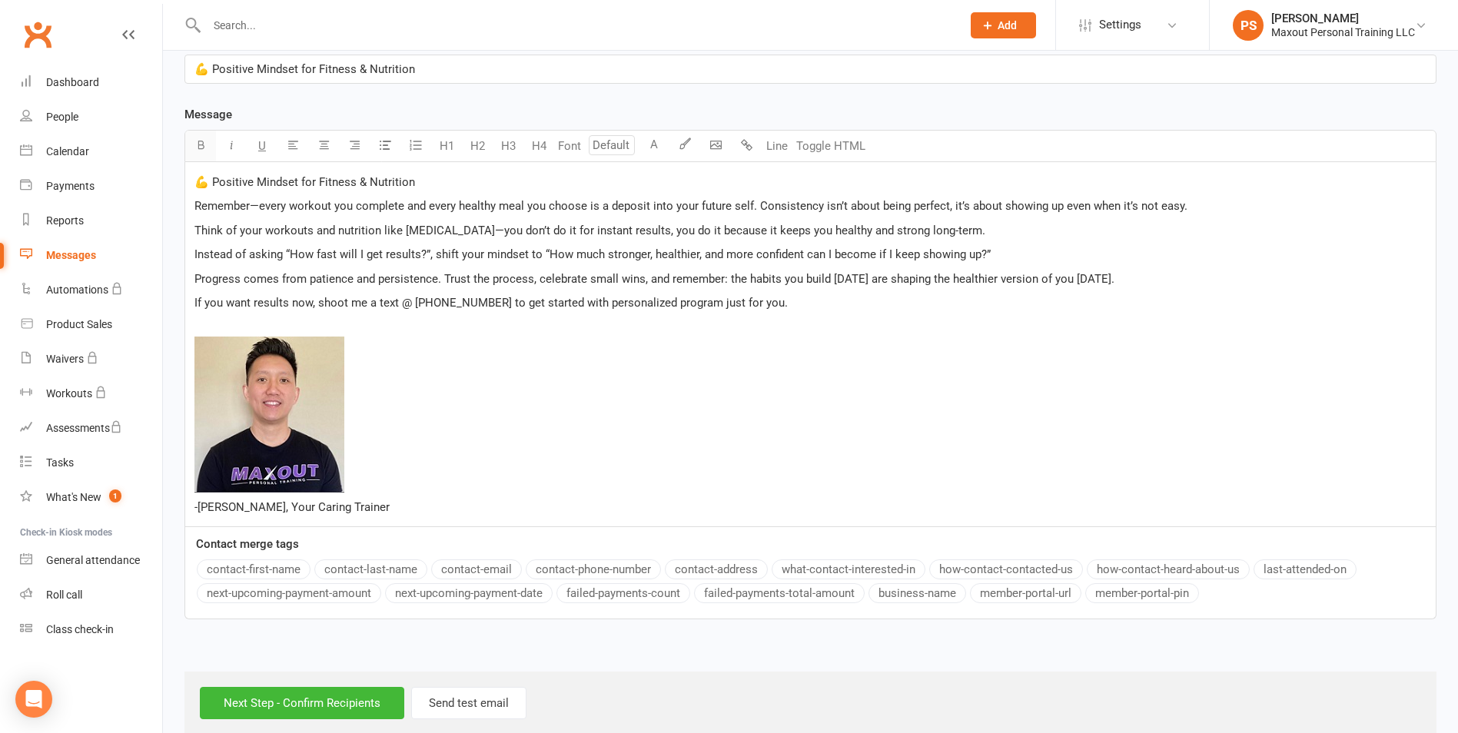
click at [206, 148] on icon "button" at bounding box center [201, 145] width 12 height 12
click at [410, 373] on span "﻿" at bounding box center [810, 417] width 1232 height 161
click at [420, 300] on span "If you want results now, shoot me a text @ [PHONE_NUMBER] to get started with p…" at bounding box center [492, 303] width 597 height 14
click at [479, 298] on span "If you want results now, shoot me a text @[PHONE_NUMBER] to get started with pe…" at bounding box center [491, 303] width 594 height 14
click at [845, 316] on div "💪 Positive Mindset for Fitness & Nutrition Remember—every workout you complete …" at bounding box center [810, 344] width 1250 height 364
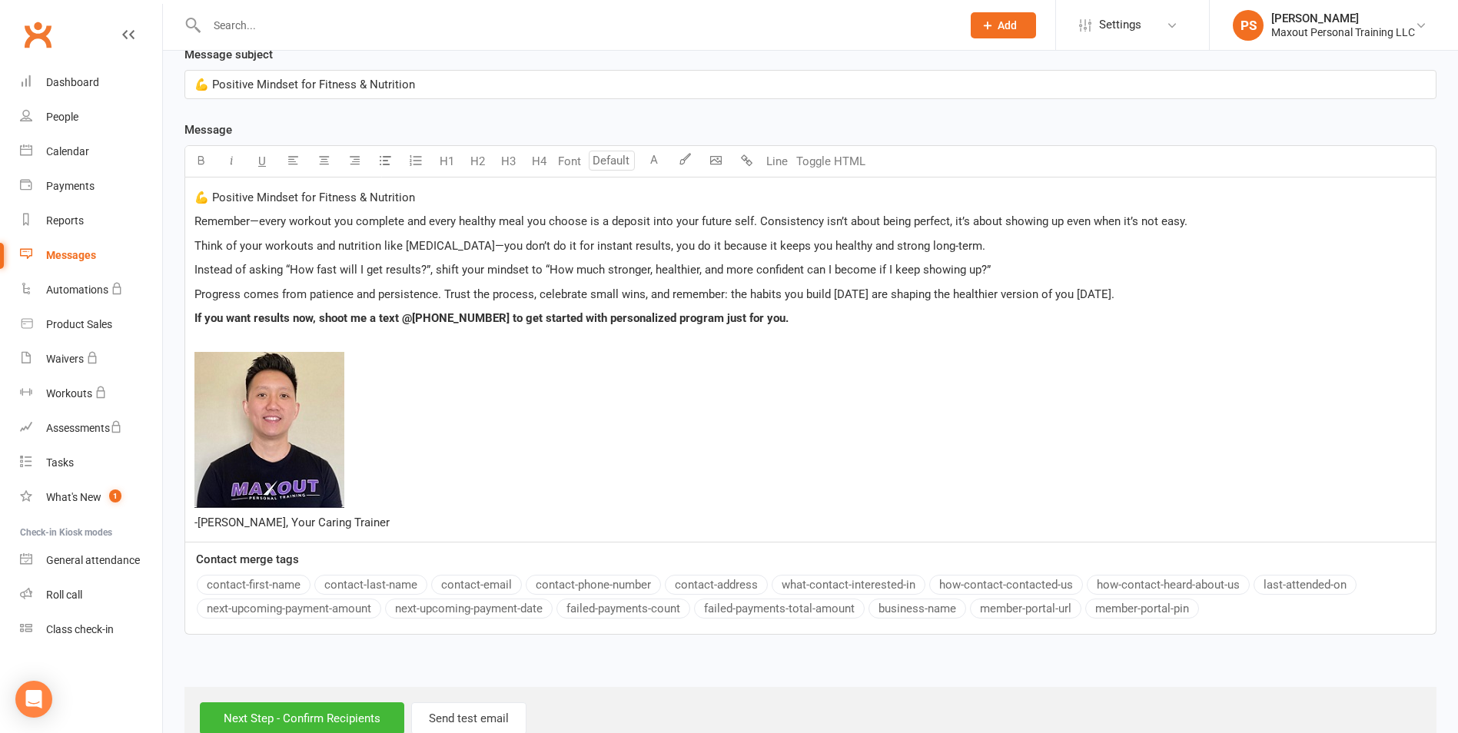
scroll to position [380, 0]
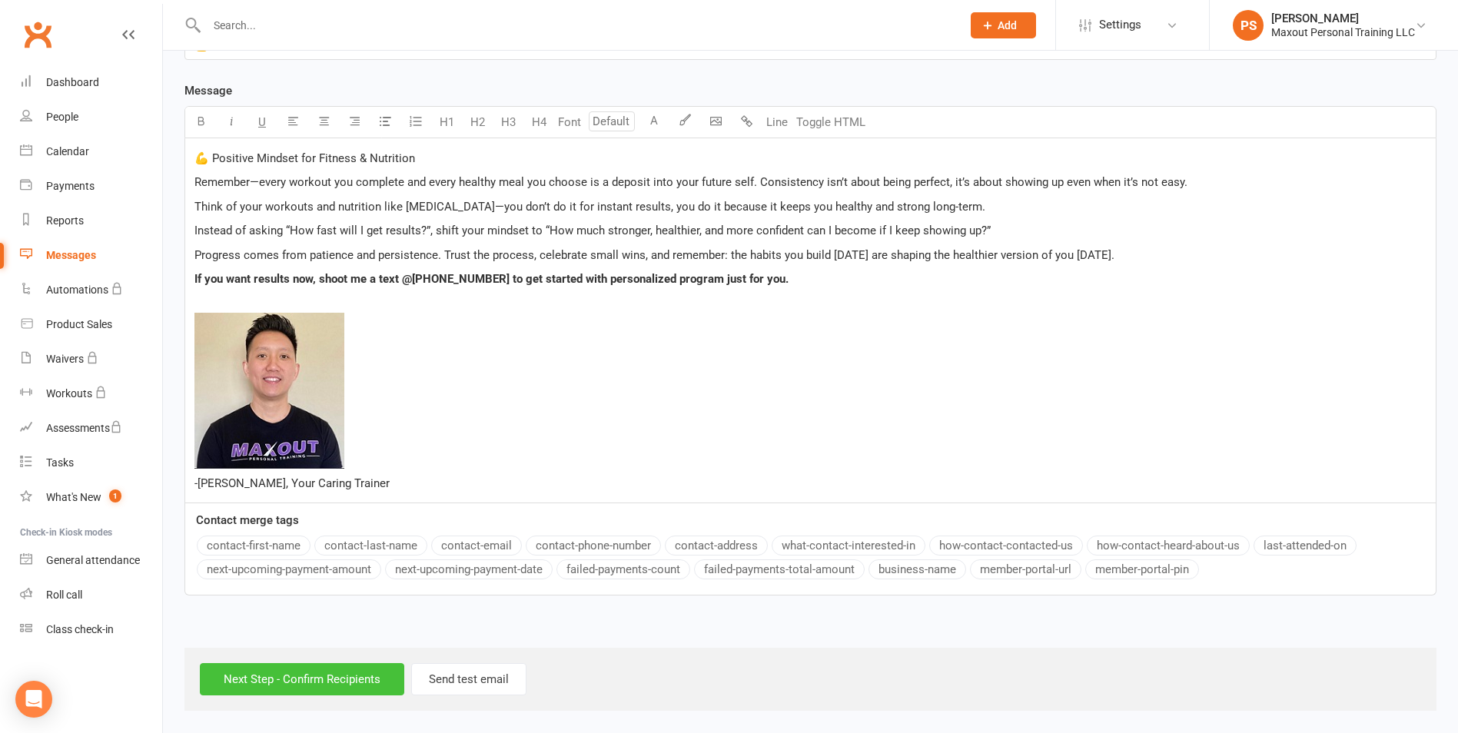
click at [331, 682] on input "Next Step - Confirm Recipients" at bounding box center [302, 679] width 204 height 32
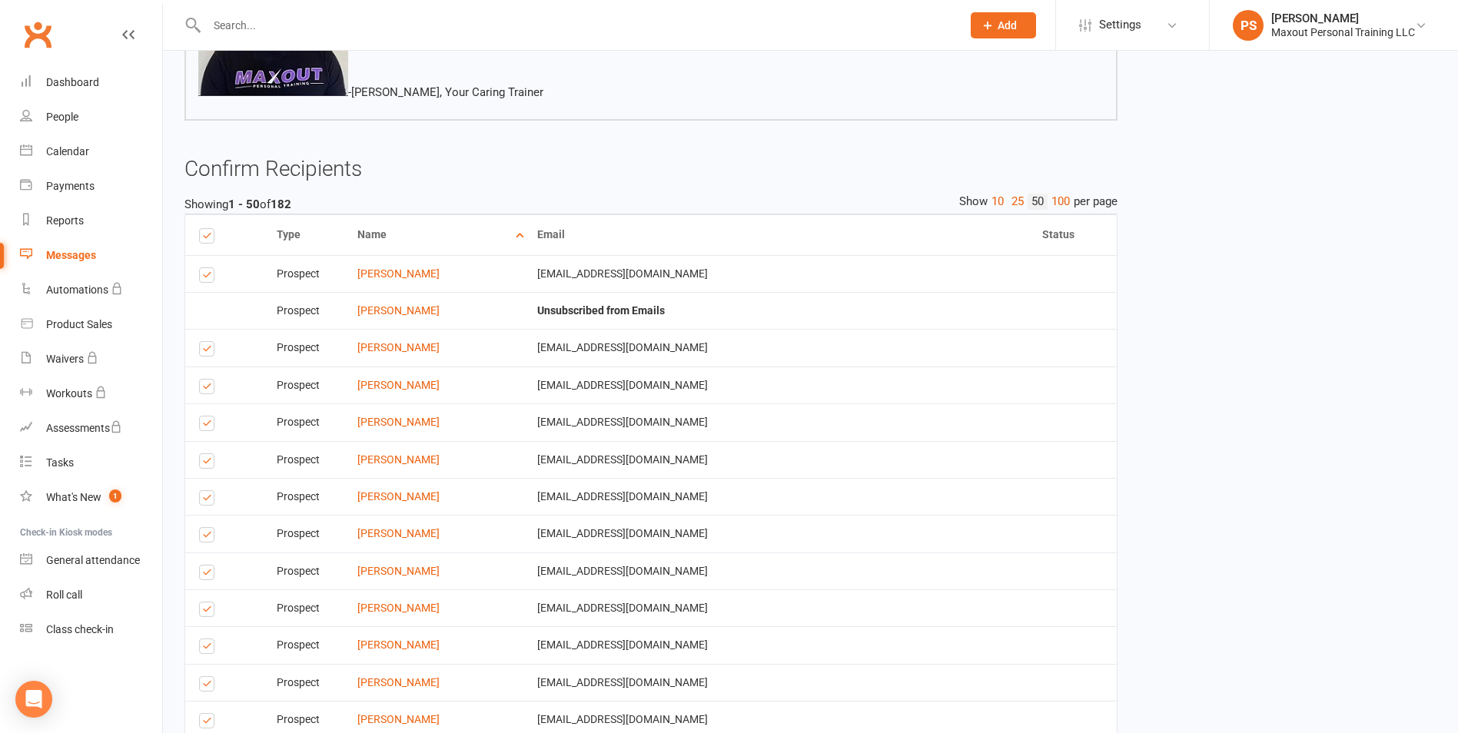
scroll to position [2063, 0]
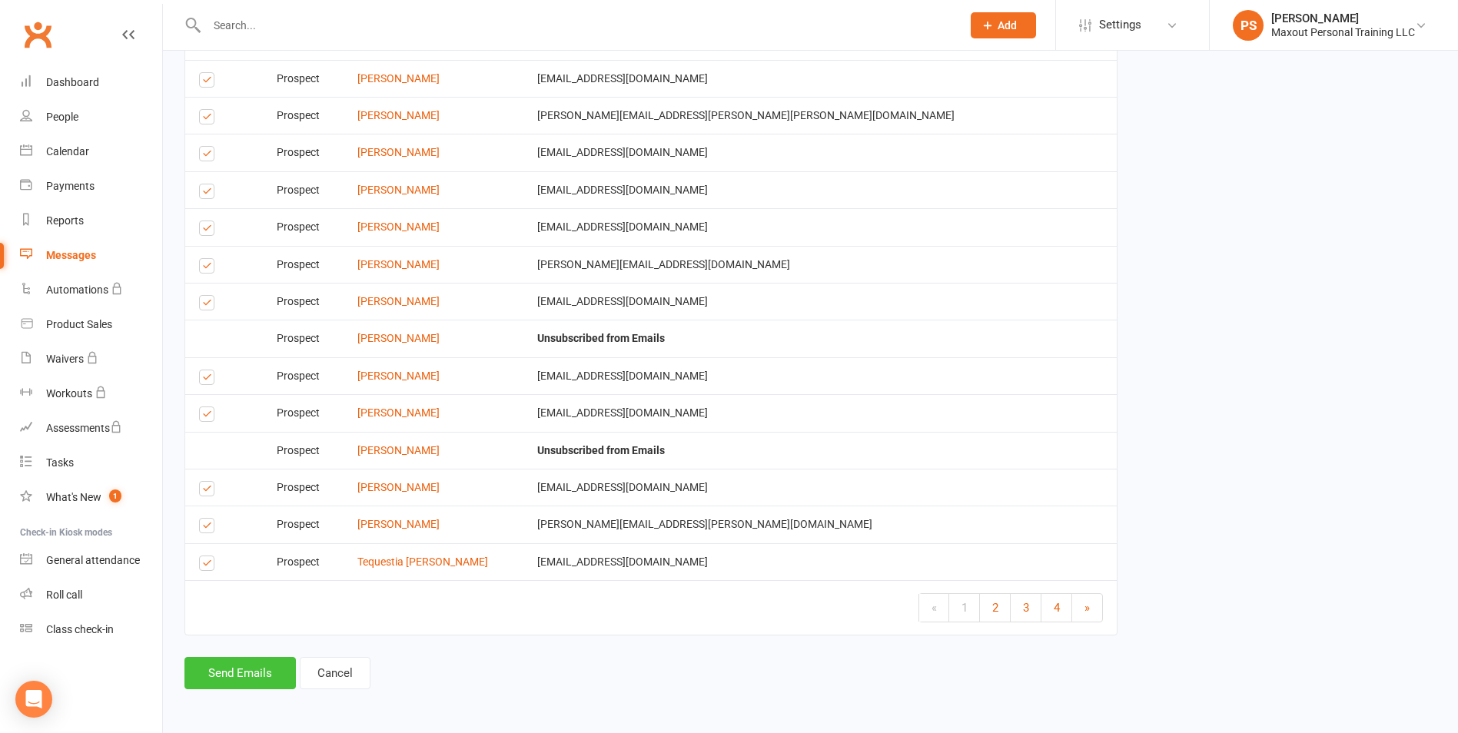
click at [257, 676] on button "Send Emails" at bounding box center [239, 673] width 111 height 32
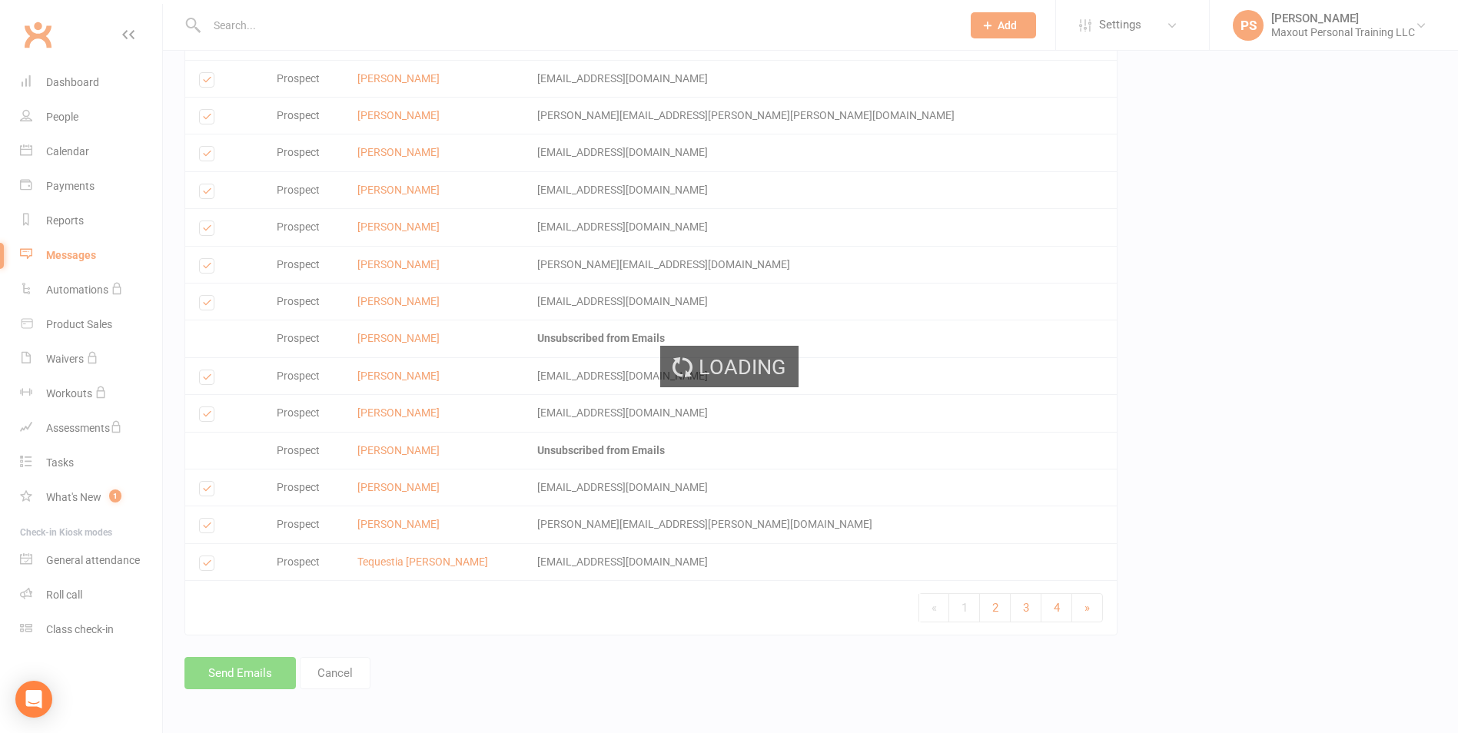
scroll to position [2057, 0]
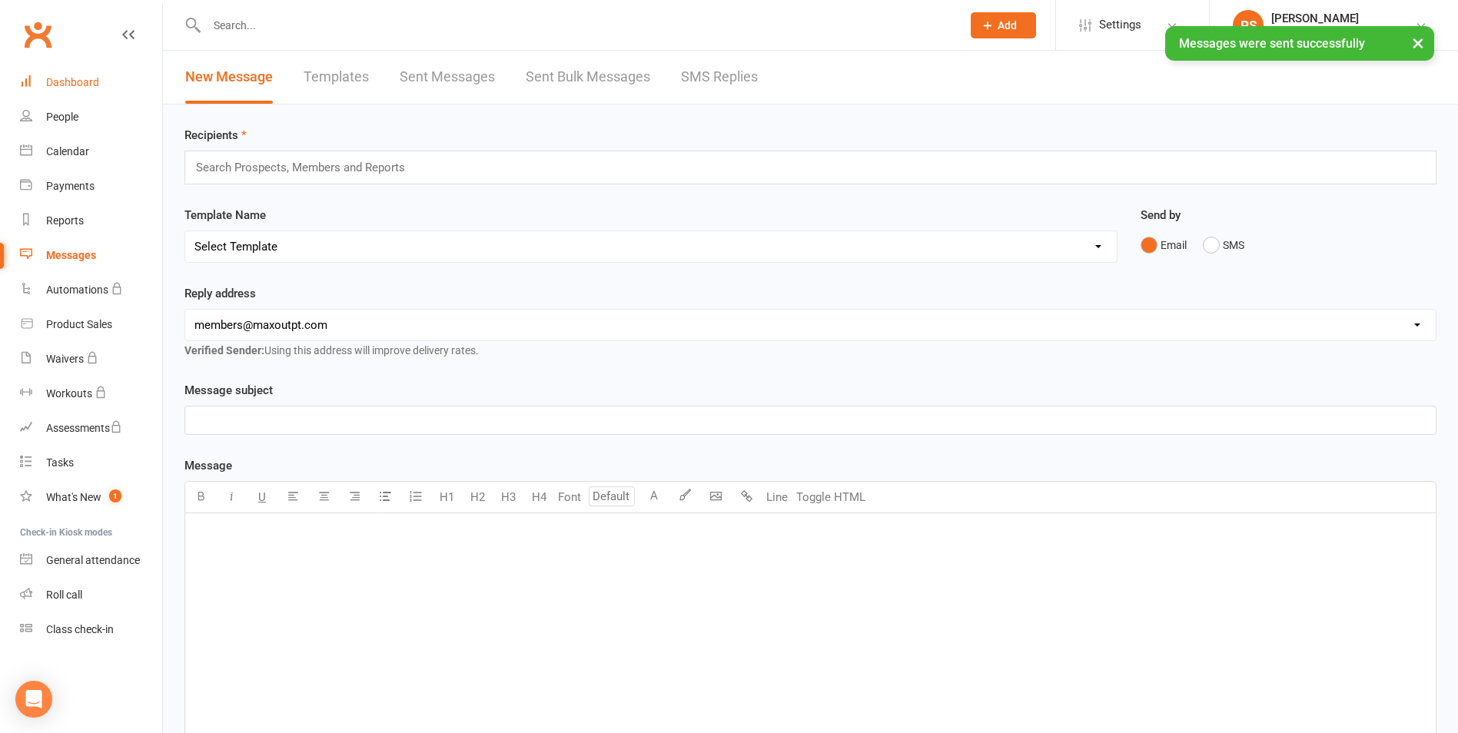
click at [93, 88] on div "Dashboard" at bounding box center [72, 82] width 53 height 12
